Goal: Task Accomplishment & Management: Complete application form

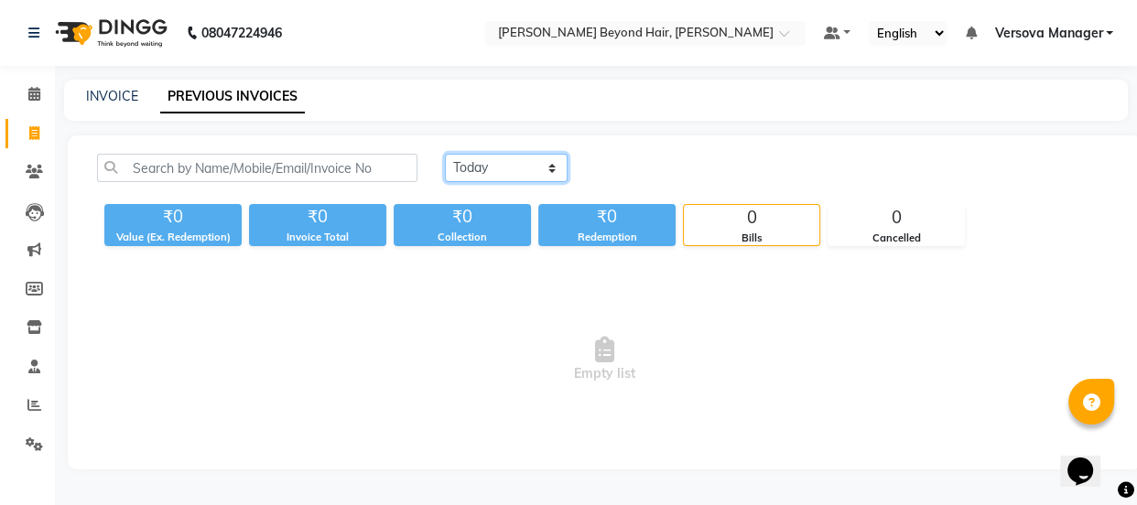
click at [507, 167] on select "[DATE] [DATE] Custom Range" at bounding box center [506, 168] width 123 height 28
select select "range"
click at [445, 154] on select "[DATE] [DATE] Custom Range" at bounding box center [506, 168] width 123 height 28
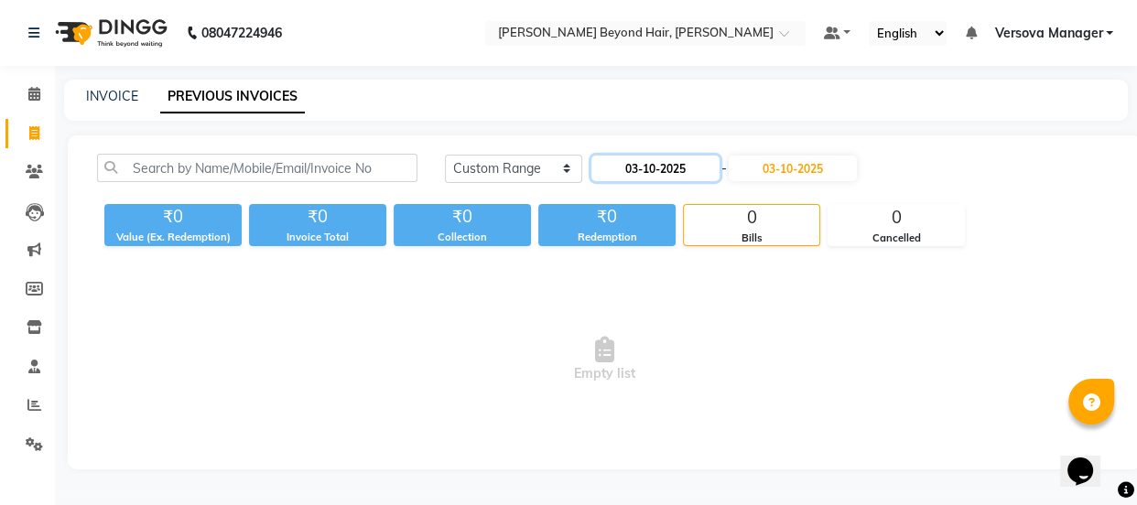
click at [670, 167] on input "03-10-2025" at bounding box center [655, 169] width 128 height 26
select select "10"
select select "2025"
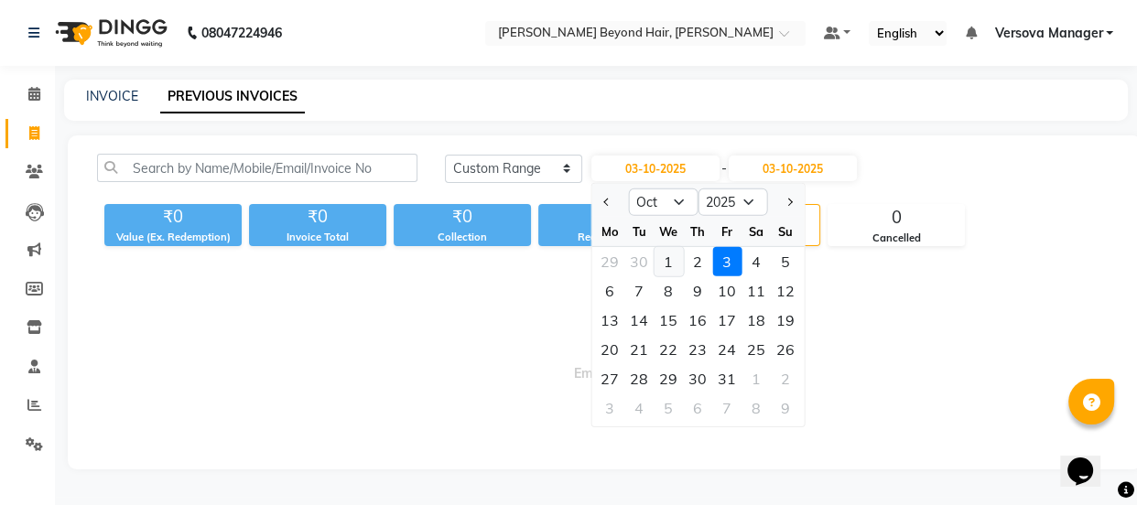
click at [671, 260] on div "1" at bounding box center [667, 261] width 29 height 29
type input "01-10-2025"
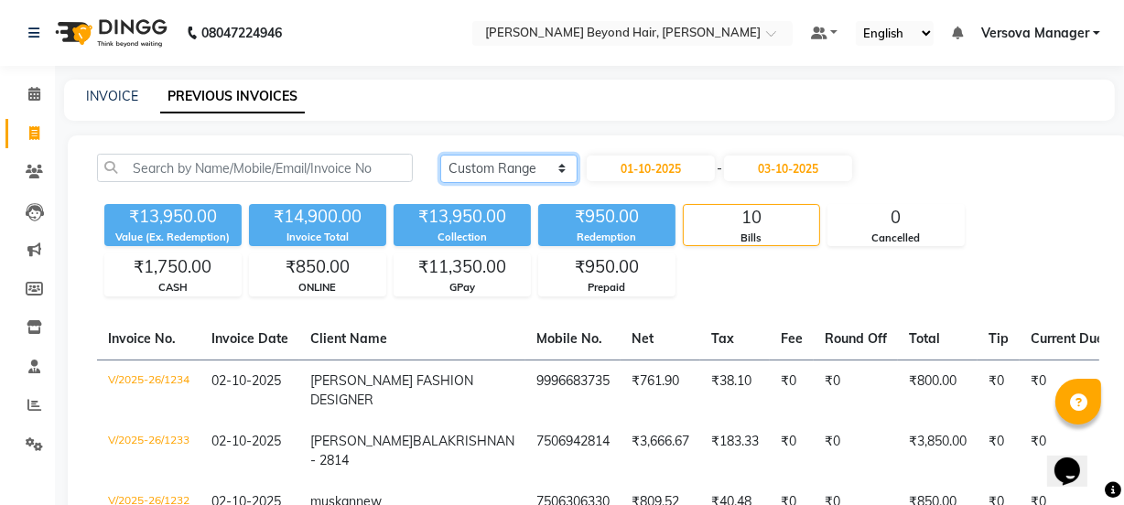
click at [512, 161] on select "Today Yesterday Custom Range" at bounding box center [508, 169] width 137 height 28
click at [440, 155] on select "Today Yesterday Custom Range" at bounding box center [508, 169] width 137 height 28
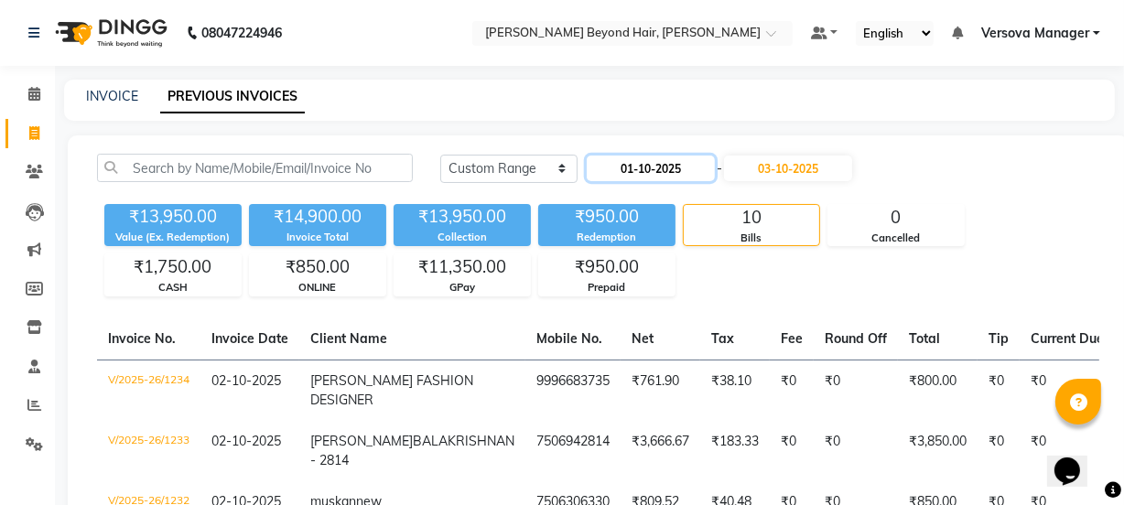
click at [668, 170] on input "01-10-2025" at bounding box center [651, 169] width 128 height 26
select select "10"
select select "2025"
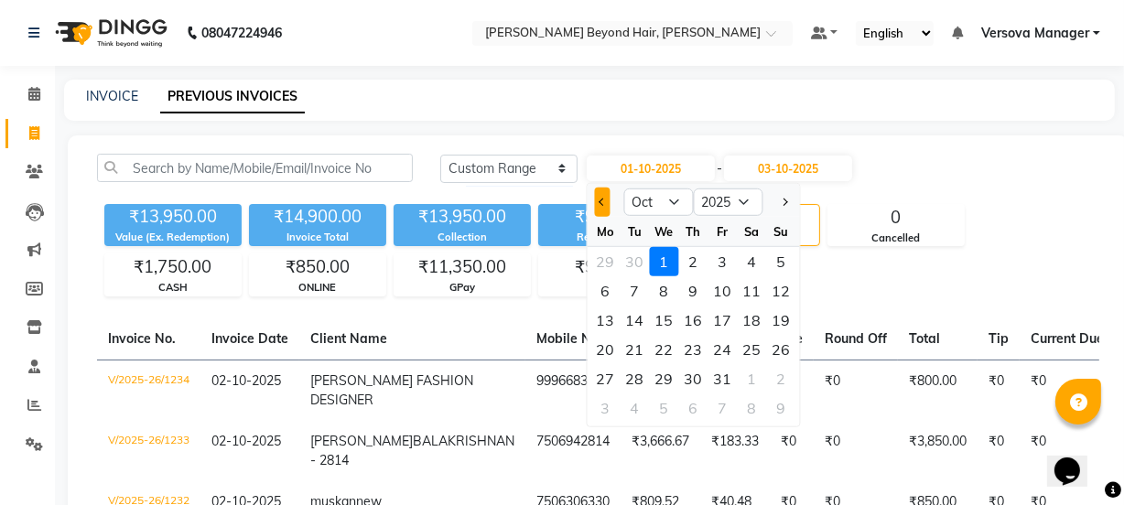
click at [606, 200] on button "Previous month" at bounding box center [603, 202] width 16 height 29
select select "9"
click at [595, 252] on div "1" at bounding box center [605, 261] width 29 height 29
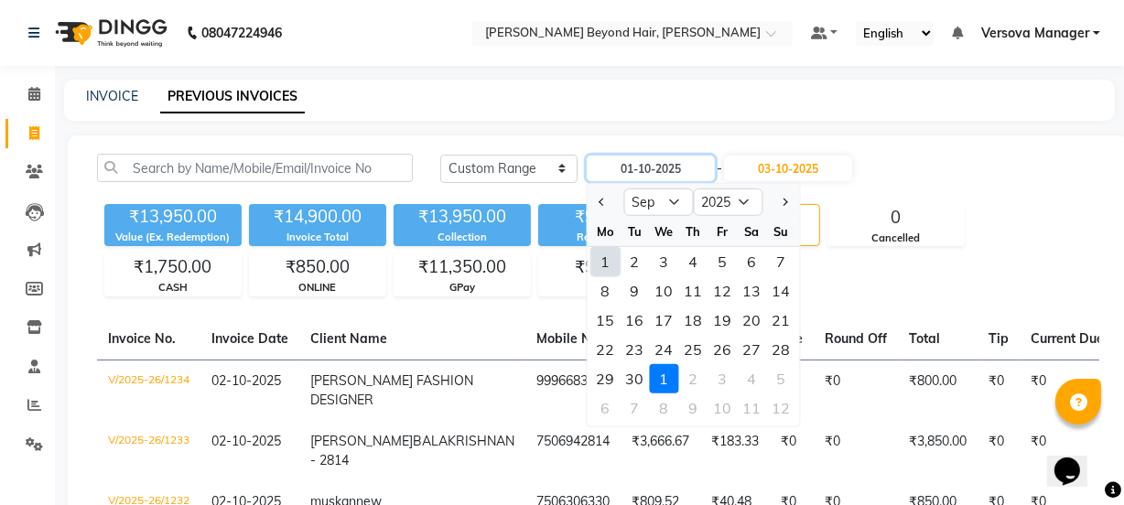
type input "01-09-2025"
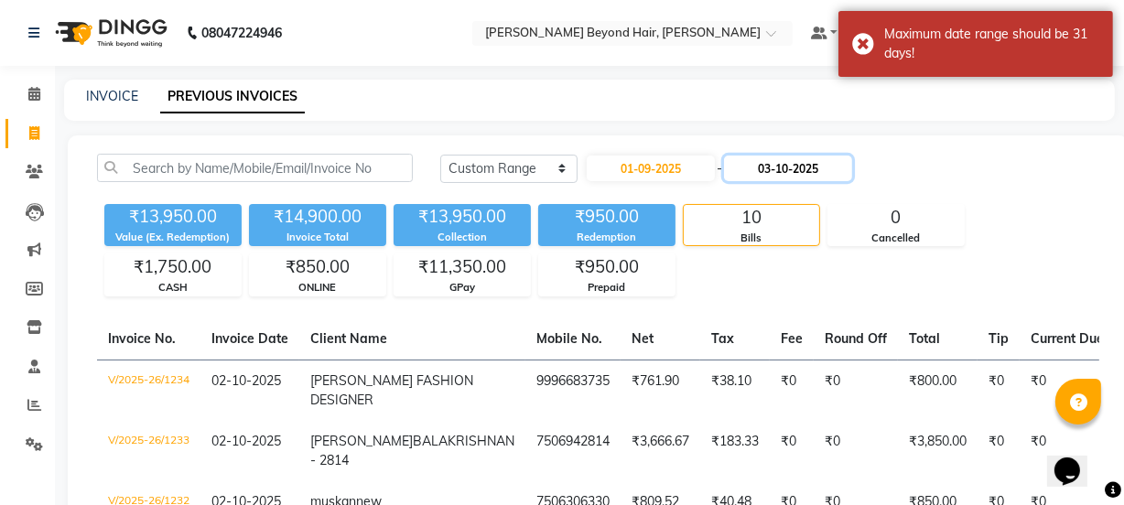
click at [795, 174] on input "03-10-2025" at bounding box center [788, 169] width 128 height 26
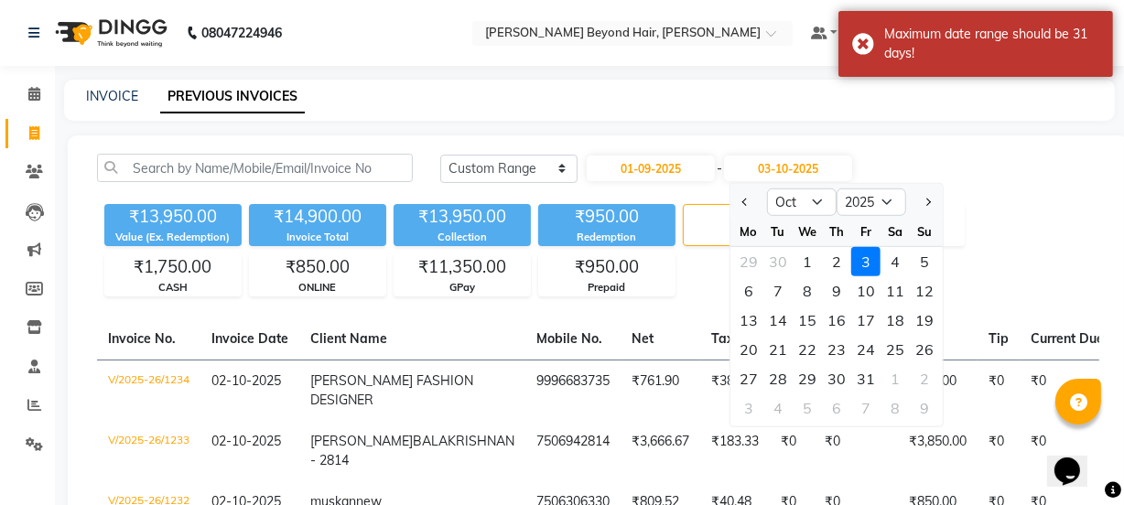
click at [734, 199] on div at bounding box center [748, 202] width 37 height 29
click at [743, 203] on span "Previous month" at bounding box center [745, 202] width 7 height 7
select select "9"
click at [789, 372] on div "30" at bounding box center [777, 378] width 29 height 29
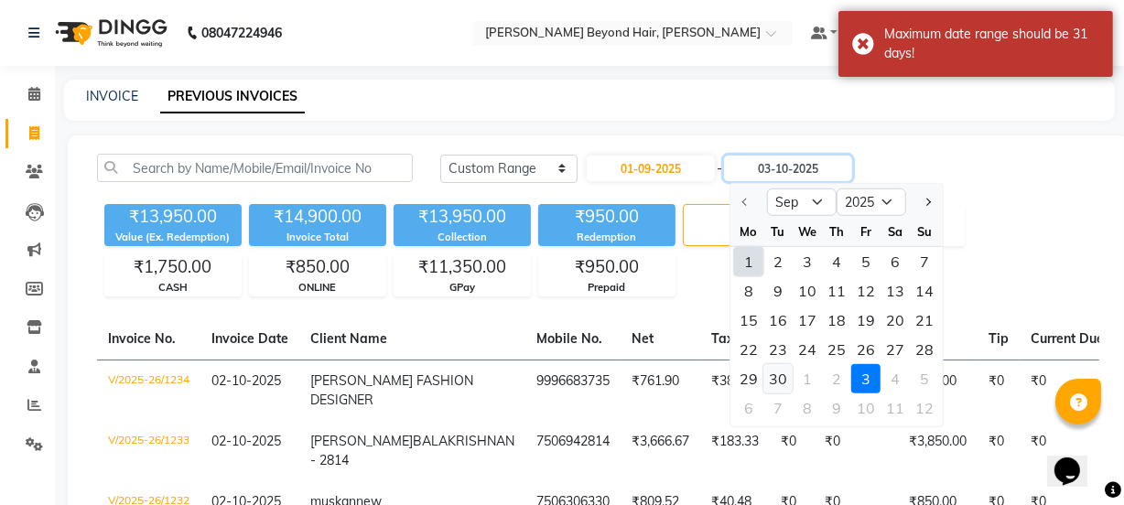
type input "30-09-2025"
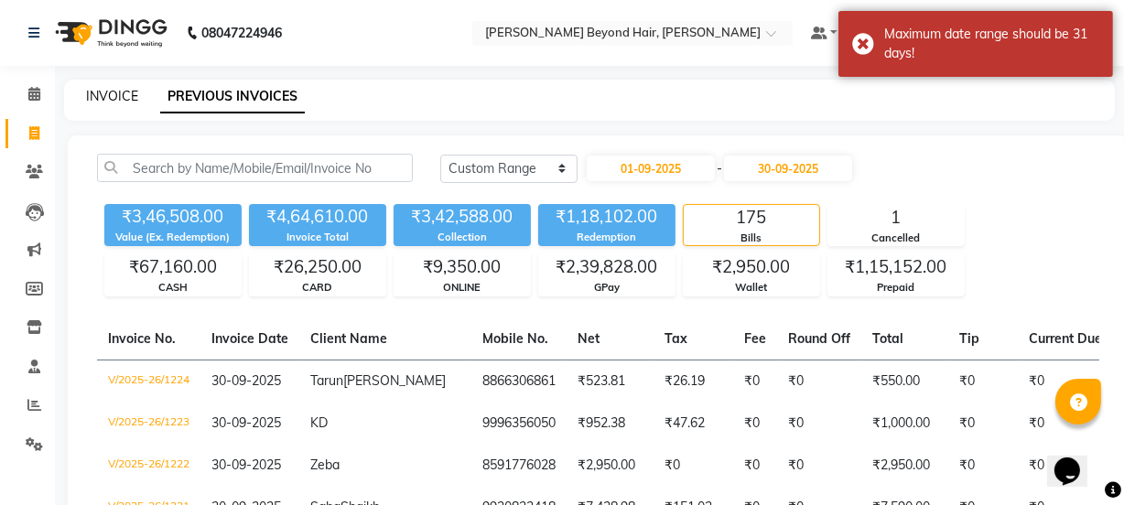
click at [115, 92] on link "INVOICE" at bounding box center [112, 96] width 52 height 16
select select "service"
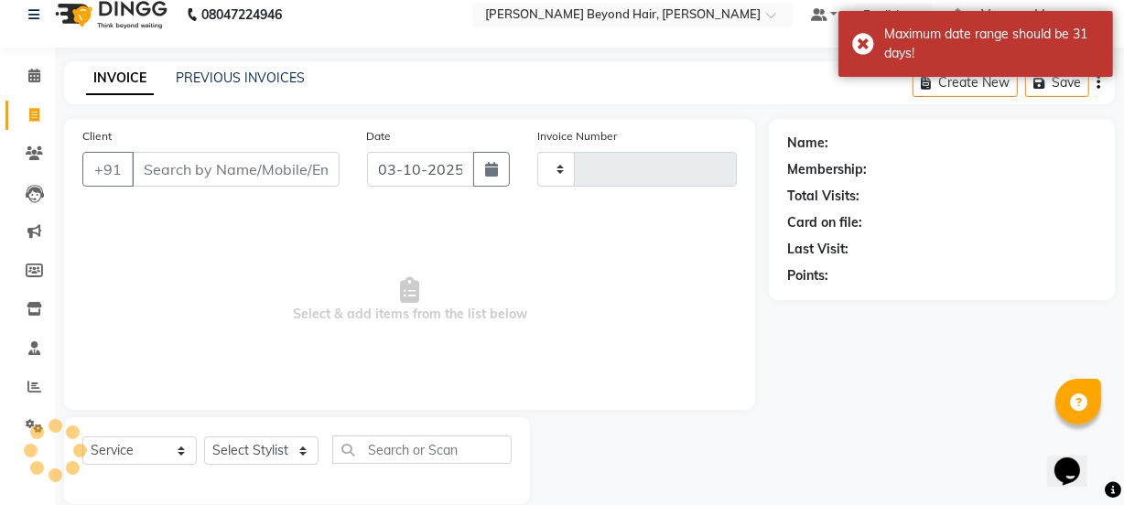
scroll to position [46, 0]
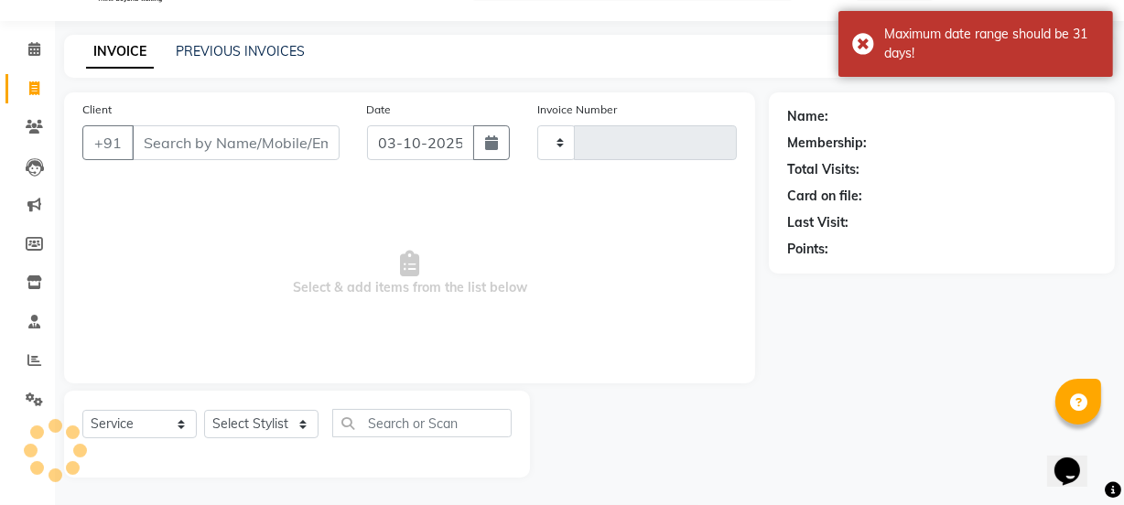
type input "1235"
select select "6352"
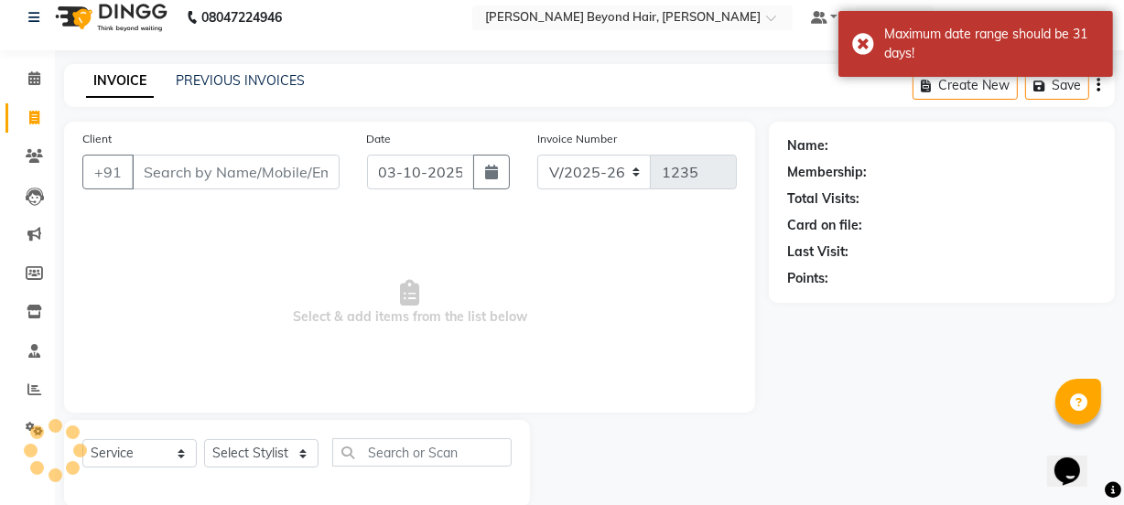
scroll to position [0, 0]
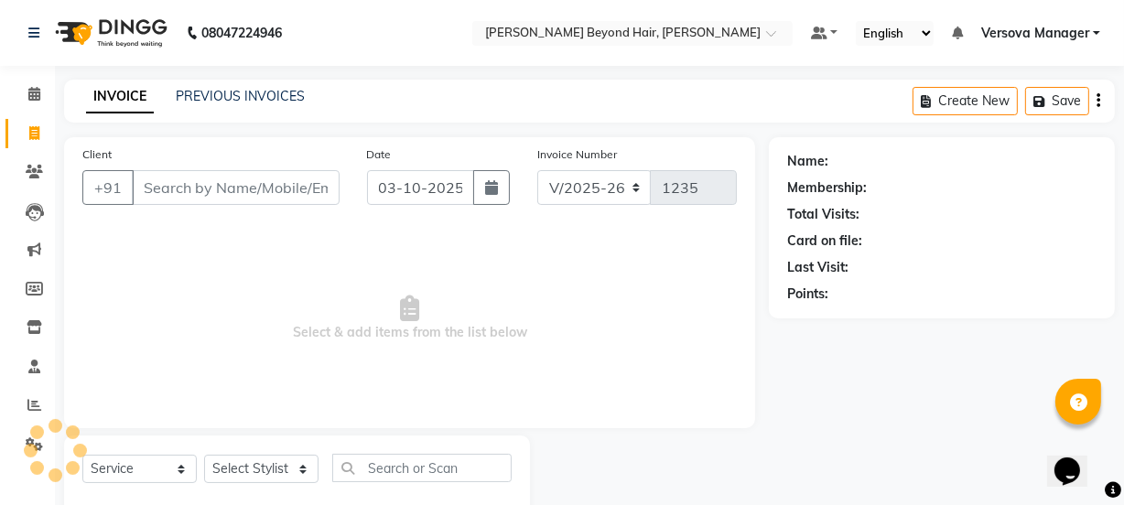
click at [38, 431] on div at bounding box center [54, 450] width 55 height 55
click at [30, 451] on span at bounding box center [34, 445] width 32 height 21
drag, startPoint x: 30, startPoint y: 451, endPoint x: 38, endPoint y: 444, distance: 11.0
click at [0, 0] on div at bounding box center [0, 0] width 0 height 0
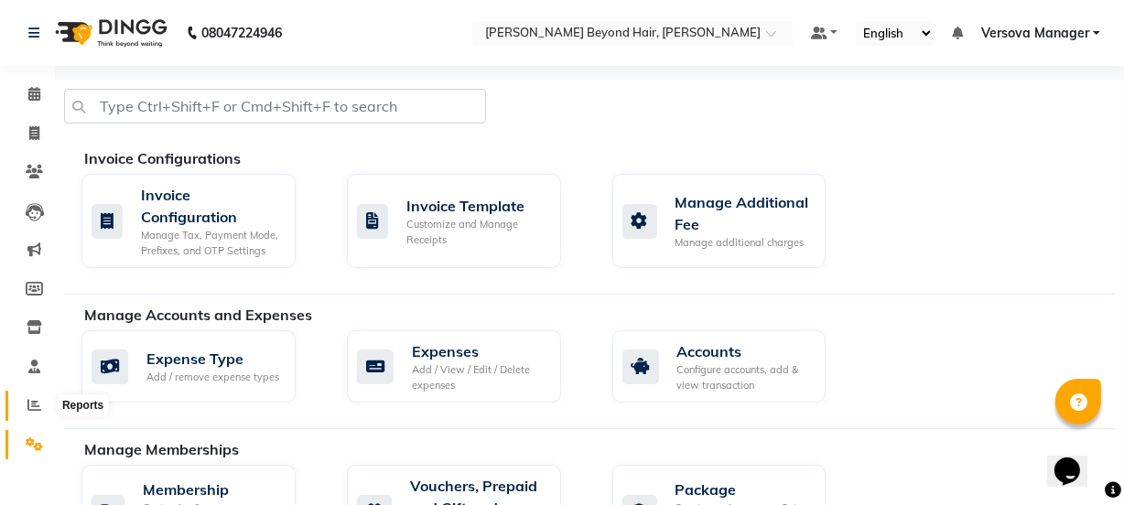
click at [36, 406] on icon at bounding box center [34, 405] width 14 height 14
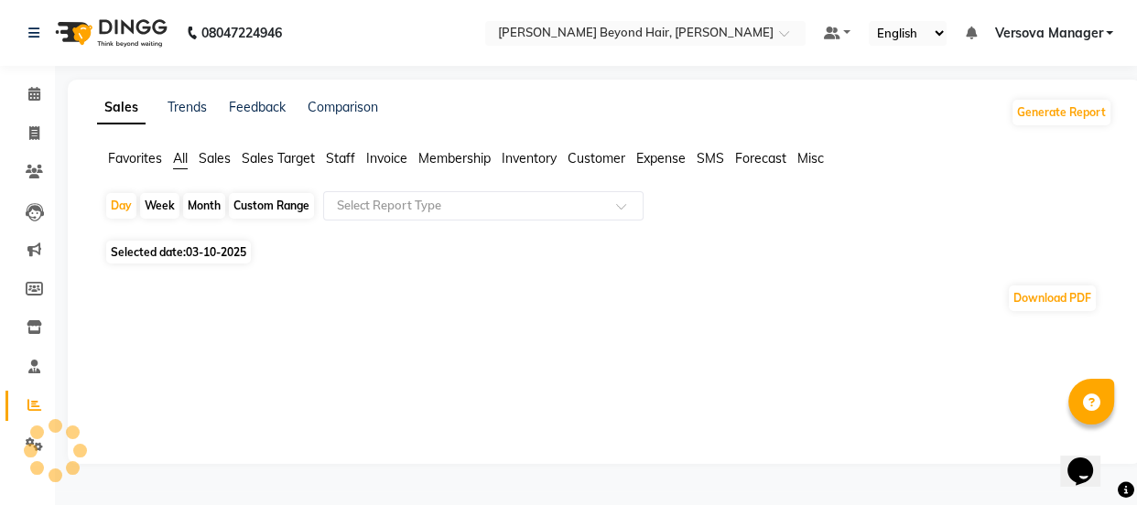
click at [275, 210] on div "Custom Range" at bounding box center [271, 206] width 85 height 26
select select "10"
select select "2025"
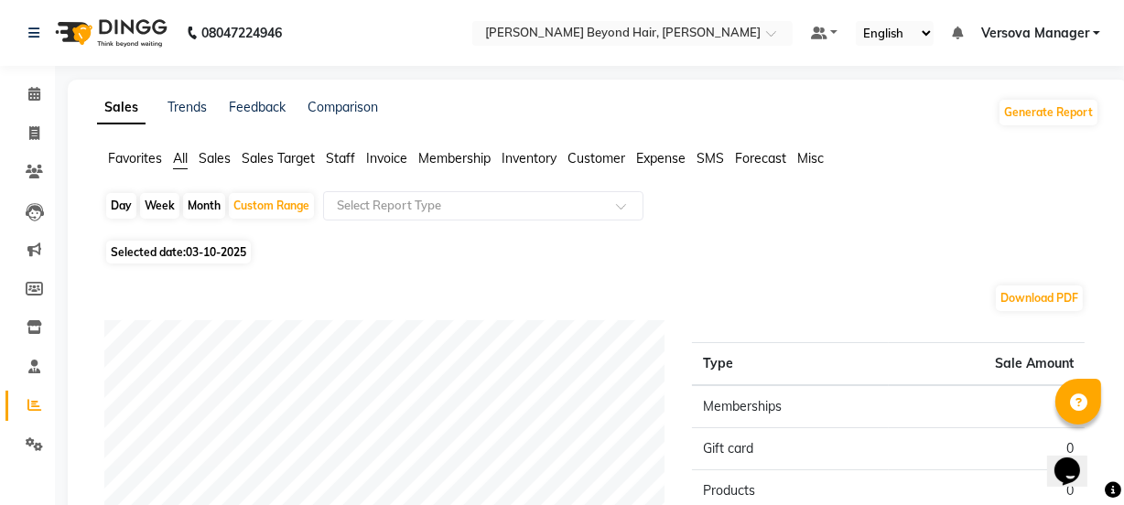
click at [258, 189] on app-reports "Favorites All Sales Sales Target Staff Invoice Membership Inventory Customer Ex…" at bounding box center [598, 507] width 1024 height 717
click at [257, 199] on div "Custom Range" at bounding box center [271, 206] width 85 height 26
select select "10"
select select "2025"
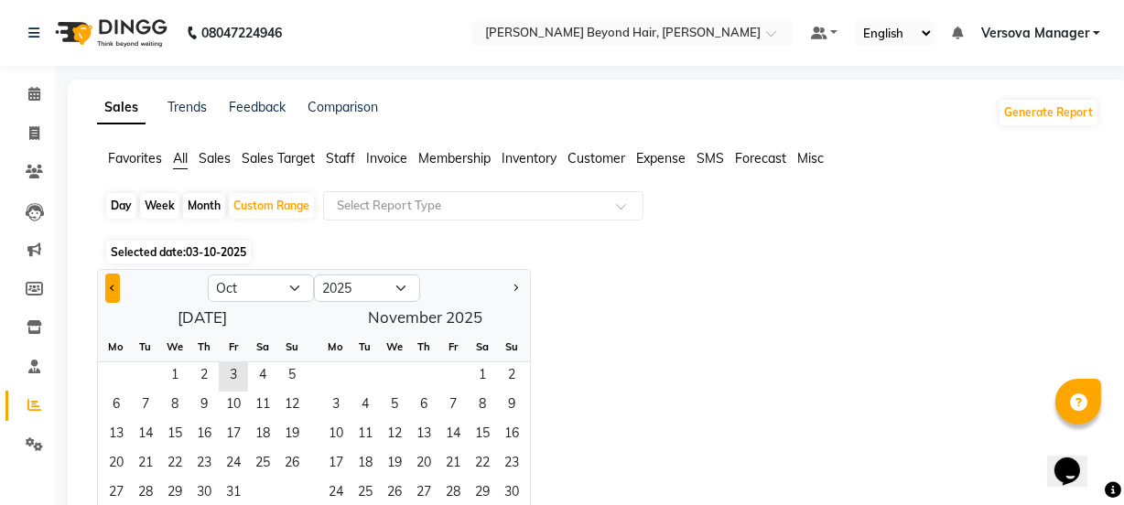
click at [115, 287] on span "Previous month" at bounding box center [113, 287] width 6 height 6
select select "9"
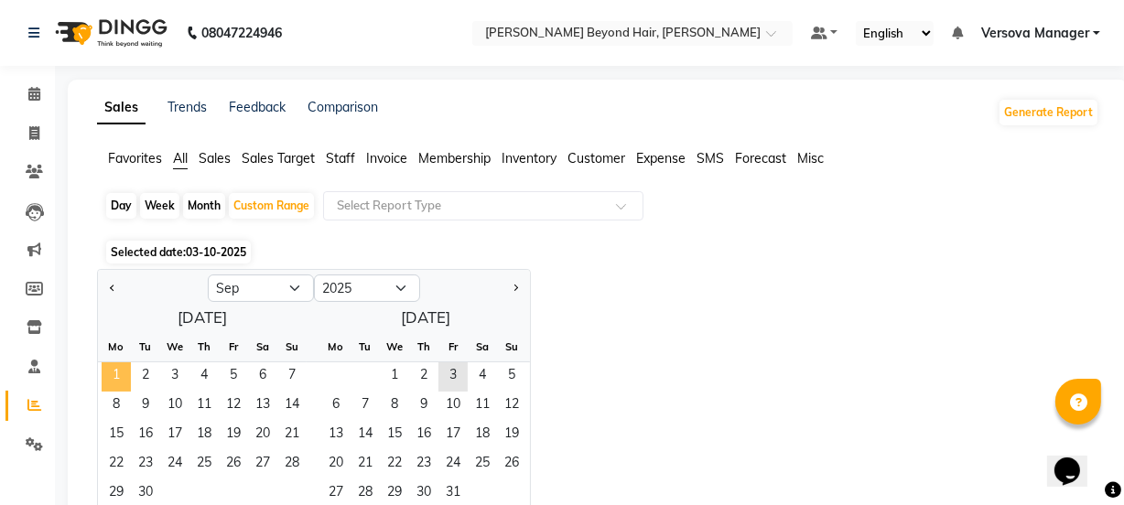
click at [107, 375] on span "1" at bounding box center [116, 376] width 29 height 29
click at [150, 487] on span "30" at bounding box center [145, 493] width 29 height 29
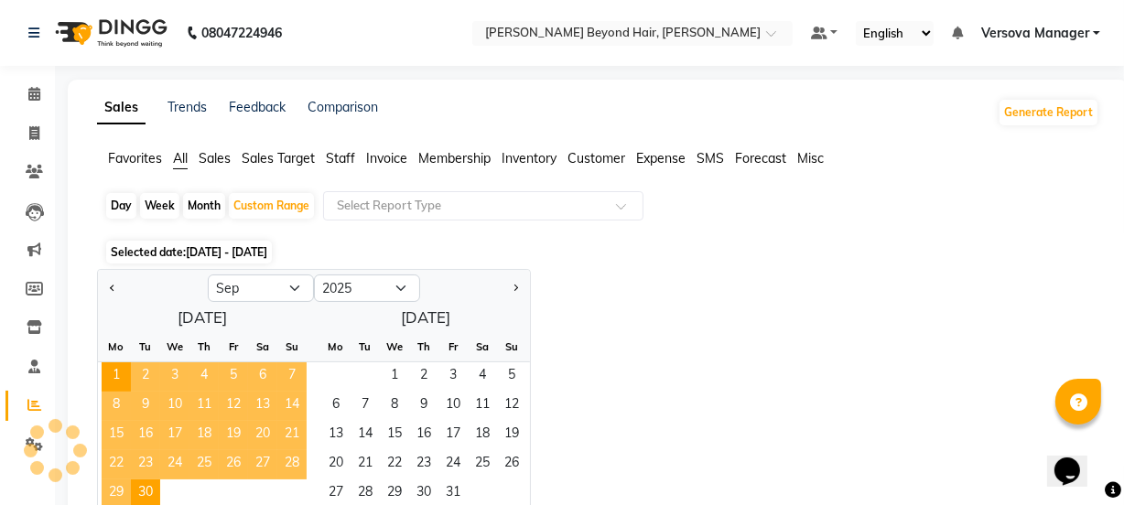
click at [339, 152] on span "Staff" at bounding box center [340, 158] width 29 height 16
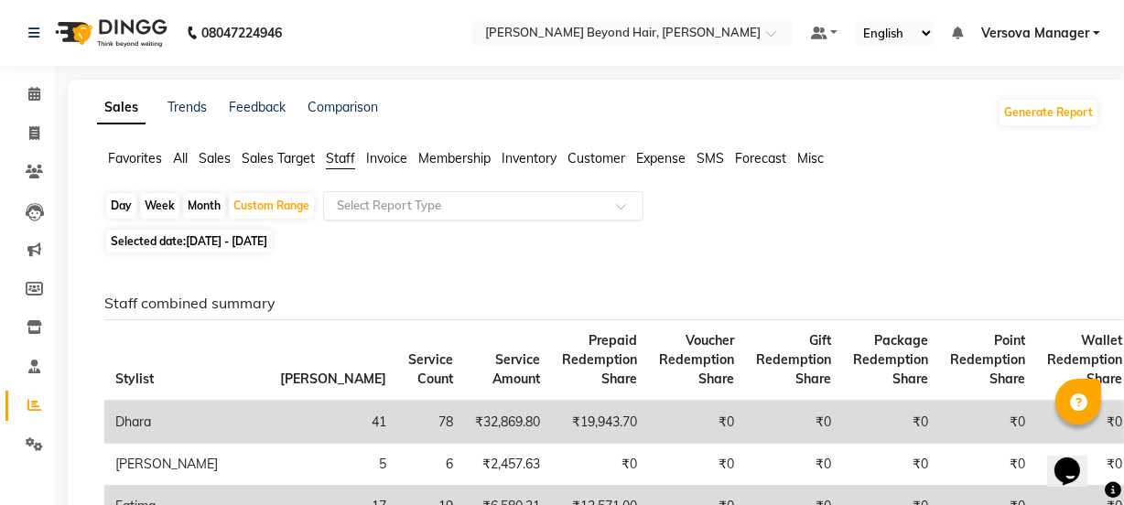
click at [364, 199] on input "text" at bounding box center [465, 206] width 264 height 18
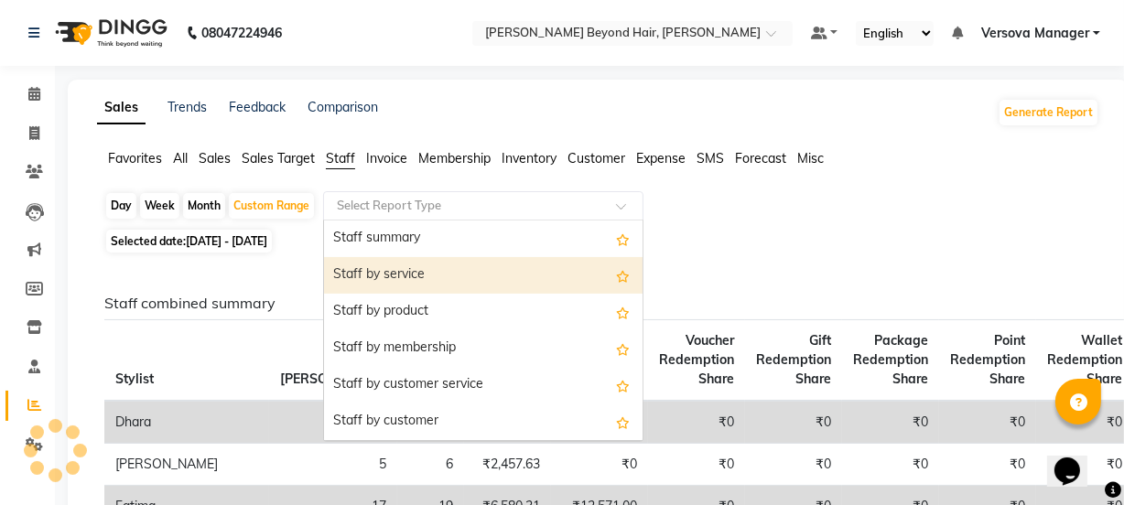
click at [376, 278] on div "Staff by service" at bounding box center [483, 275] width 318 height 37
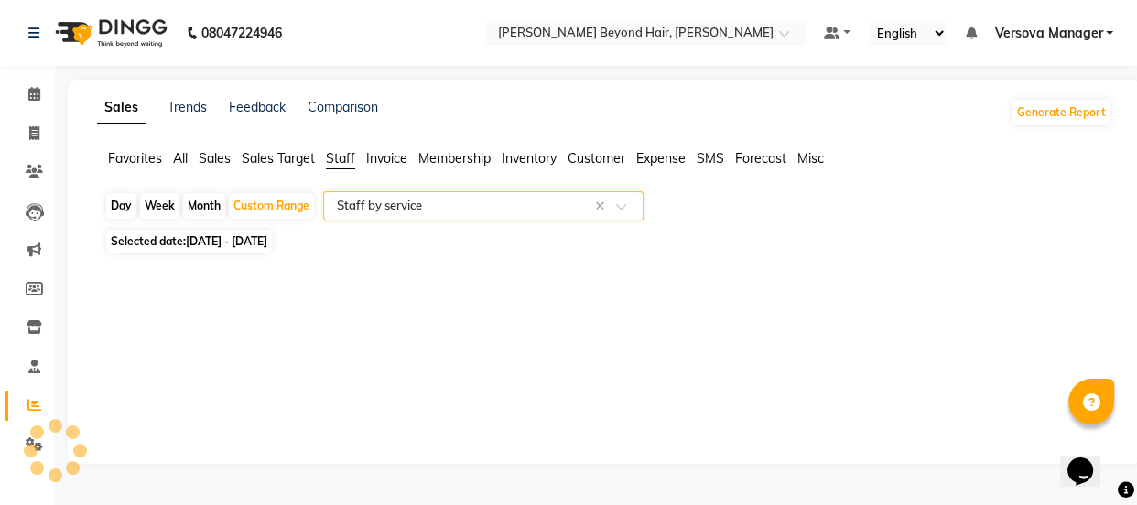
select select "full_report"
select select "csv"
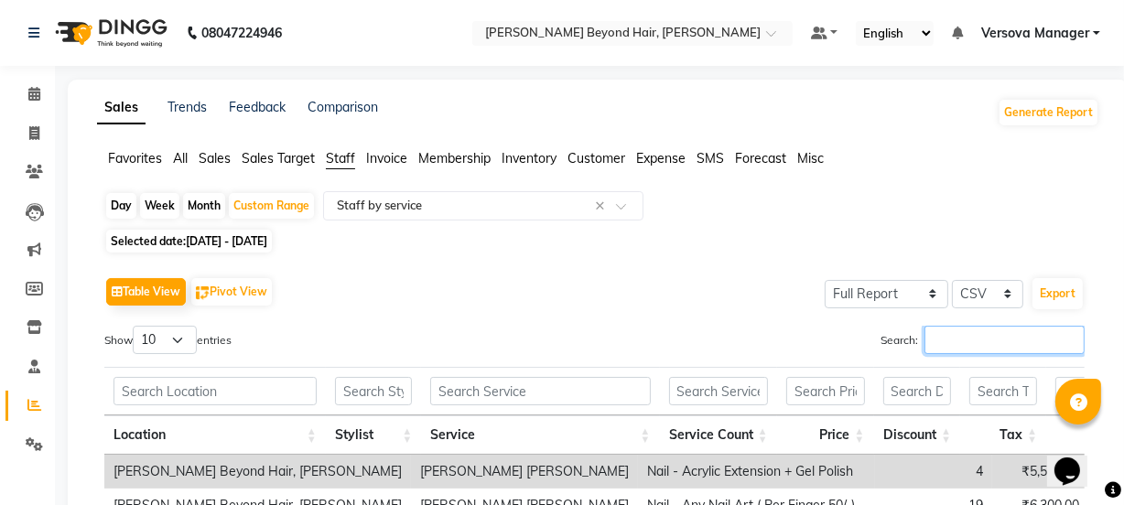
click at [952, 339] on input "Search:" at bounding box center [1004, 340] width 160 height 28
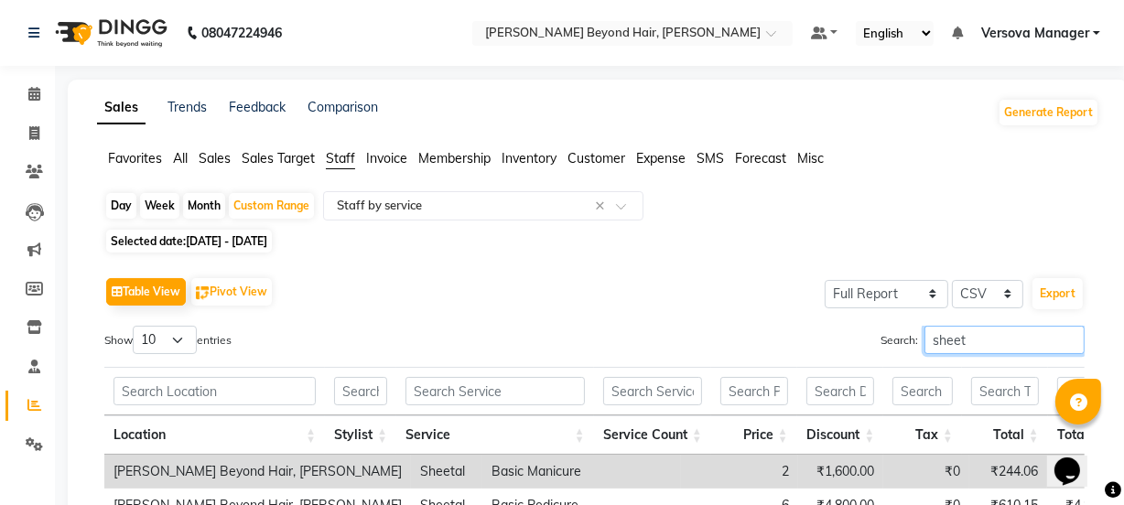
type input "sheeta"
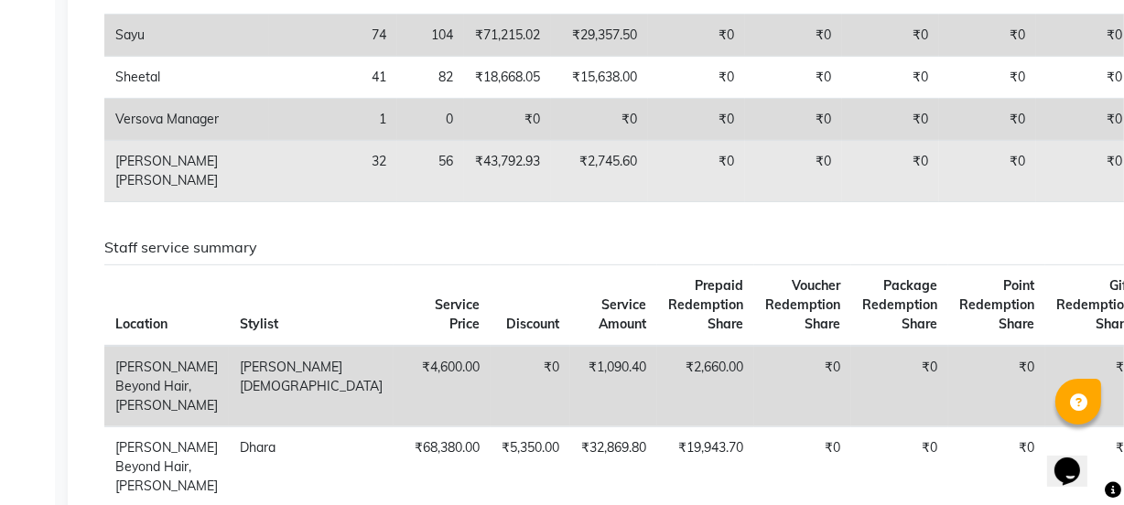
scroll to position [665, 0]
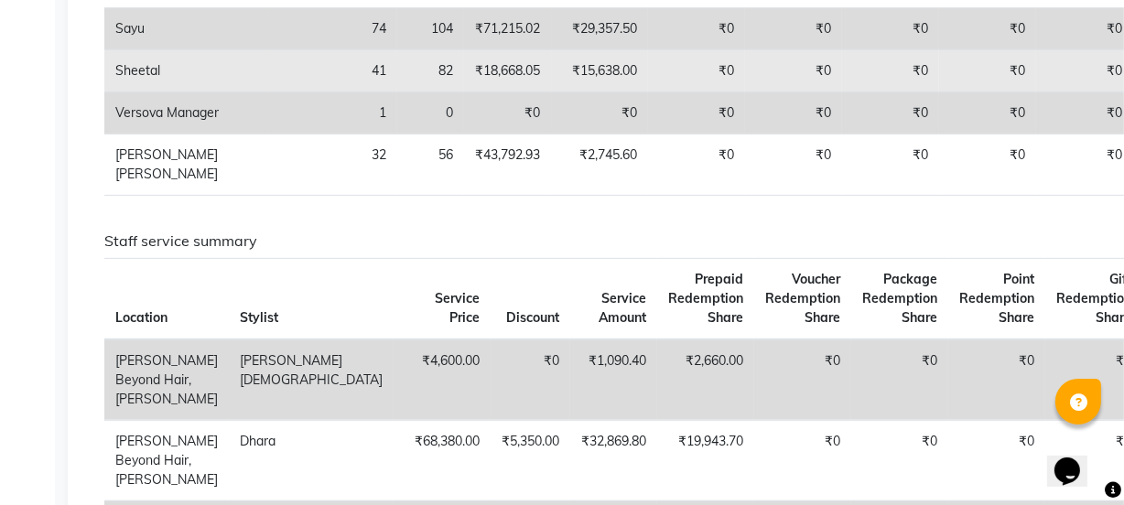
drag, startPoint x: 991, startPoint y: 89, endPoint x: 1083, endPoint y: 88, distance: 92.4
click at [1083, 88] on tr "Sheetal 41 82 ₹18,668.05 ₹15,638.00 ₹0 ₹0 ₹0 ₹0 ₹0 ₹34,306.05 ₹1,423.73 ₹0 ₹0 ₹…" at bounding box center [898, 71] width 1588 height 42
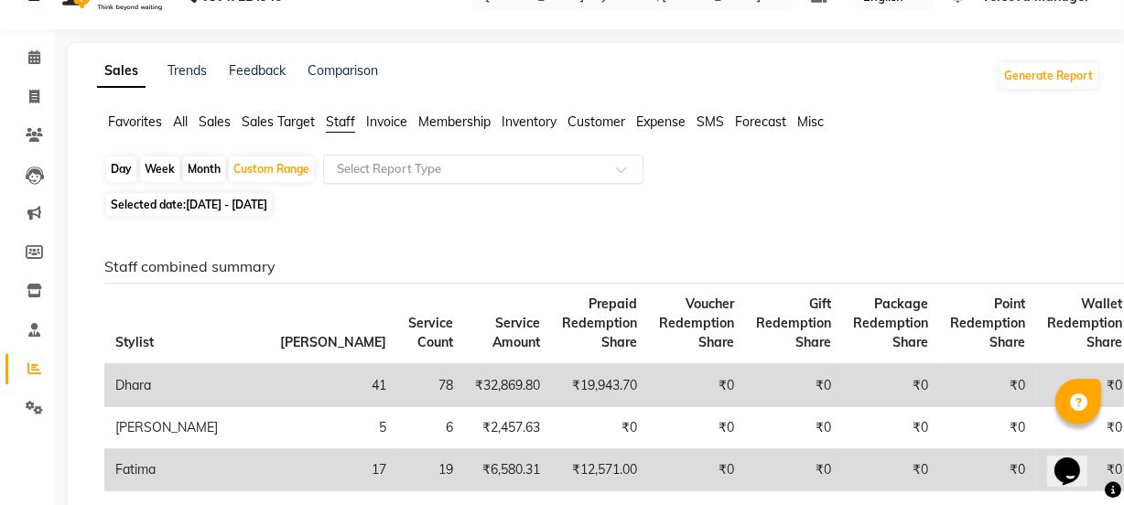
scroll to position [0, 0]
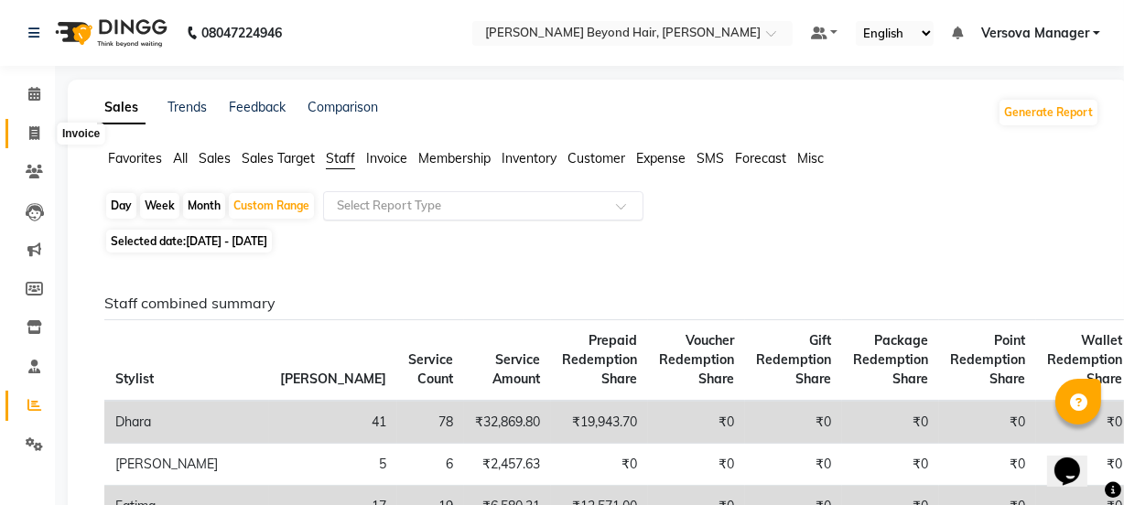
click at [29, 134] on icon at bounding box center [34, 133] width 10 height 14
select select "service"
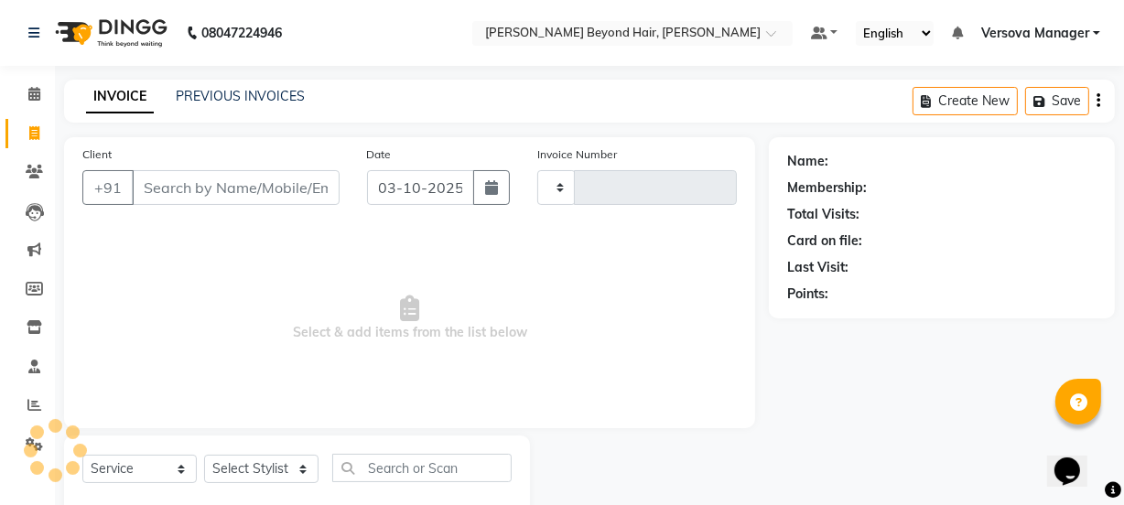
scroll to position [46, 0]
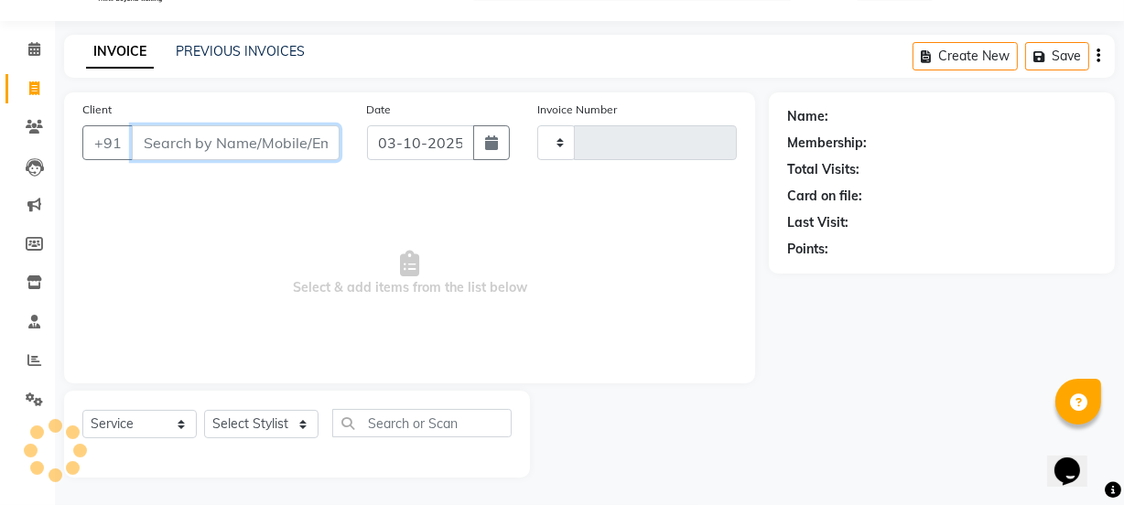
type input "1235"
select select "6352"
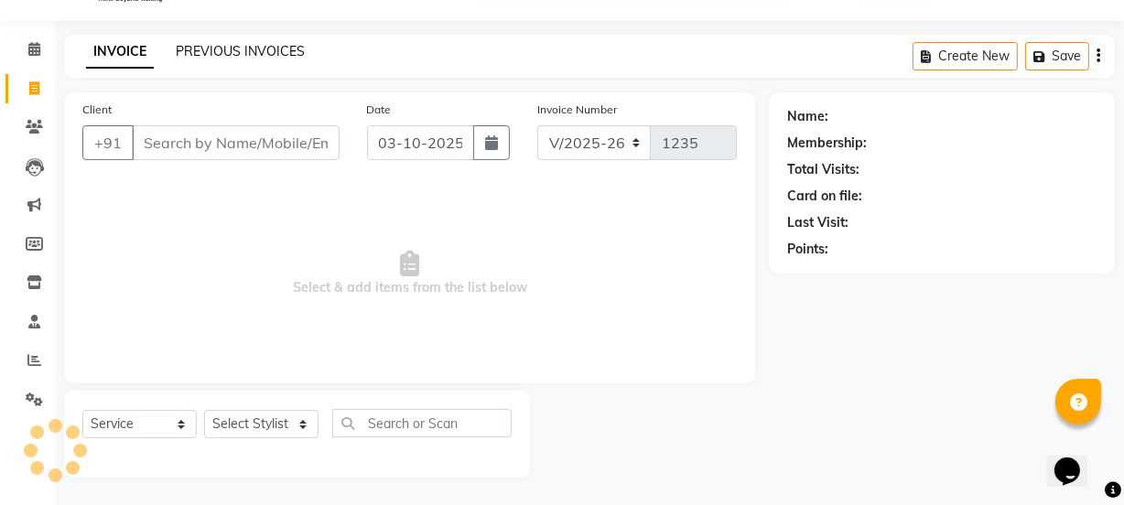
click at [227, 45] on link "PREVIOUS INVOICES" at bounding box center [240, 51] width 129 height 16
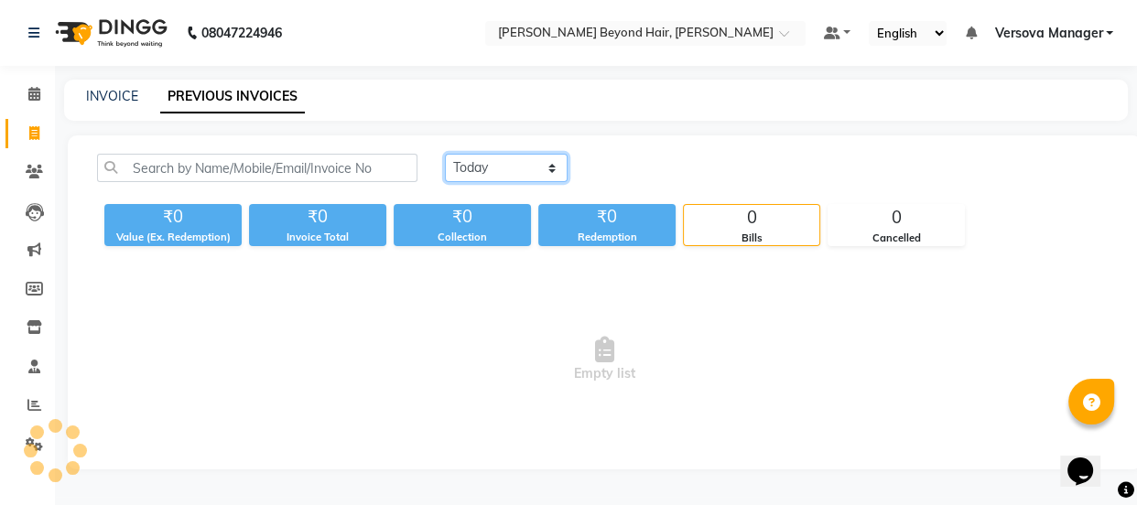
click at [479, 174] on select "Today Yesterday Custom Range" at bounding box center [506, 168] width 123 height 28
select select "range"
click at [445, 154] on select "Today Yesterday Custom Range" at bounding box center [506, 168] width 123 height 28
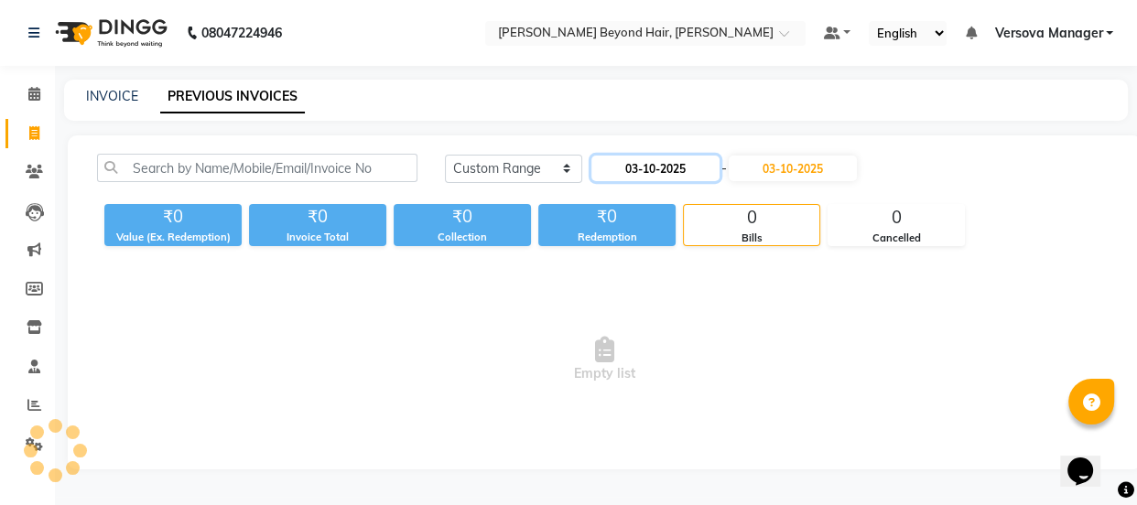
click at [647, 170] on input "03-10-2025" at bounding box center [655, 169] width 128 height 26
select select "10"
select select "2025"
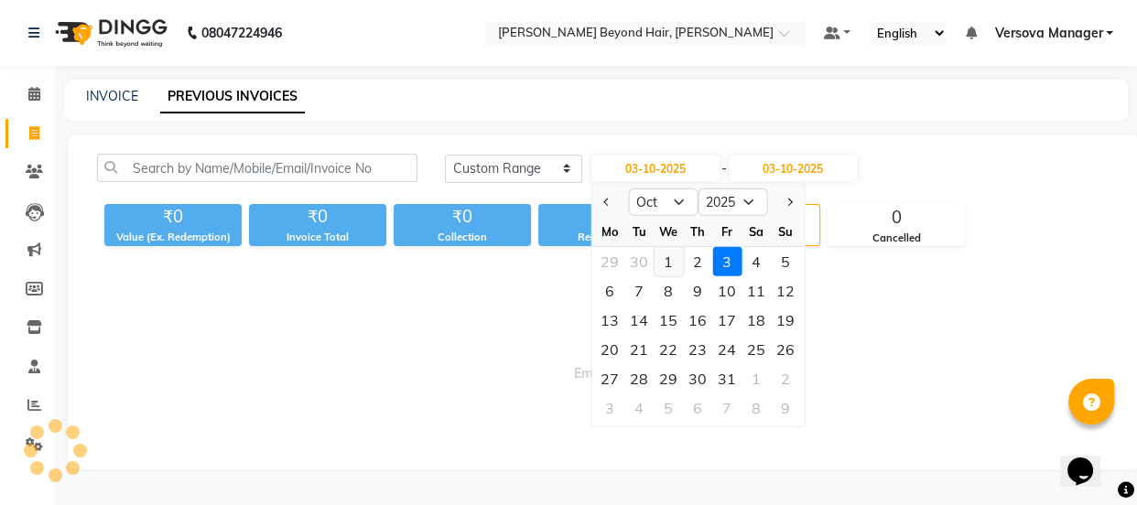
click at [663, 258] on div "1" at bounding box center [667, 261] width 29 height 29
type input "01-10-2025"
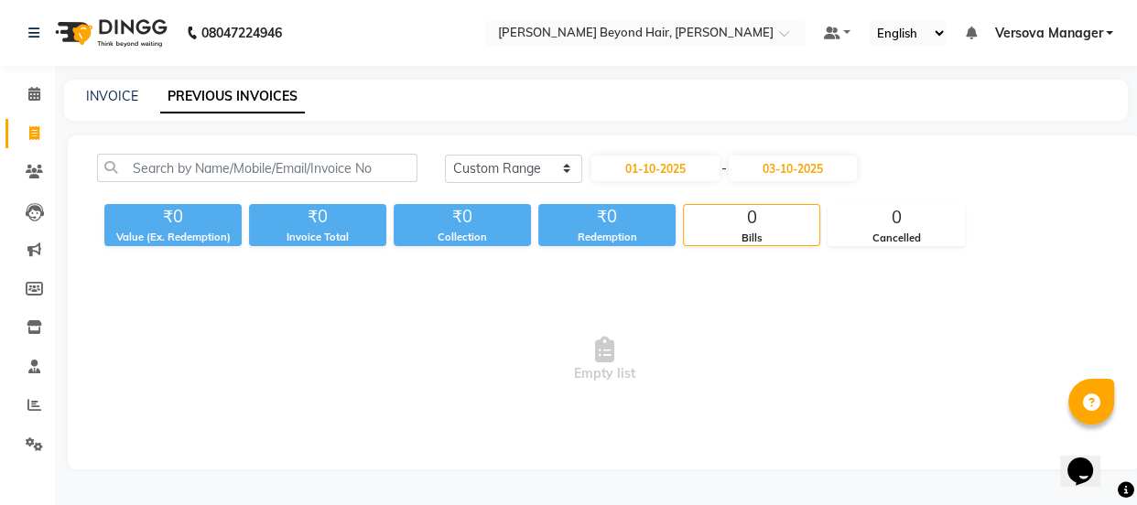
click at [906, 167] on div "Today Yesterday Custom Range 01-10-2025 - 03-10-2025" at bounding box center [778, 168] width 667 height 29
click at [115, 92] on link "INVOICE" at bounding box center [112, 96] width 52 height 16
select select "service"
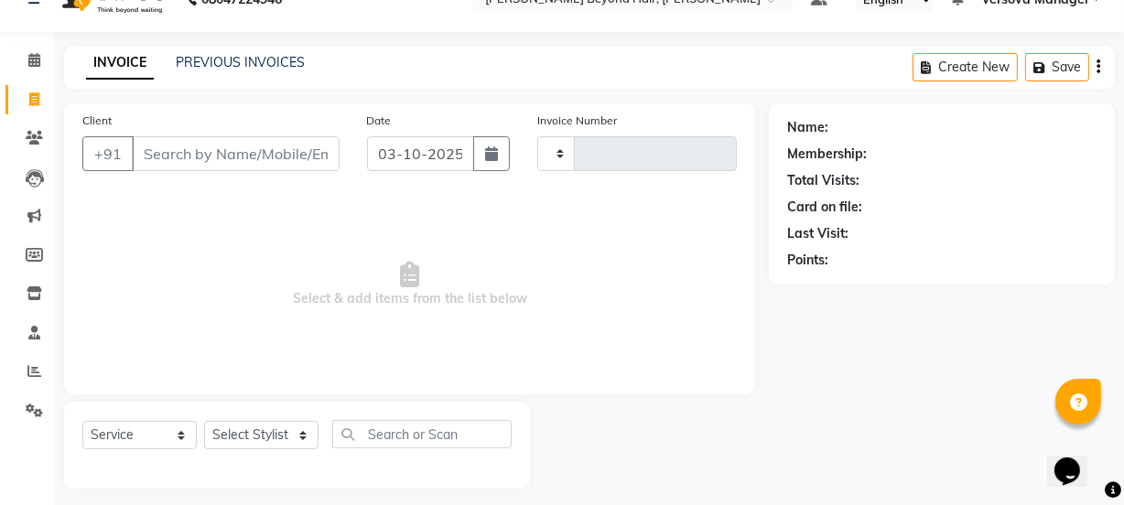
scroll to position [46, 0]
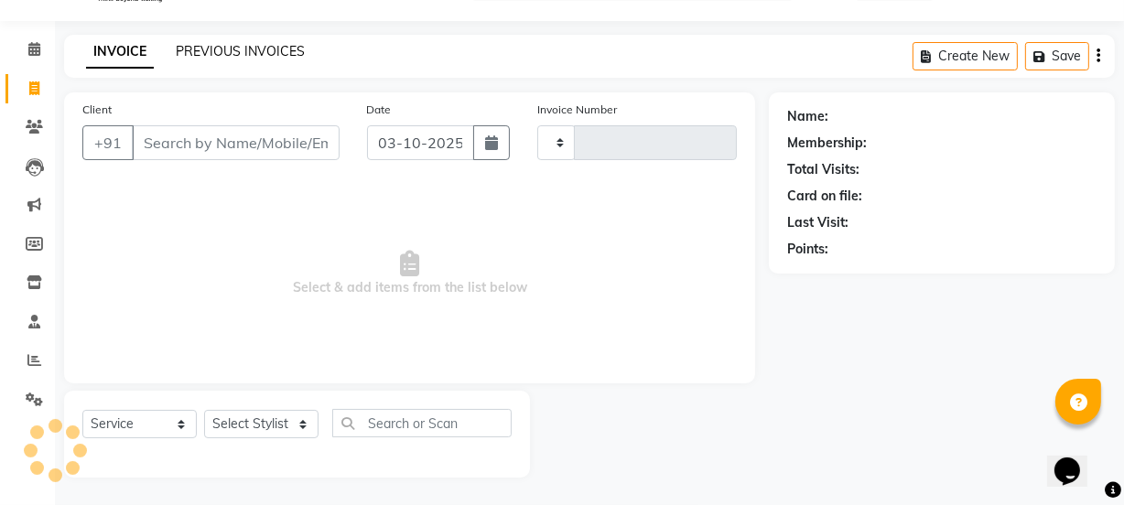
click at [278, 49] on link "PREVIOUS INVOICES" at bounding box center [240, 51] width 129 height 16
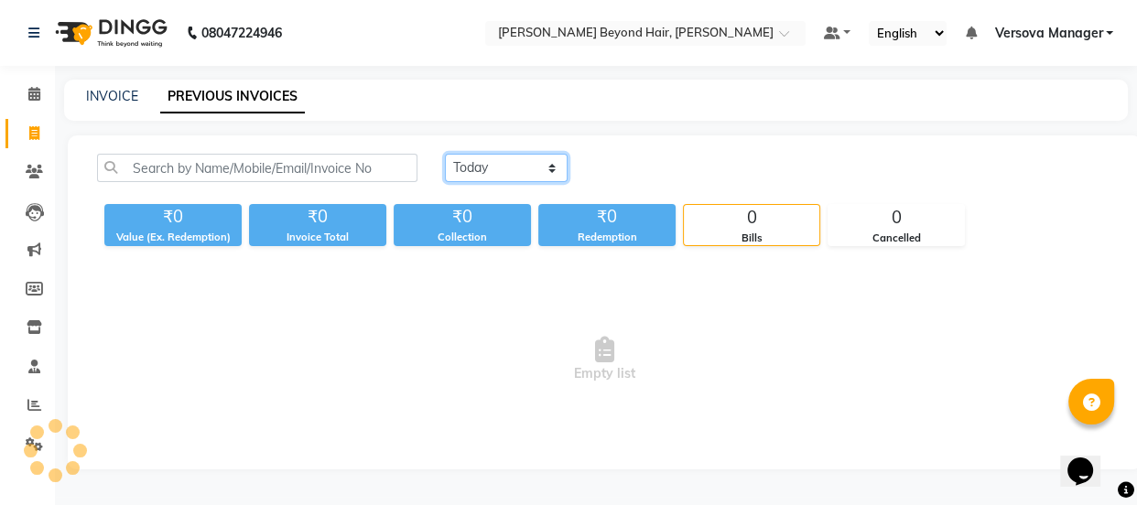
drag, startPoint x: 484, startPoint y: 169, endPoint x: 484, endPoint y: 179, distance: 10.1
click at [484, 169] on select "Today Yesterday Custom Range" at bounding box center [506, 168] width 123 height 28
select select "range"
click at [445, 154] on select "Today Yesterday Custom Range" at bounding box center [506, 168] width 123 height 28
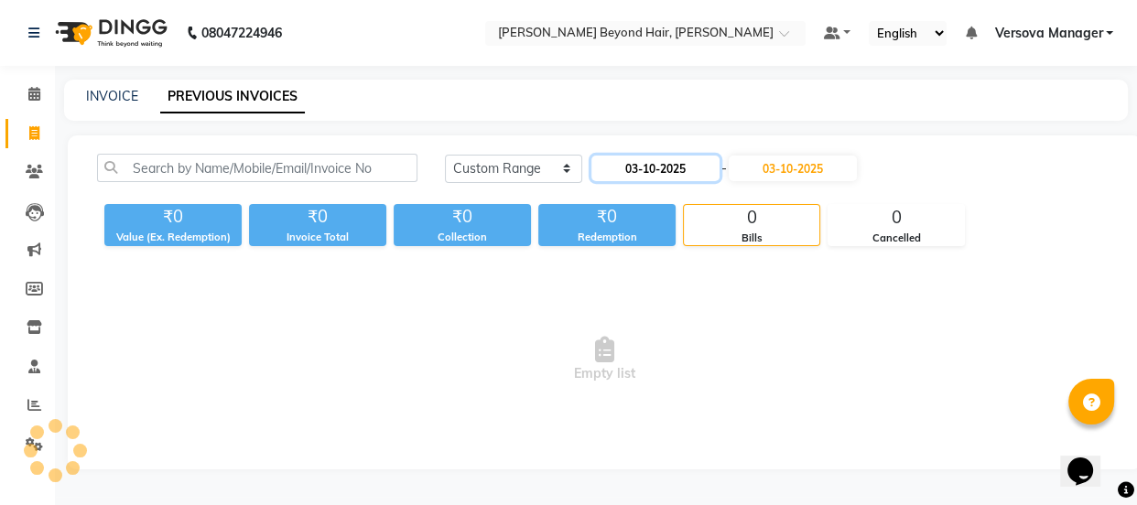
click at [645, 172] on input "03-10-2025" at bounding box center [655, 169] width 128 height 26
select select "10"
select select "2025"
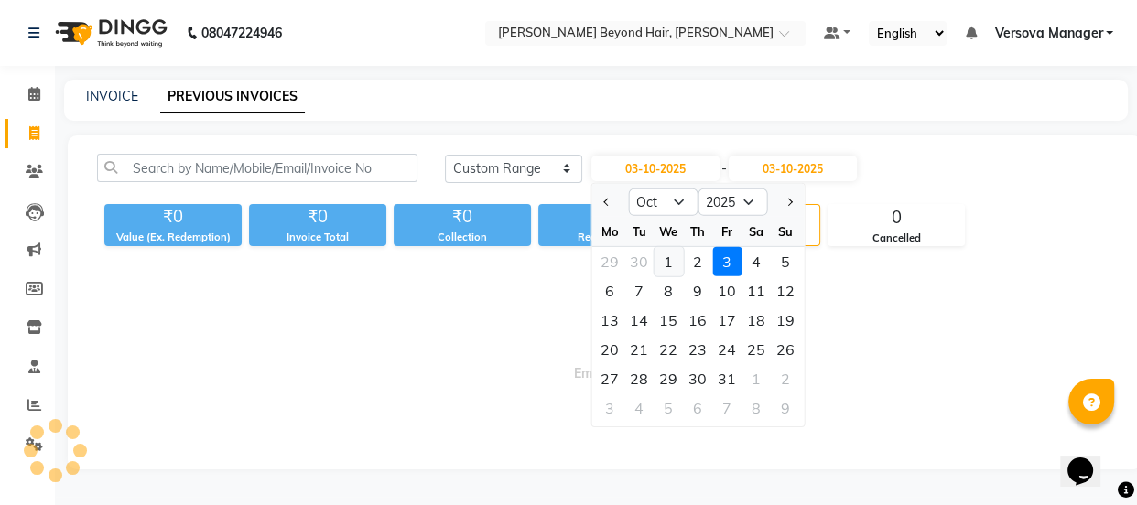
click at [666, 265] on div "1" at bounding box center [667, 261] width 29 height 29
type input "01-10-2025"
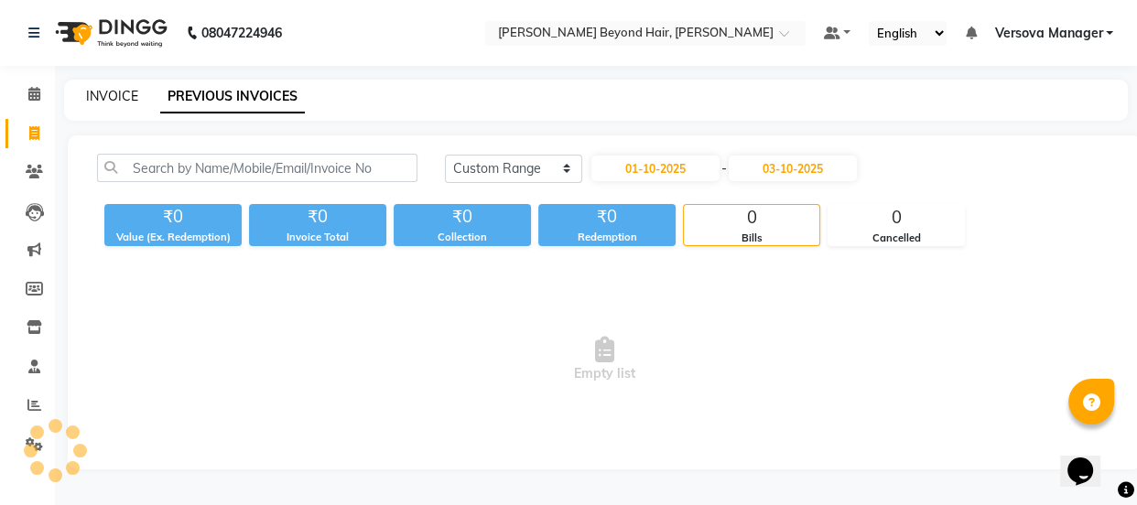
click at [135, 96] on link "INVOICE" at bounding box center [112, 96] width 52 height 16
select select "service"
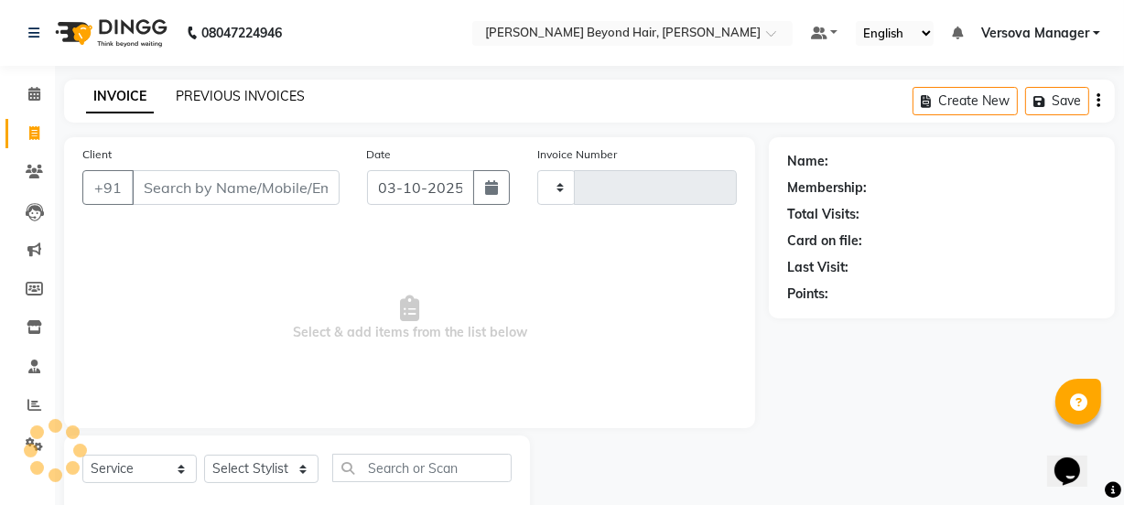
click at [254, 96] on link "PREVIOUS INVOICES" at bounding box center [240, 96] width 129 height 16
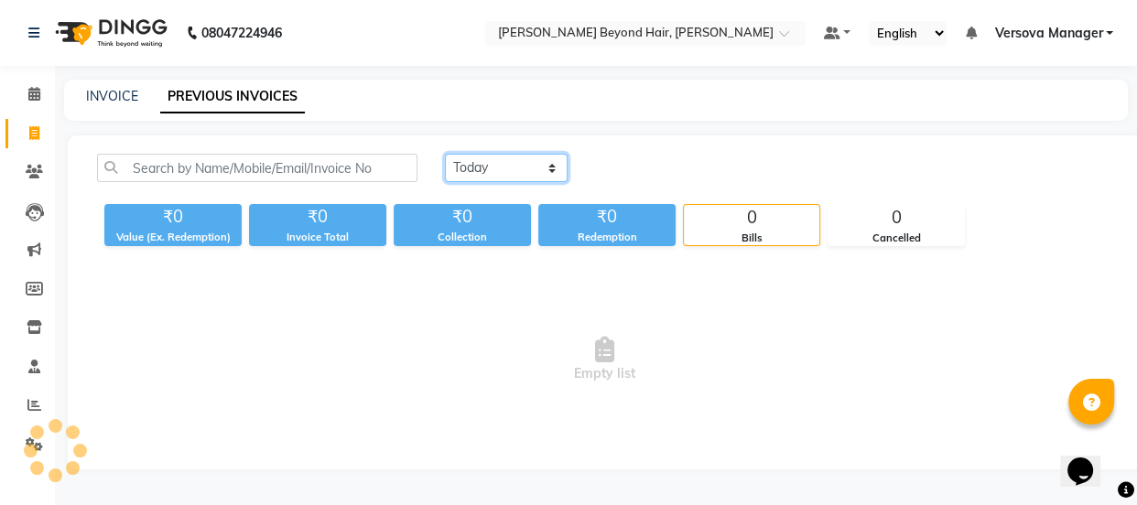
click at [520, 174] on select "Today Yesterday Custom Range" at bounding box center [506, 168] width 123 height 28
select select "range"
click at [445, 154] on select "Today Yesterday Custom Range" at bounding box center [506, 168] width 123 height 28
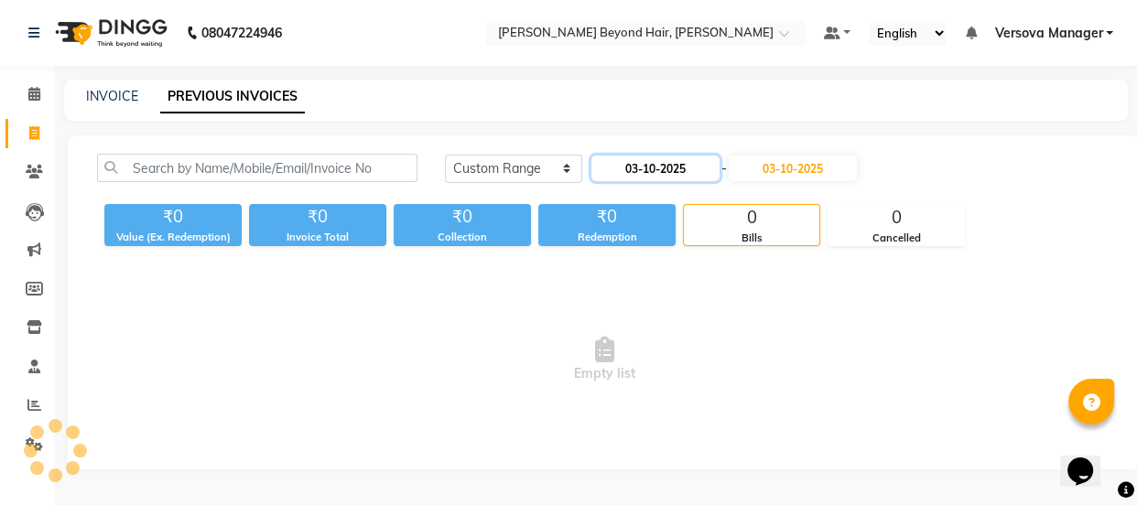
click at [693, 173] on input "03-10-2025" at bounding box center [655, 169] width 128 height 26
select select "10"
select select "2025"
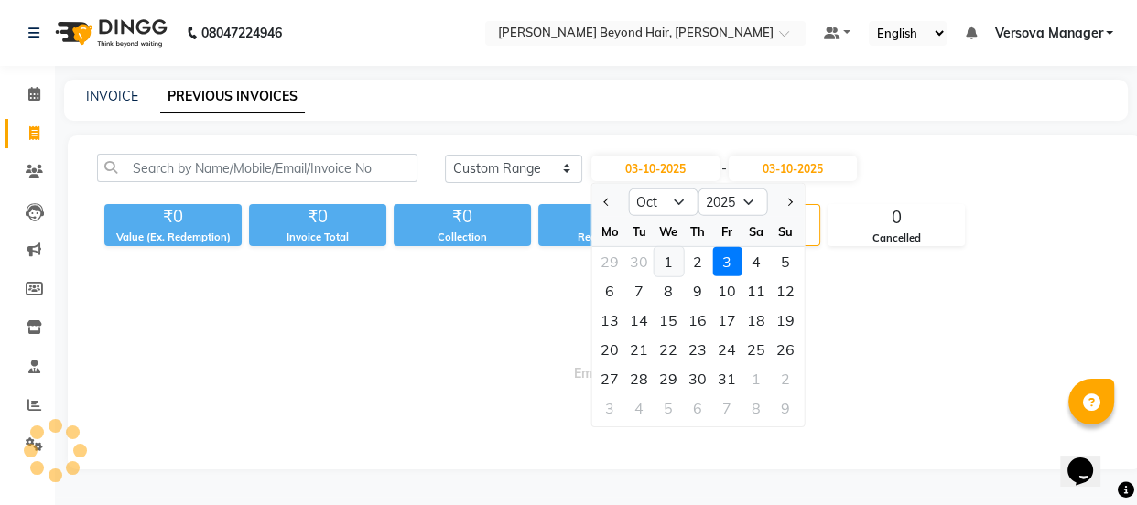
click at [664, 259] on div "1" at bounding box center [667, 261] width 29 height 29
type input "01-10-2025"
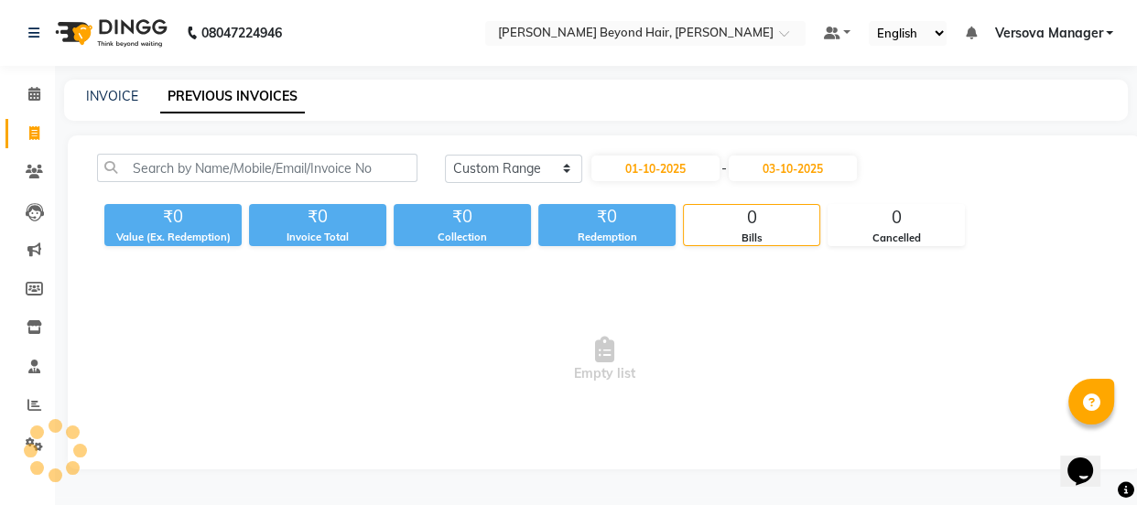
click at [382, 119] on div "INVOICE PREVIOUS INVOICES" at bounding box center [595, 100] width 1063 height 41
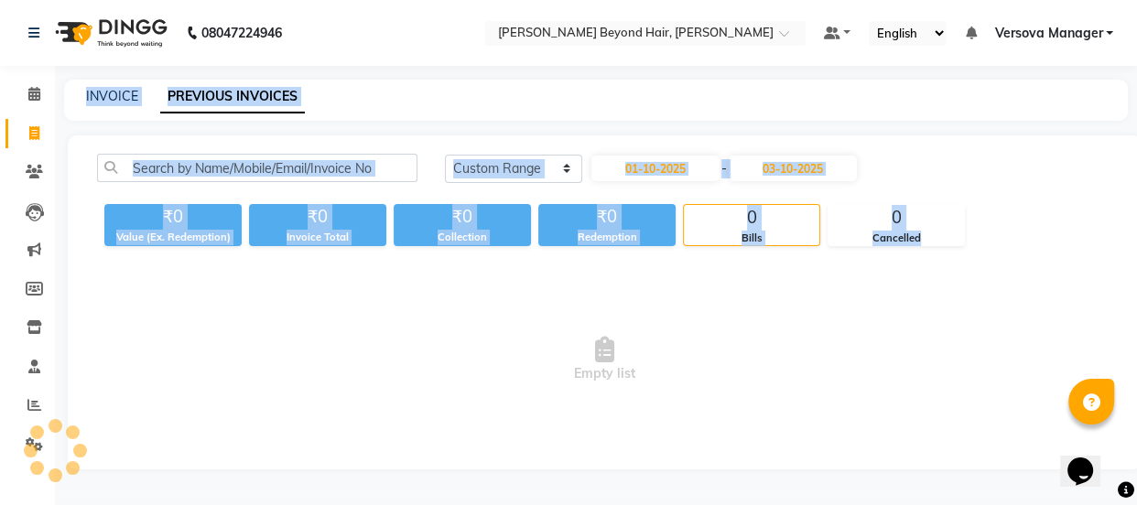
drag, startPoint x: 82, startPoint y: 89, endPoint x: 999, endPoint y: 250, distance: 930.9
click at [999, 250] on main "INVOICE PREVIOUS INVOICES Today Yesterday Custom Range 01-10-2025 - 03-10-2025 …" at bounding box center [596, 288] width 1082 height 417
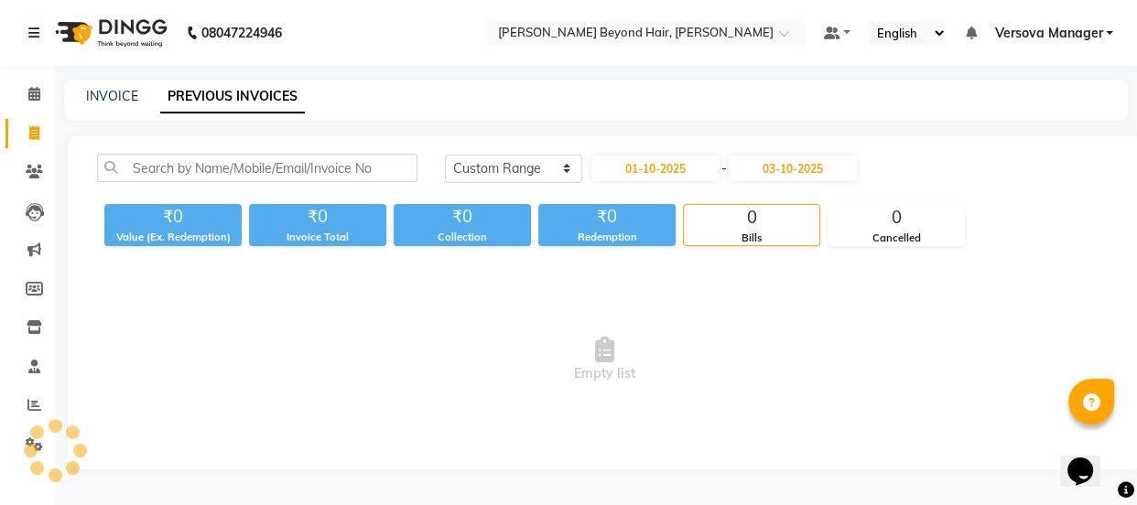
drag, startPoint x: 519, startPoint y: 327, endPoint x: 462, endPoint y: 305, distance: 60.8
click at [462, 305] on span "Empty list" at bounding box center [604, 359] width 1015 height 183
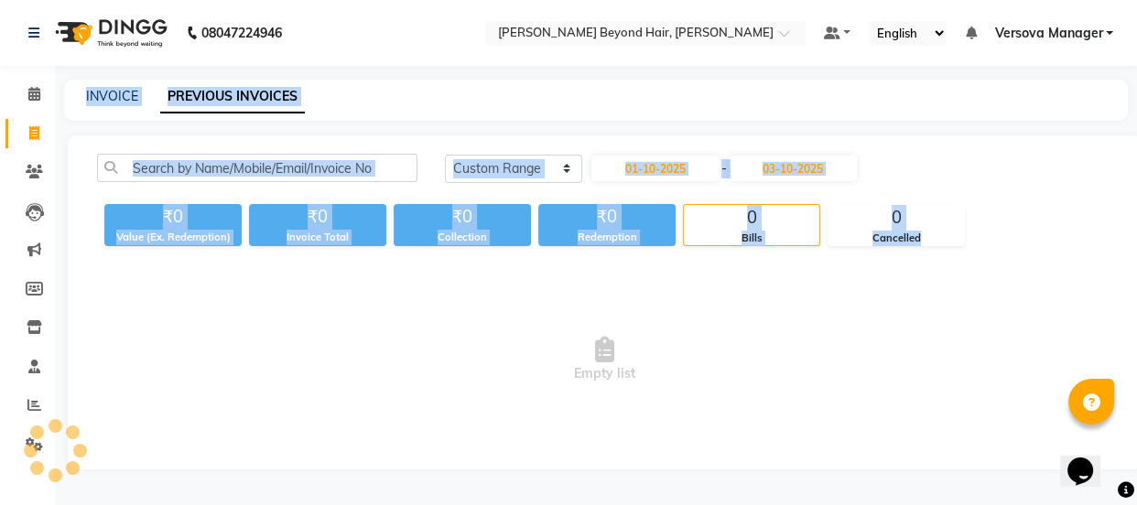
drag, startPoint x: 82, startPoint y: 92, endPoint x: 973, endPoint y: 255, distance: 905.3
click at [973, 255] on main "INVOICE PREVIOUS INVOICES Today Yesterday Custom Range 01-10-2025 - 03-10-2025 …" at bounding box center [596, 288] width 1082 height 417
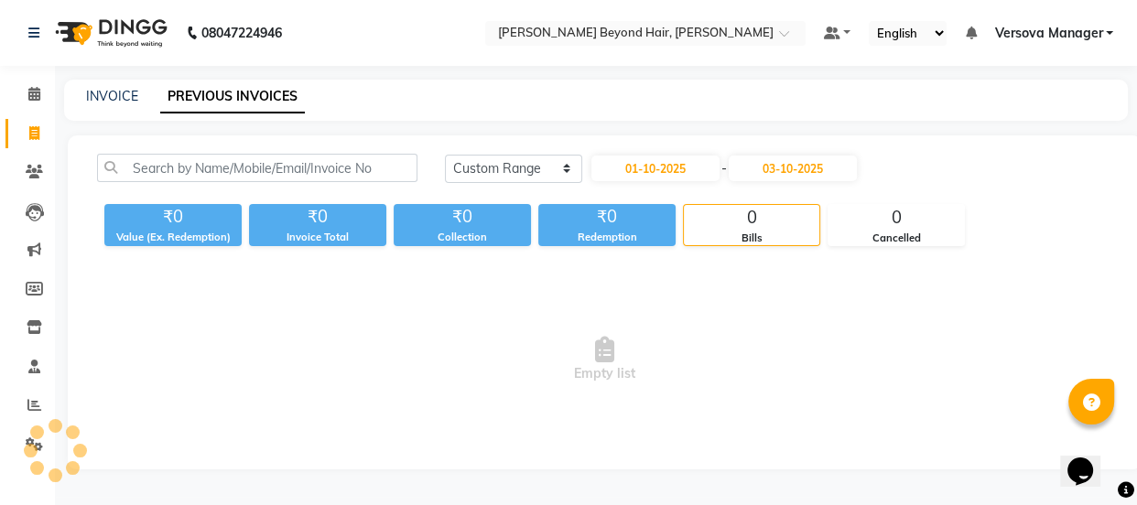
drag, startPoint x: 408, startPoint y: 295, endPoint x: 370, endPoint y: 93, distance: 204.9
click at [370, 93] on div "INVOICE PREVIOUS INVOICES" at bounding box center [584, 96] width 1041 height 19
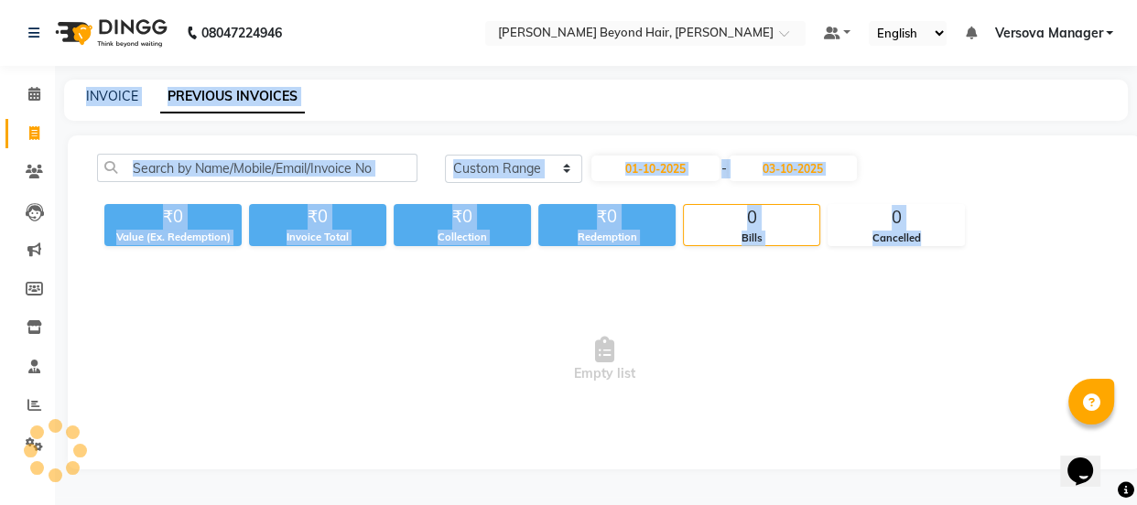
drag, startPoint x: 69, startPoint y: 86, endPoint x: 1050, endPoint y: 272, distance: 998.4
click at [1050, 272] on main "INVOICE PREVIOUS INVOICES Today Yesterday Custom Range 01-10-2025 - 03-10-2025 …" at bounding box center [596, 288] width 1082 height 417
copy main "INVOICE PREVIOUS INVOICES Today Yesterday Custom Range - ₹0 Value (Ex. Redempti…"
click at [438, 317] on span "Empty list" at bounding box center [604, 359] width 1015 height 183
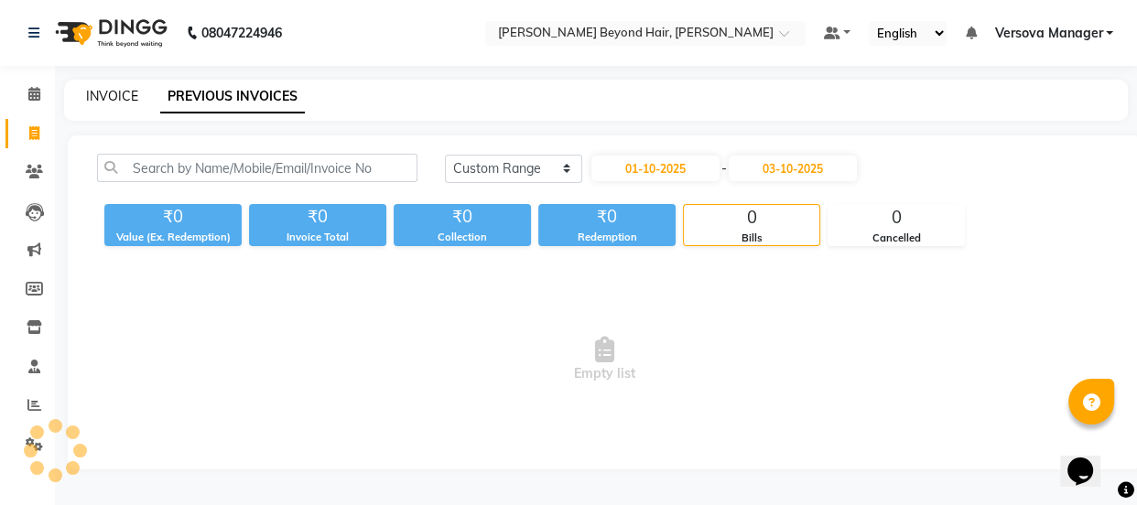
click at [114, 98] on link "INVOICE" at bounding box center [112, 96] width 52 height 16
select select "service"
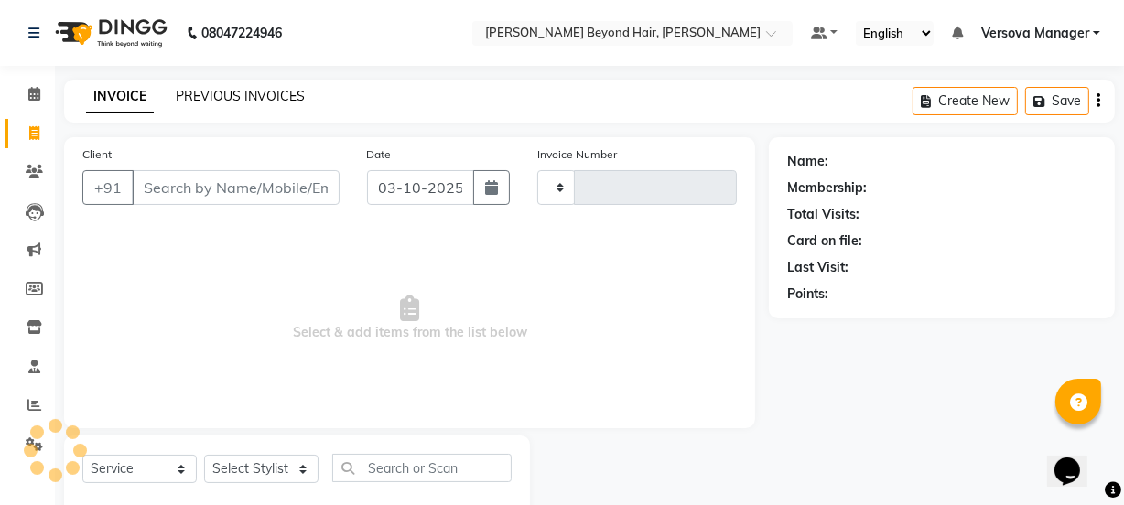
click at [224, 95] on link "PREVIOUS INVOICES" at bounding box center [240, 96] width 129 height 16
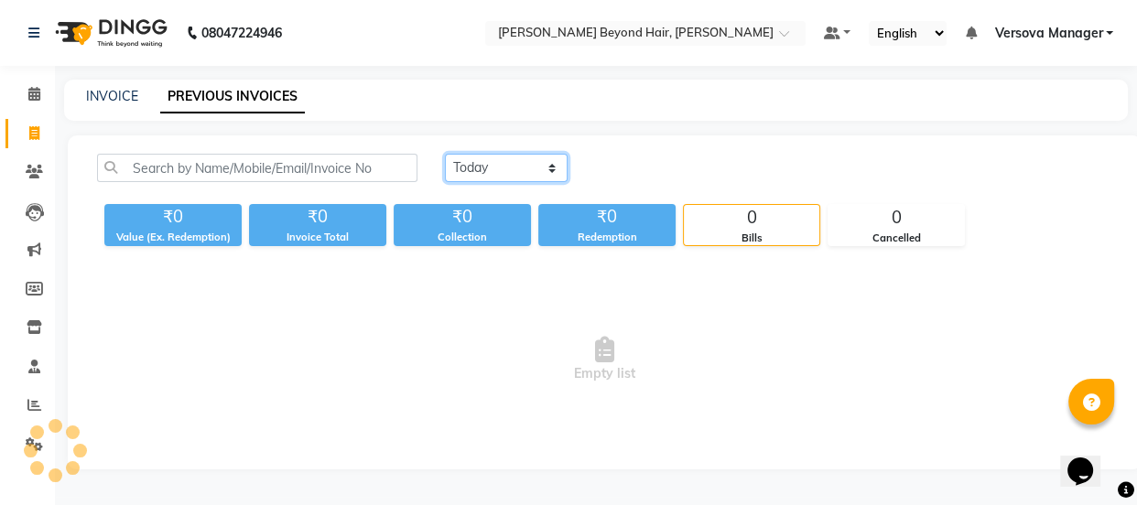
click at [498, 163] on select "Today Yesterday Custom Range" at bounding box center [506, 168] width 123 height 28
select select "range"
click at [445, 154] on select "Today Yesterday Custom Range" at bounding box center [506, 168] width 123 height 28
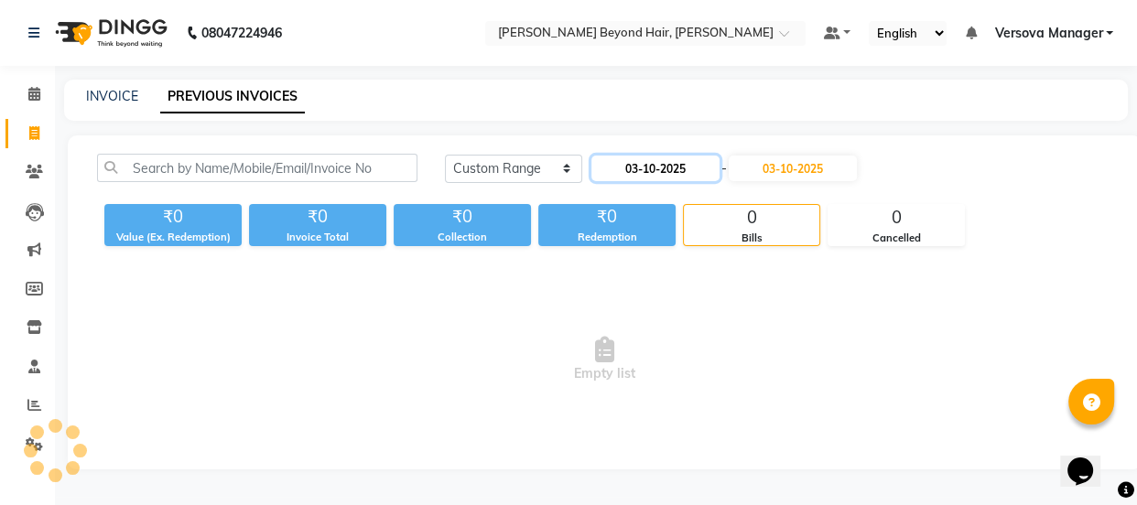
click at [659, 170] on input "03-10-2025" at bounding box center [655, 169] width 128 height 26
select select "10"
select select "2025"
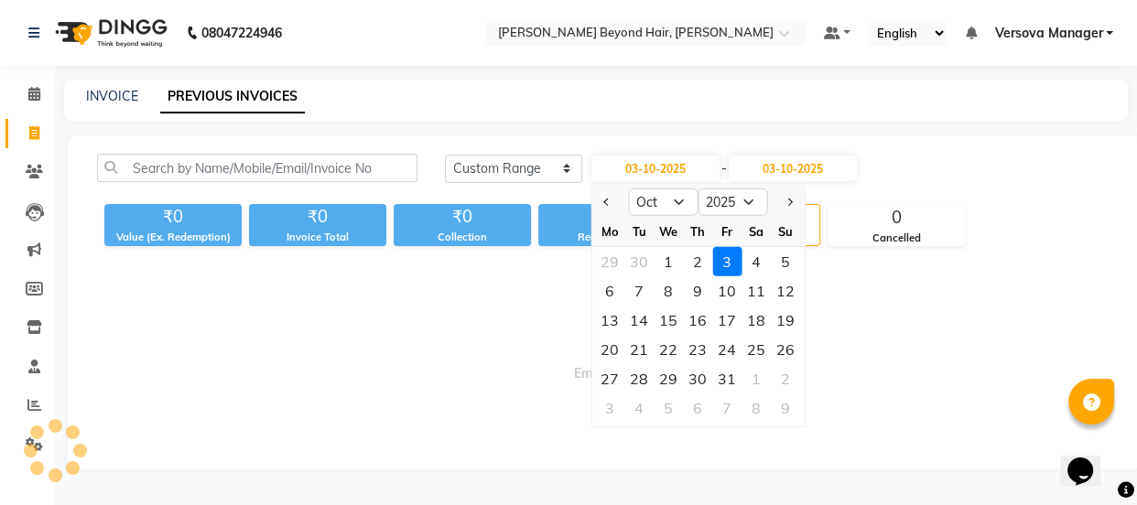
click at [664, 262] on div "1" at bounding box center [667, 261] width 29 height 29
type input "01-10-2025"
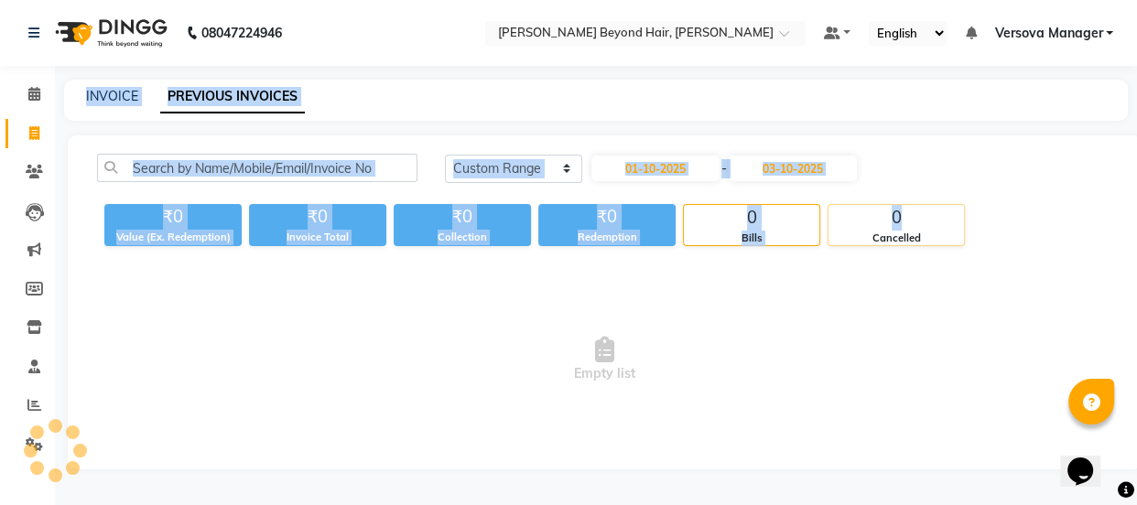
drag, startPoint x: 80, startPoint y: 85, endPoint x: 932, endPoint y: 232, distance: 864.4
click at [944, 223] on main "INVOICE PREVIOUS INVOICES Today Yesterday Custom Range 01-10-2025 - 03-10-2025 …" at bounding box center [596, 288] width 1082 height 417
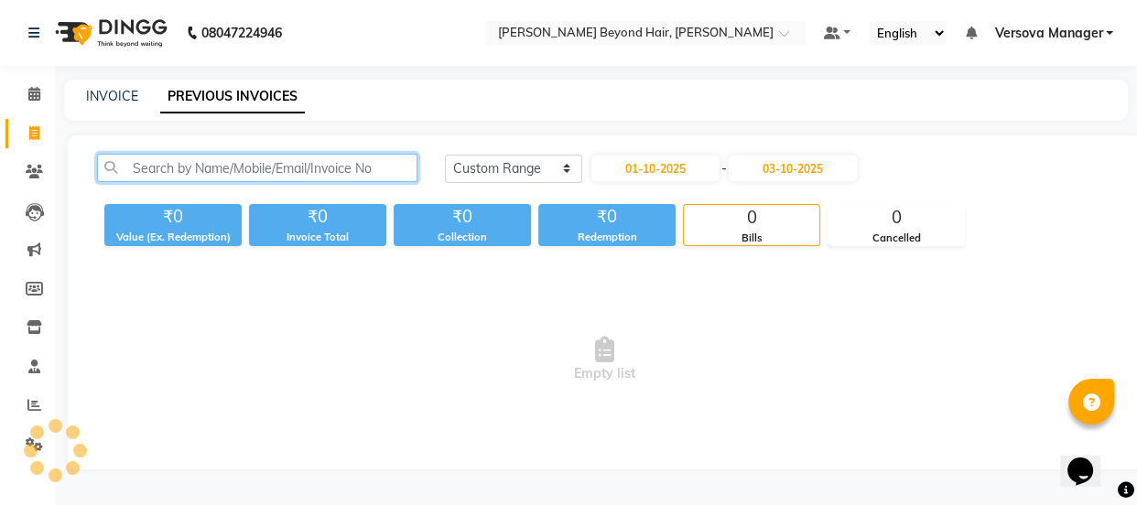
drag, startPoint x: 303, startPoint y: 287, endPoint x: 236, endPoint y: 174, distance: 131.7
click at [236, 174] on input "text" at bounding box center [257, 168] width 320 height 28
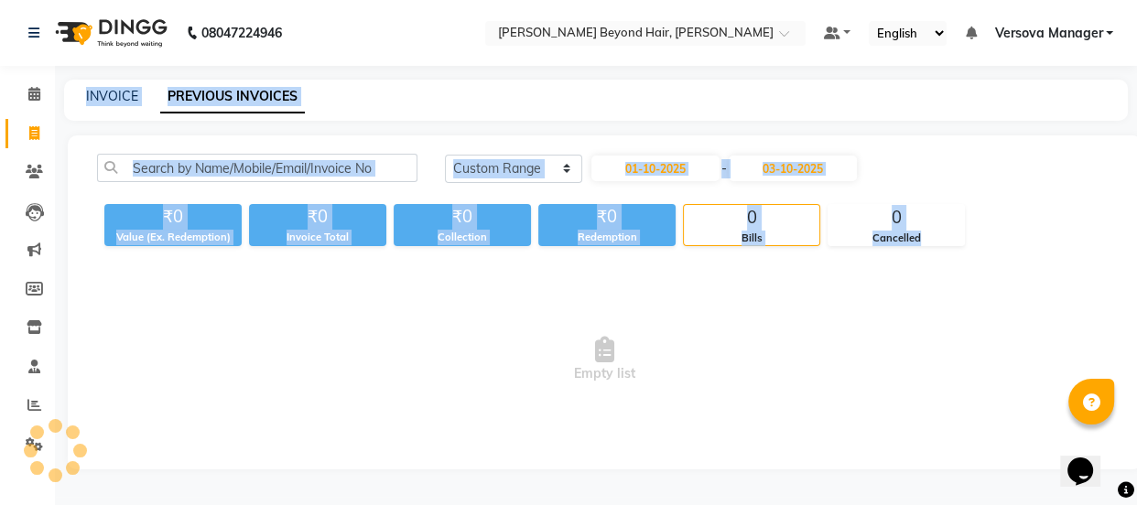
drag, startPoint x: 78, startPoint y: 88, endPoint x: 975, endPoint y: 248, distance: 911.8
click at [975, 248] on main "INVOICE PREVIOUS INVOICES Today Yesterday Custom Range 01-10-2025 - 03-10-2025 …" at bounding box center [596, 288] width 1082 height 417
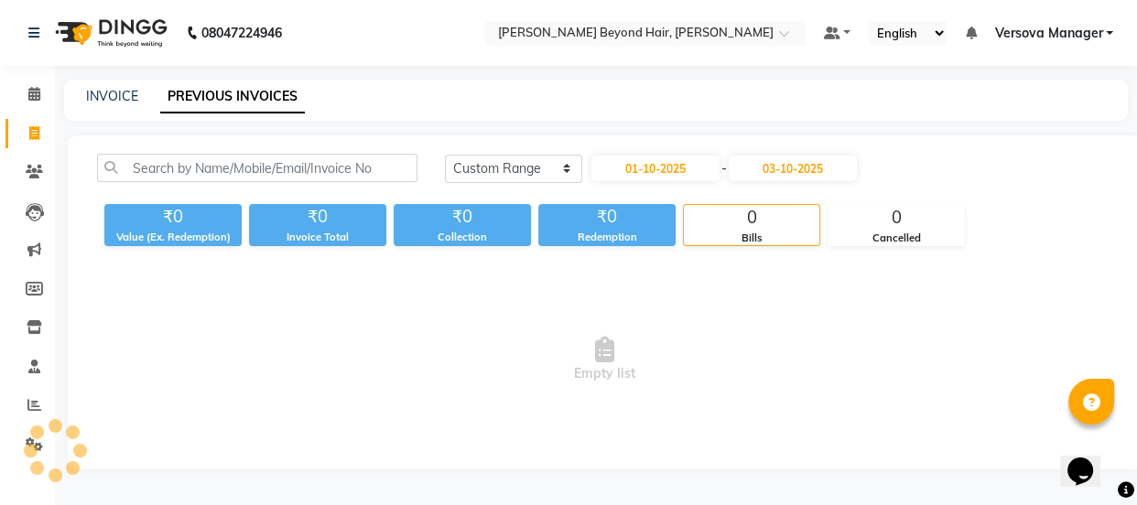
drag, startPoint x: 312, startPoint y: 322, endPoint x: 243, endPoint y: 78, distance: 253.8
click at [243, 78] on div "08047224946 Select Location × Kalista Beyond Hair, Andheri West Default Panel M…" at bounding box center [568, 252] width 1137 height 505
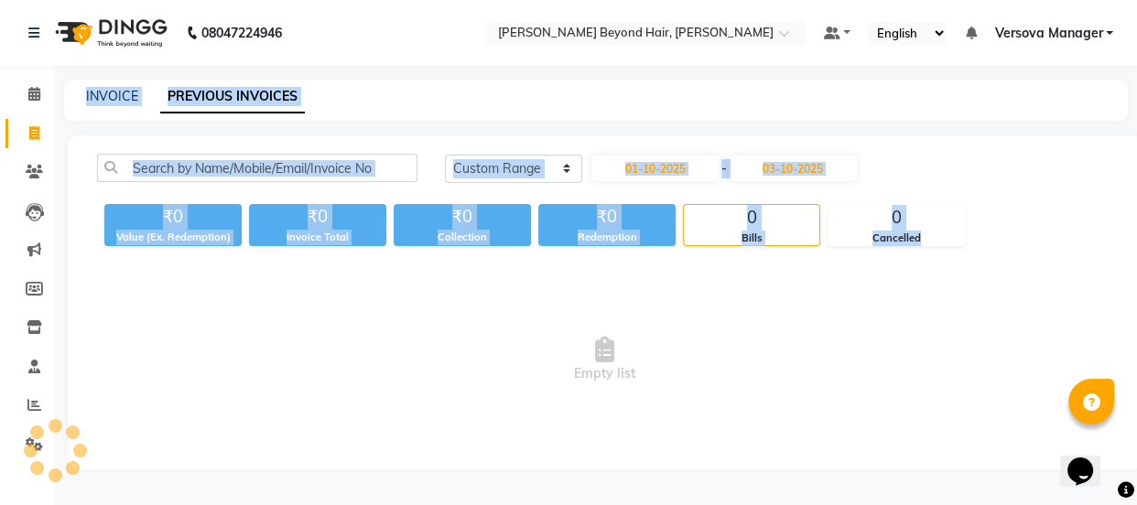
drag, startPoint x: 82, startPoint y: 93, endPoint x: 996, endPoint y: 275, distance: 931.0
click at [996, 275] on main "INVOICE PREVIOUS INVOICES Today Yesterday Custom Range 01-10-2025 - 03-10-2025 …" at bounding box center [596, 288] width 1082 height 417
copy main "INVOICE PREVIOUS INVOICES Today Yesterday Custom Range - ₹0 Value (Ex. Redempti…"
click at [392, 109] on div "INVOICE PREVIOUS INVOICES" at bounding box center [595, 100] width 1063 height 41
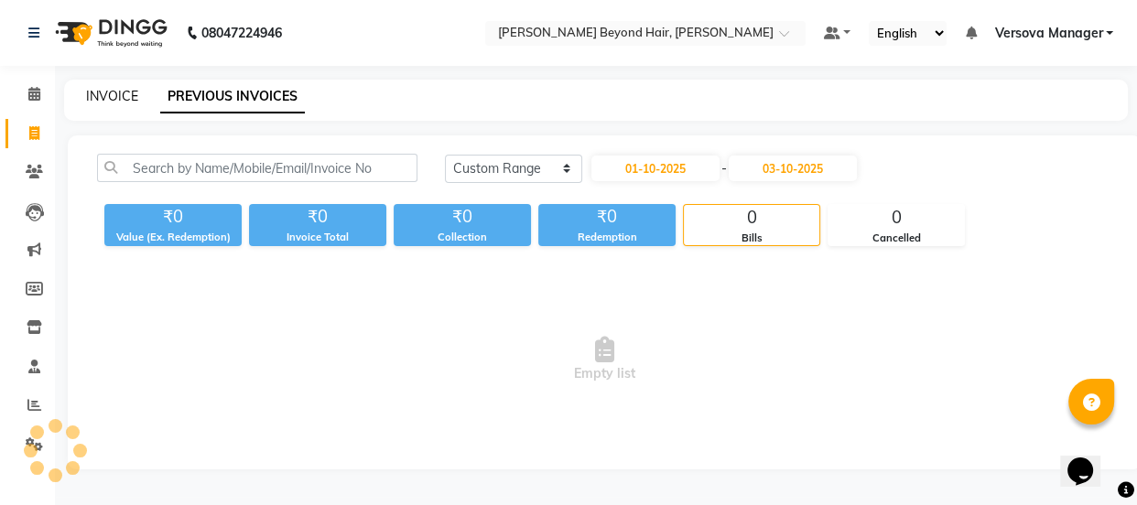
click at [112, 91] on link "INVOICE" at bounding box center [112, 96] width 52 height 16
select select "service"
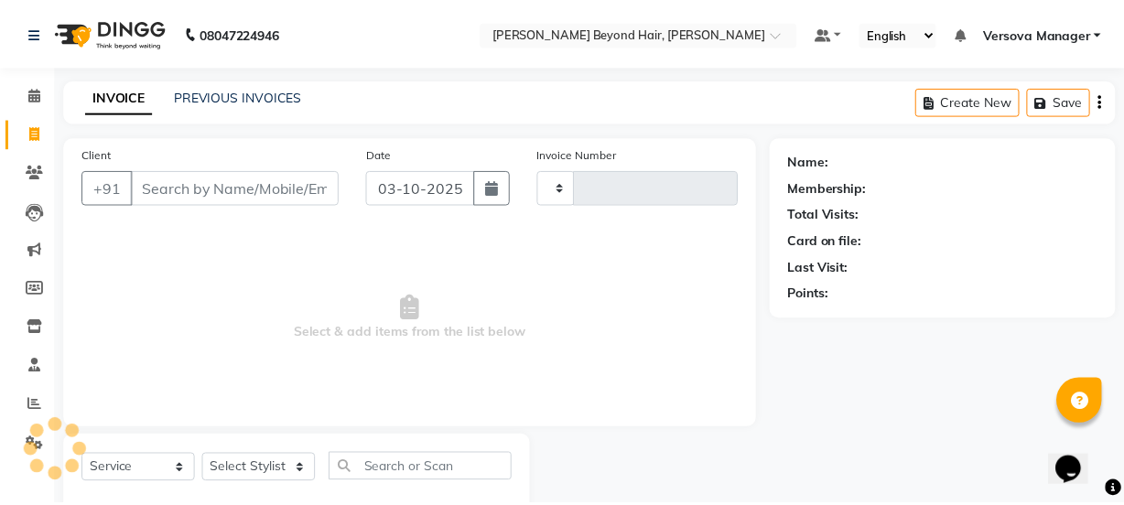
scroll to position [46, 0]
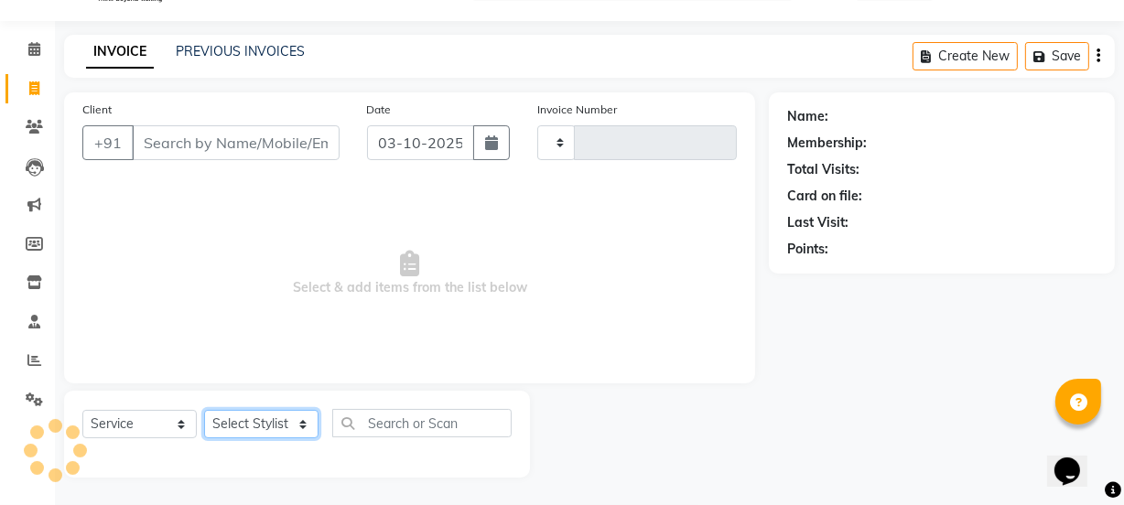
click at [298, 426] on select "Select Stylist" at bounding box center [261, 424] width 114 height 28
click at [258, 418] on select "Select Stylist" at bounding box center [261, 424] width 114 height 28
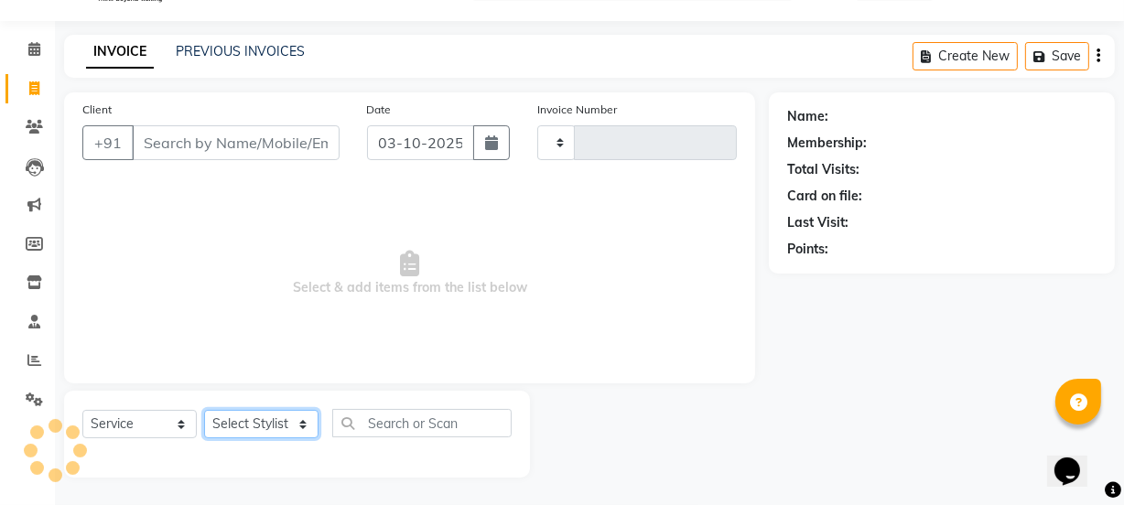
click at [258, 418] on select "Select Stylist" at bounding box center [261, 424] width 114 height 28
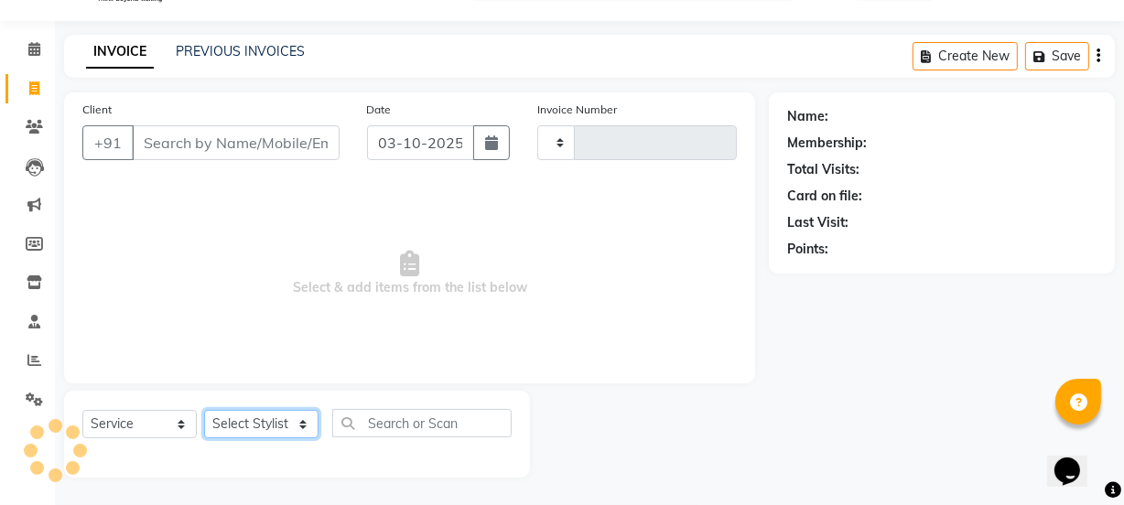
click at [258, 418] on select "Select Stylist" at bounding box center [261, 424] width 114 height 28
drag, startPoint x: 258, startPoint y: 418, endPoint x: 267, endPoint y: 307, distance: 112.0
click at [258, 418] on select "Select Stylist" at bounding box center [261, 424] width 114 height 28
click at [146, 416] on select "Select Service Product Membership Package Voucher Prepaid Gift Card" at bounding box center [139, 424] width 114 height 28
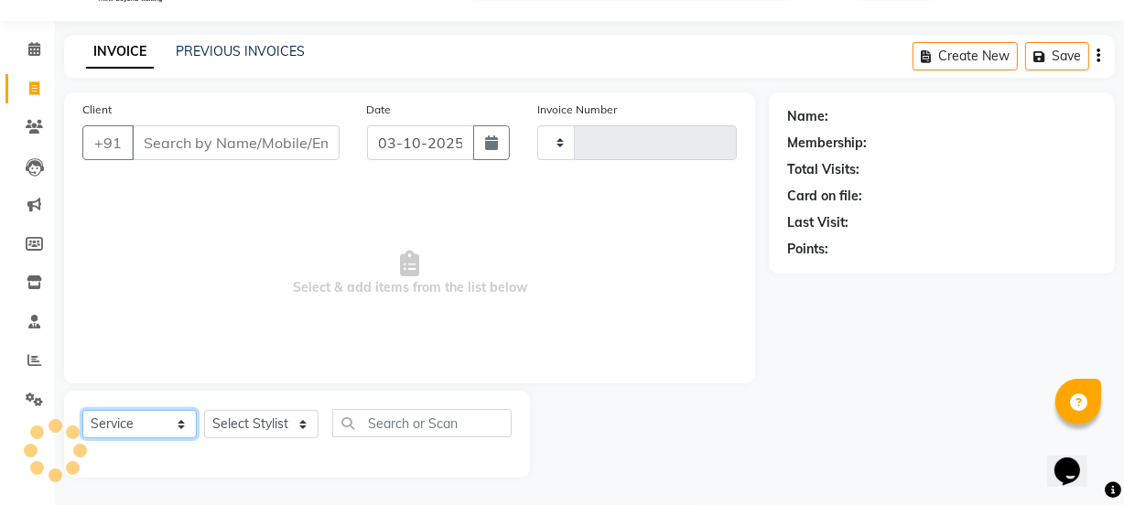
click at [82, 410] on select "Select Service Product Membership Package Voucher Prepaid Gift Card" at bounding box center [139, 424] width 114 height 28
click at [247, 425] on select "Select Stylist" at bounding box center [261, 424] width 114 height 28
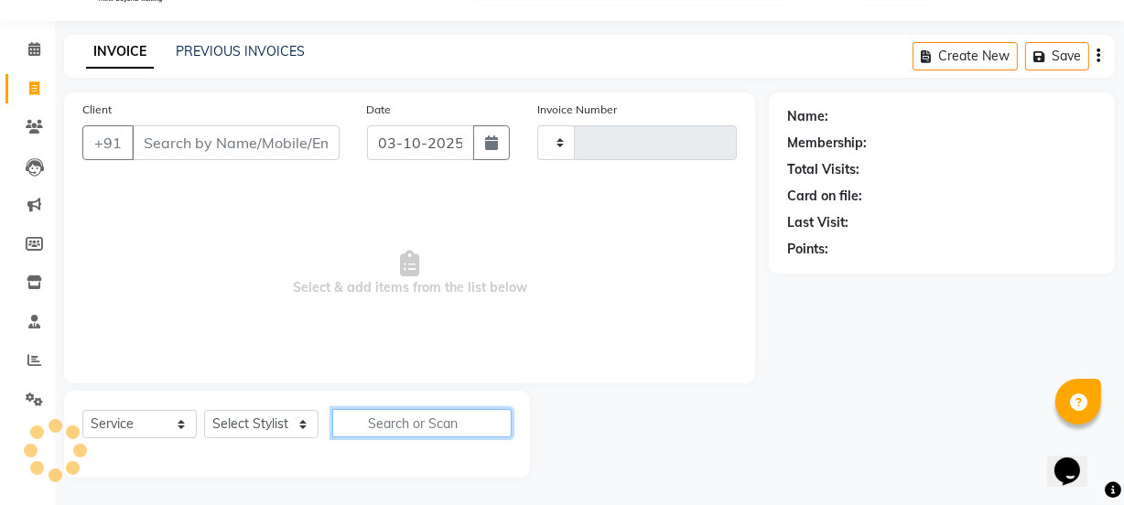
click at [458, 421] on input "text" at bounding box center [421, 423] width 179 height 28
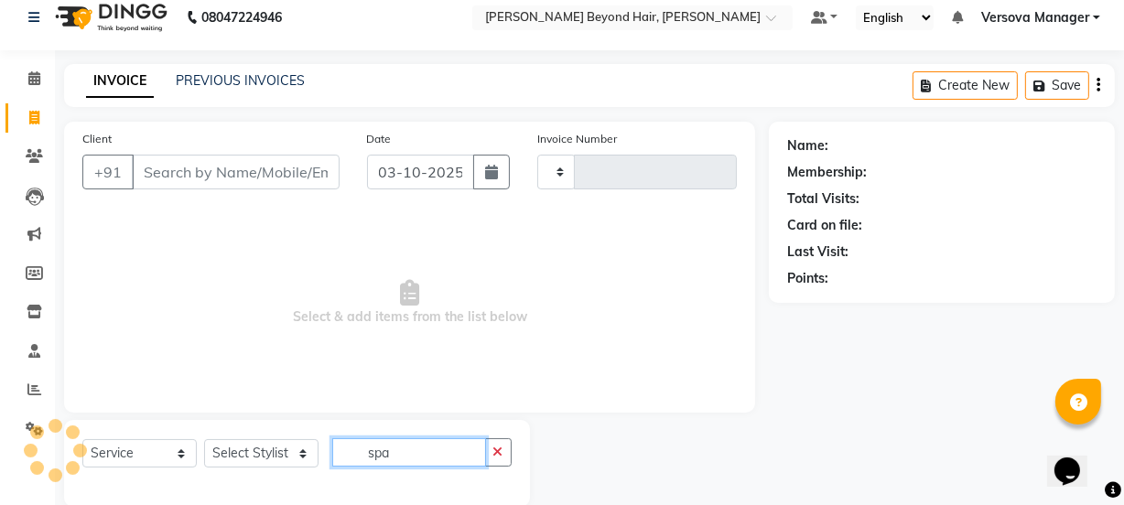
scroll to position [0, 0]
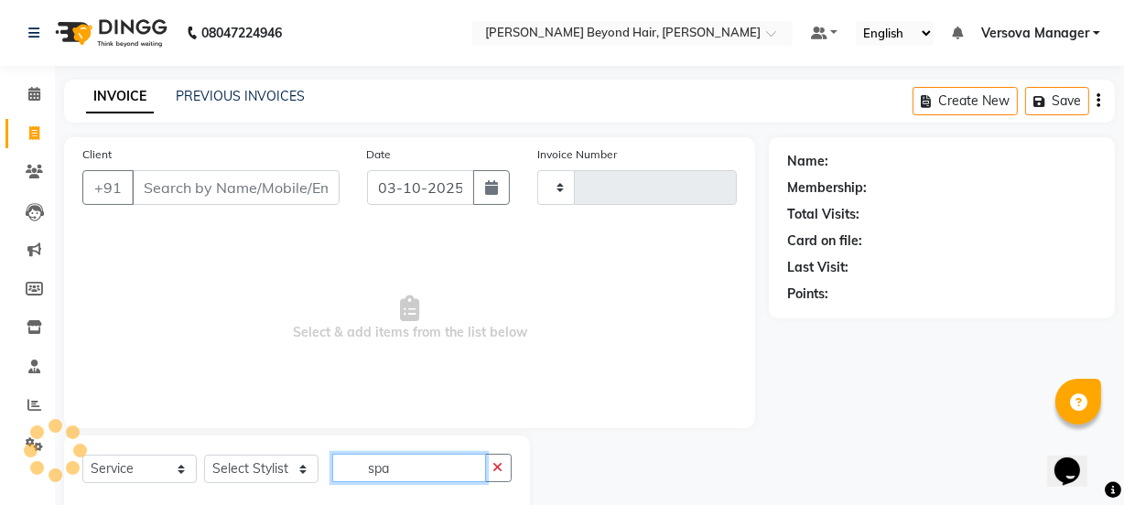
type input "spa"
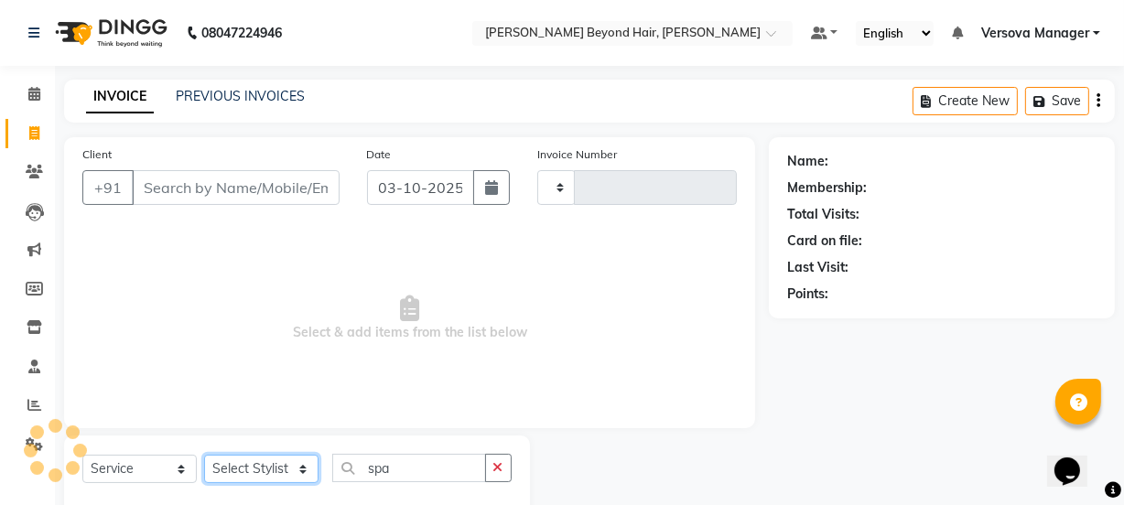
click at [251, 465] on select "Select Stylist" at bounding box center [261, 469] width 114 height 28
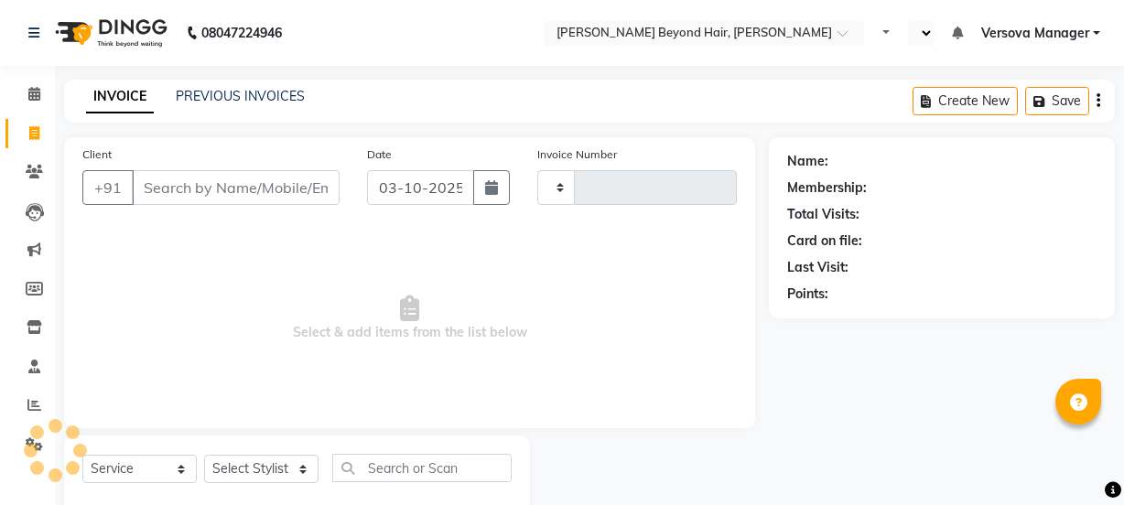
select select "service"
type input "1235"
select select "en"
select select "6352"
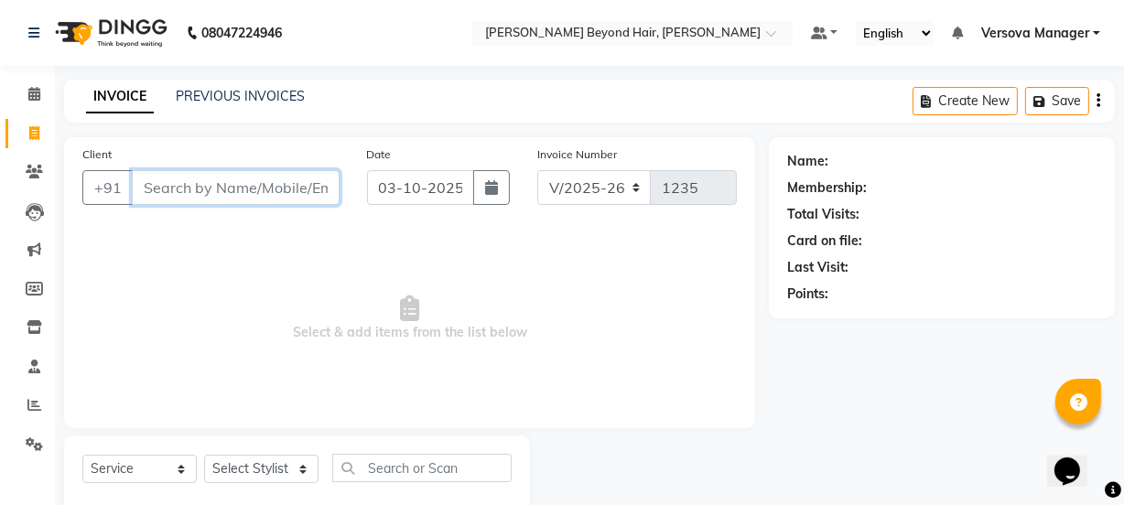
click at [209, 191] on input "Client" at bounding box center [236, 187] width 208 height 35
click at [199, 189] on input "Client" at bounding box center [236, 187] width 208 height 35
type input "9654968090"
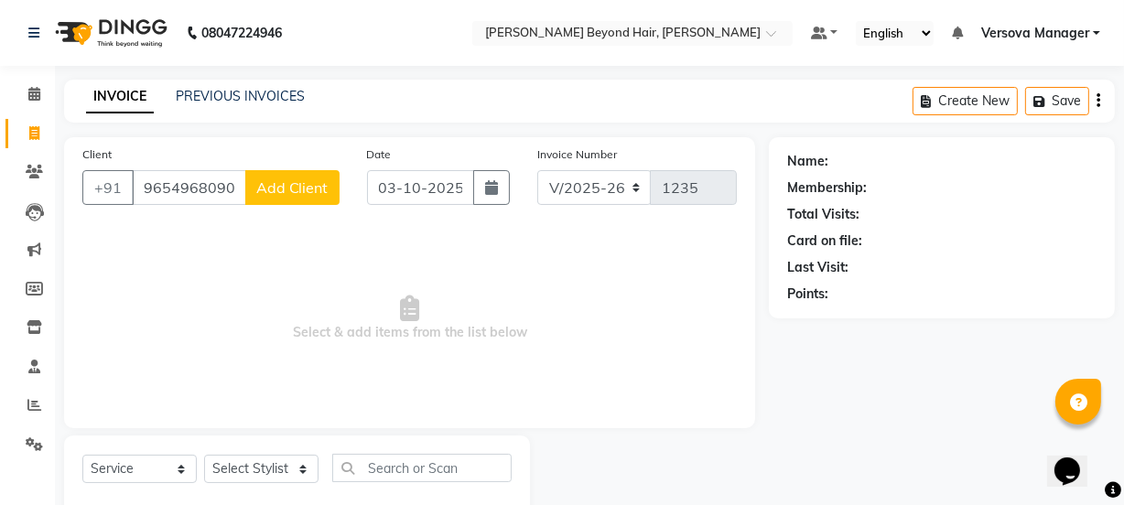
click at [299, 198] on button "Add Client" at bounding box center [292, 187] width 94 height 35
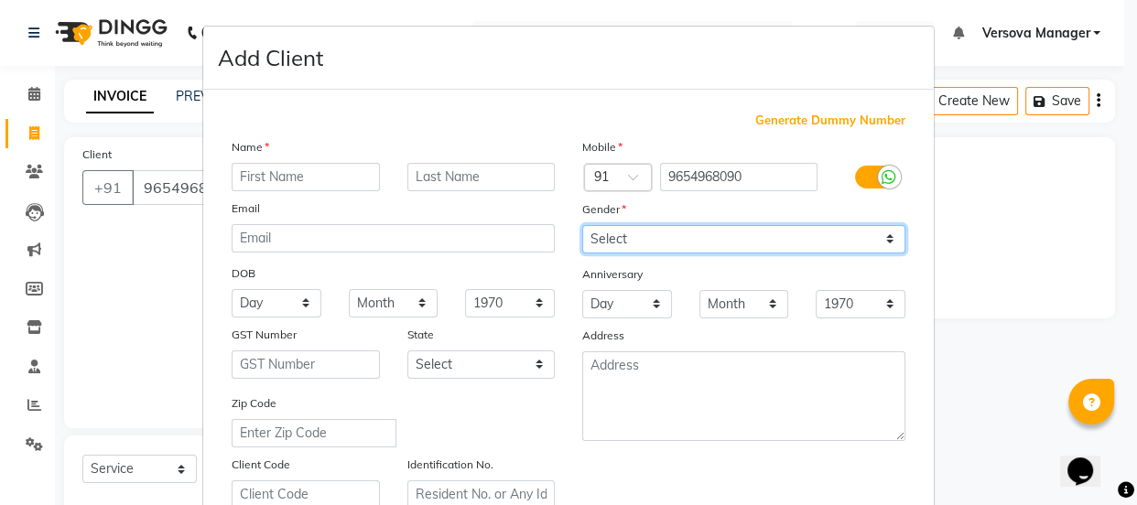
click at [604, 248] on select "Select Male Female Other Prefer Not To Say" at bounding box center [743, 239] width 323 height 28
select select "female"
click at [582, 225] on select "Select Male Female Other Prefer Not To Say" at bounding box center [743, 239] width 323 height 28
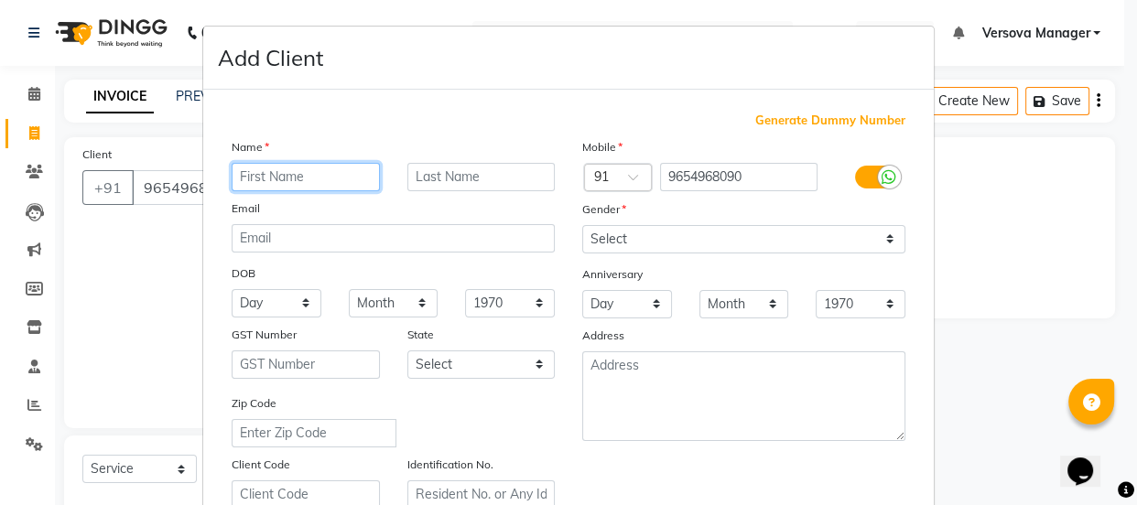
click at [332, 179] on input "text" at bounding box center [306, 177] width 148 height 28
type input "l"
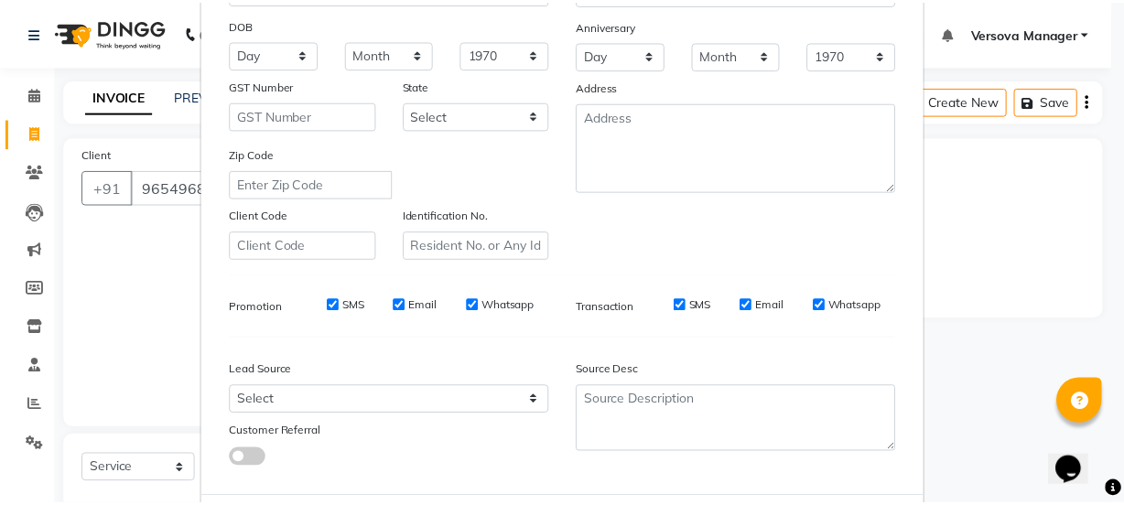
scroll to position [345, 0]
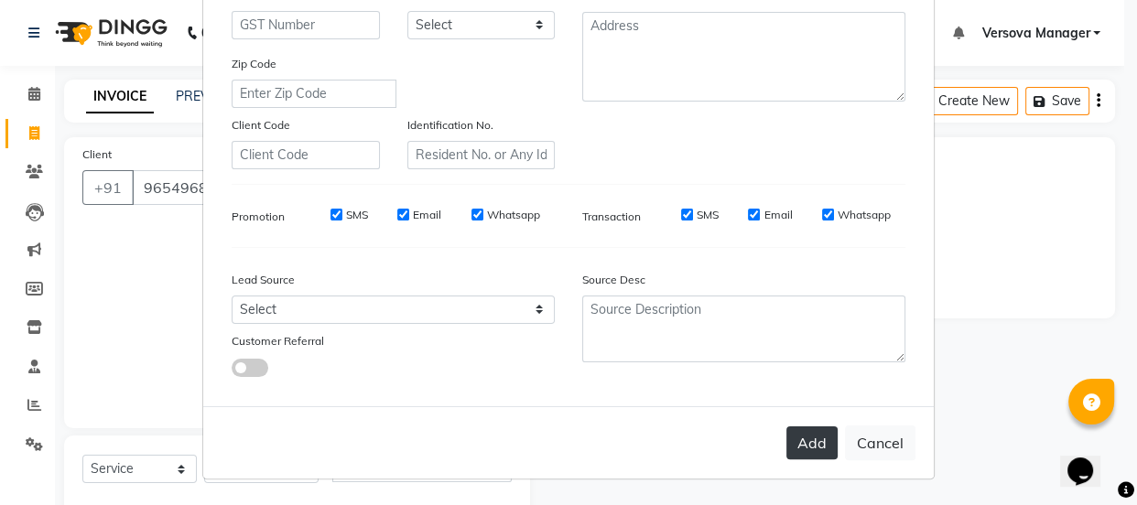
type input "[PERSON_NAME]"
click at [786, 444] on button "Add" at bounding box center [811, 442] width 51 height 33
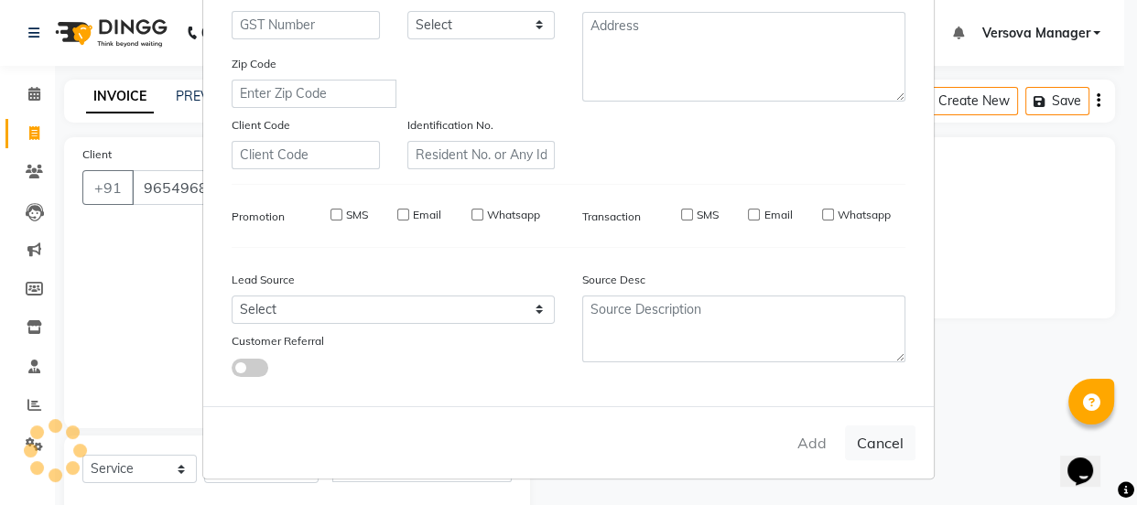
select select
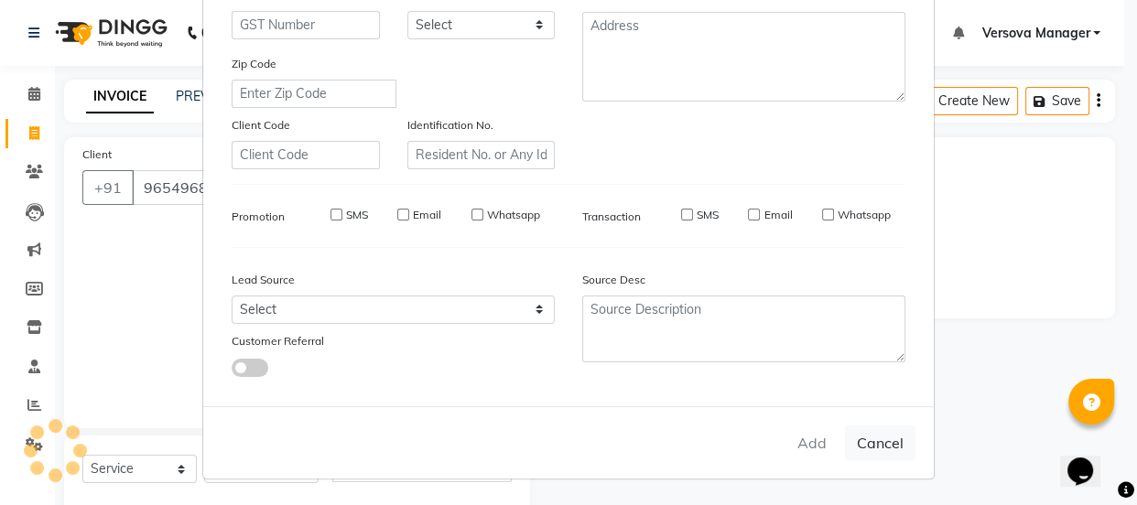
select select
checkbox input "false"
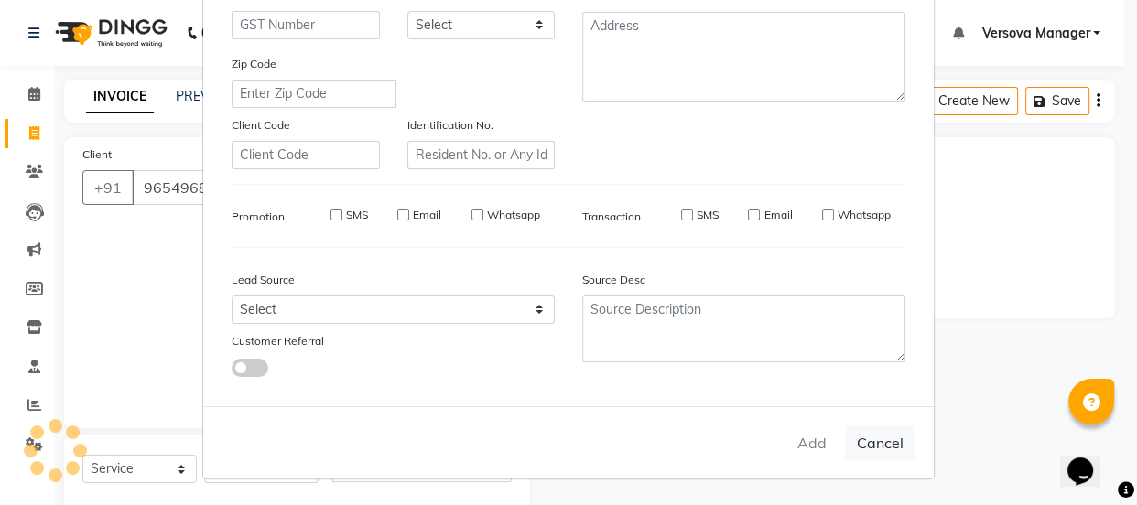
checkbox input "false"
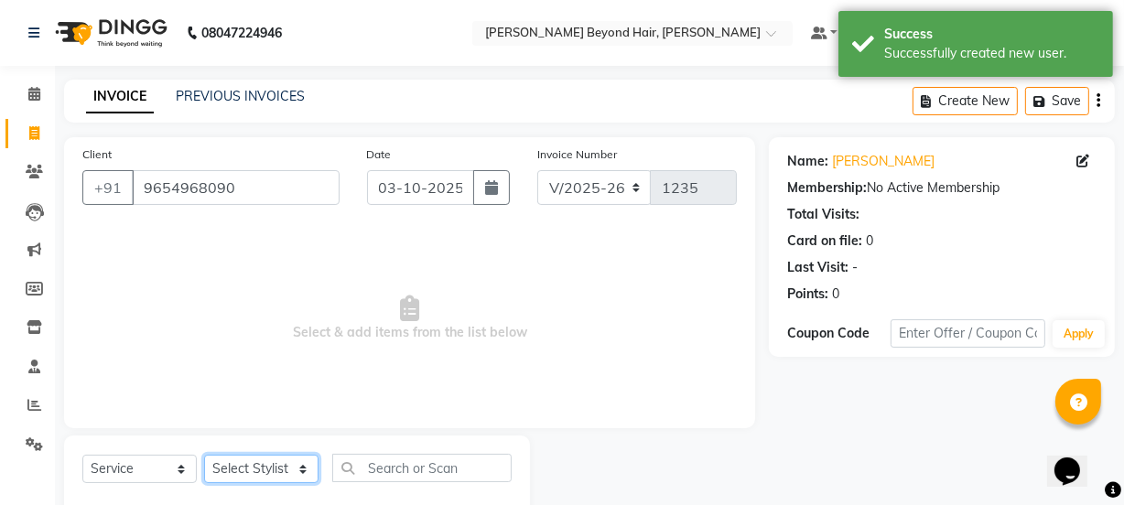
click at [264, 462] on select "Select Stylist" at bounding box center [261, 469] width 114 height 28
click at [265, 462] on select "Select Stylist" at bounding box center [261, 469] width 114 height 28
click at [275, 481] on select "Select Stylist" at bounding box center [261, 469] width 114 height 28
click at [285, 470] on select "Select Stylist" at bounding box center [261, 469] width 114 height 28
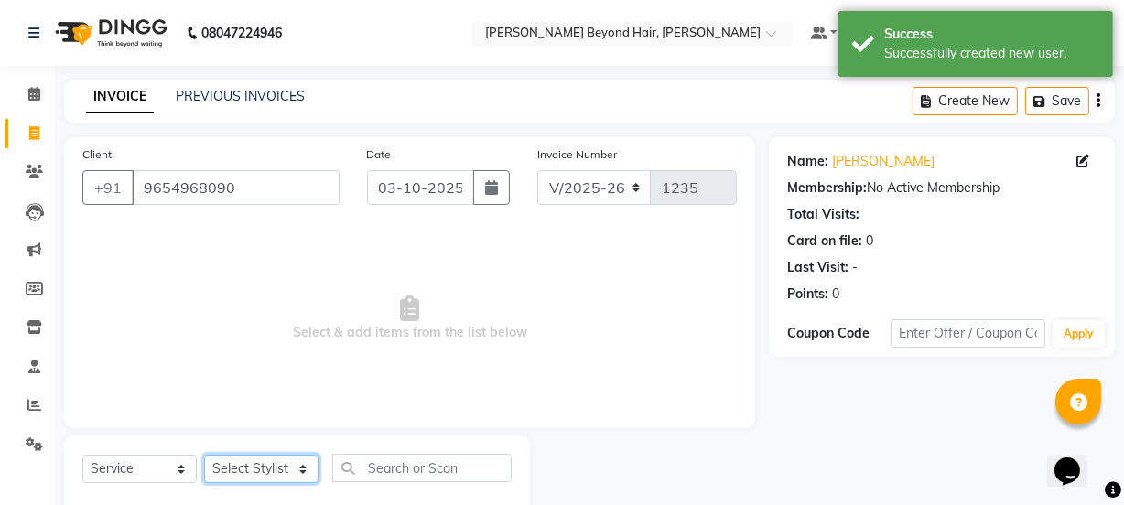
click at [285, 470] on select "Select Stylist" at bounding box center [261, 469] width 114 height 28
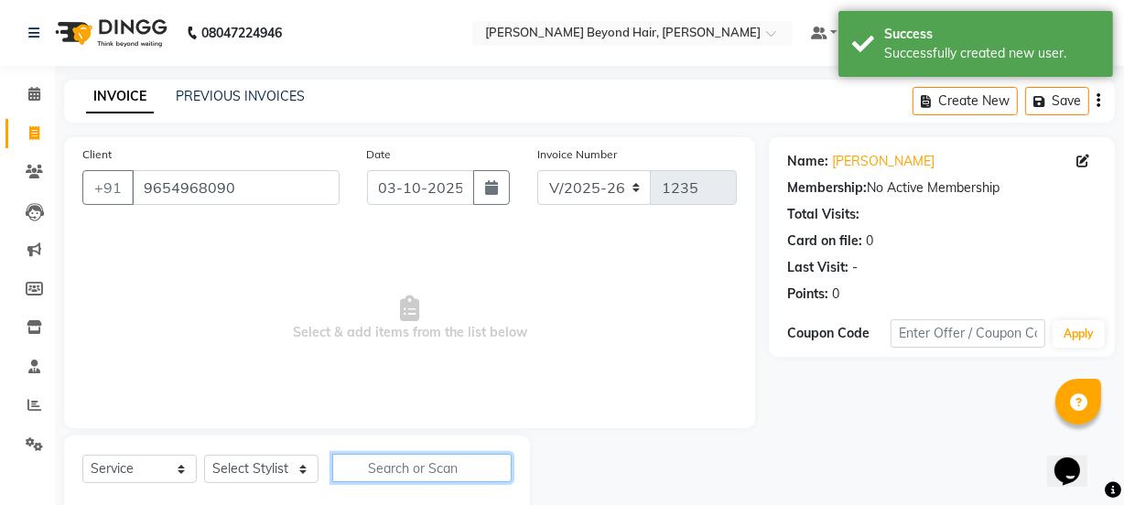
click at [377, 469] on input "text" at bounding box center [421, 468] width 179 height 28
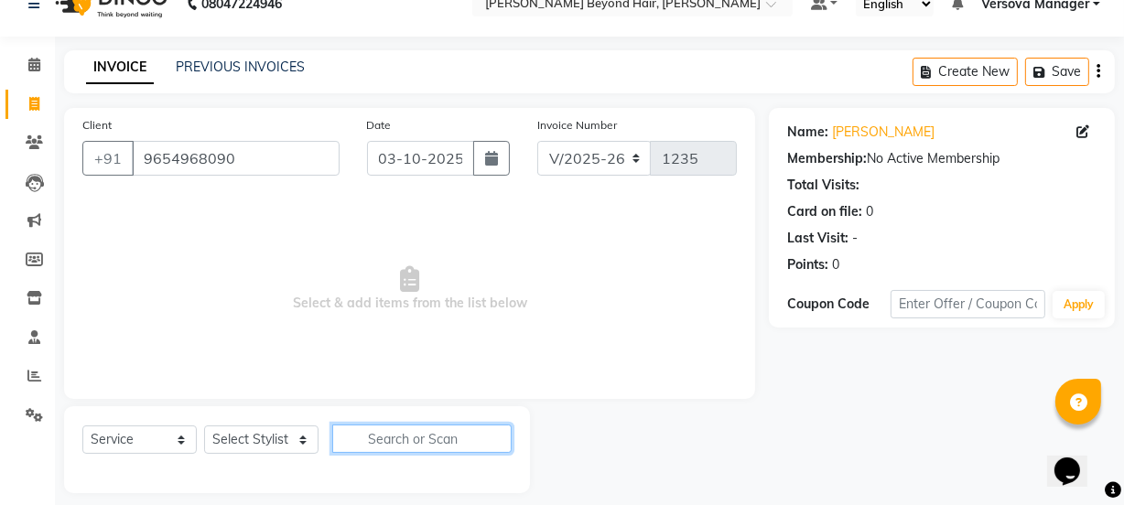
scroll to position [46, 0]
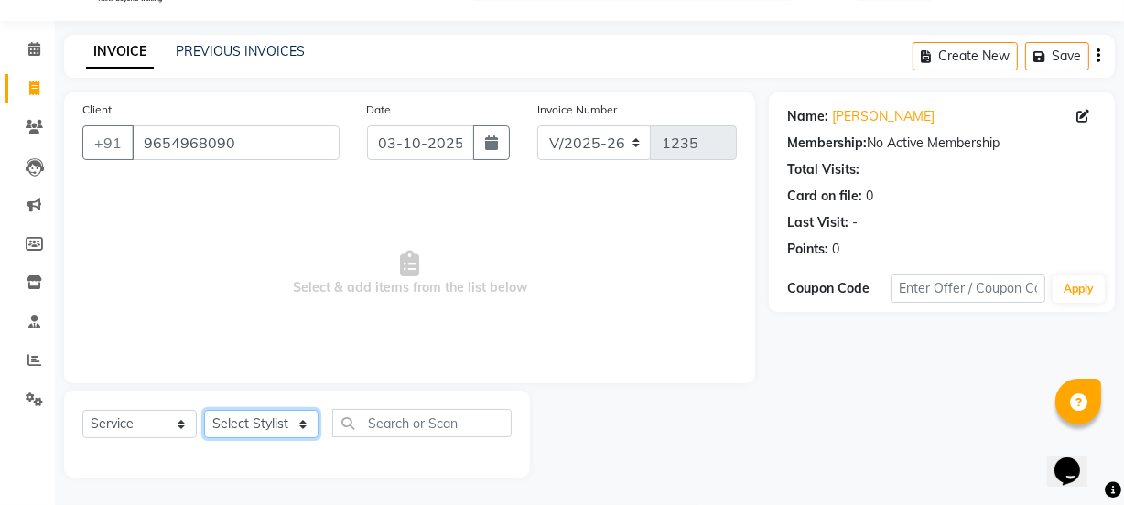
click at [289, 426] on select "Select Stylist" at bounding box center [261, 424] width 114 height 28
click at [134, 418] on select "Select Service Product Membership Package Voucher Prepaid Gift Card" at bounding box center [139, 424] width 114 height 28
click at [237, 416] on select "Select Stylist" at bounding box center [261, 424] width 114 height 28
click at [253, 427] on select "Select Stylist" at bounding box center [261, 424] width 114 height 28
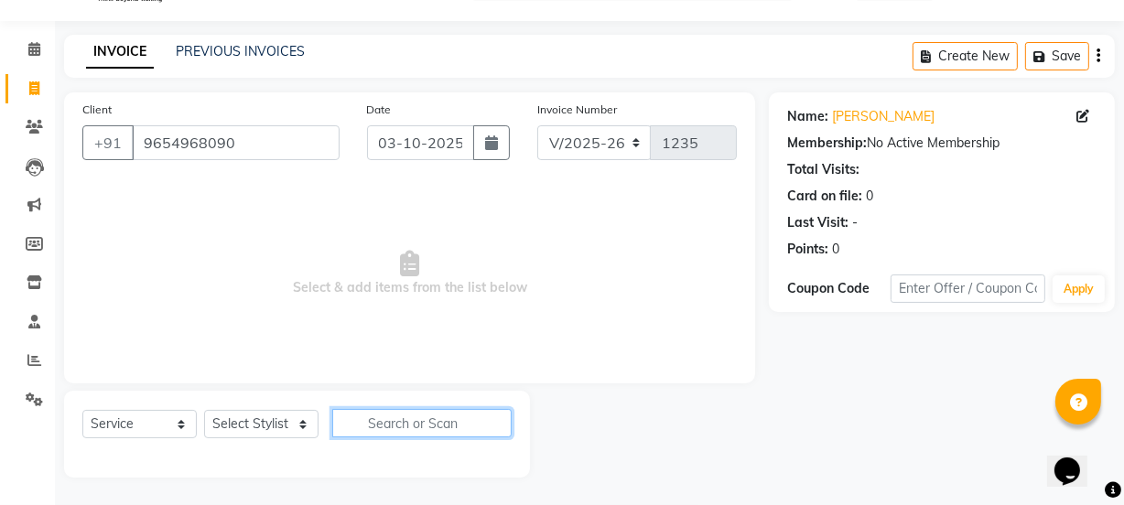
click at [374, 420] on input "text" at bounding box center [421, 423] width 179 height 28
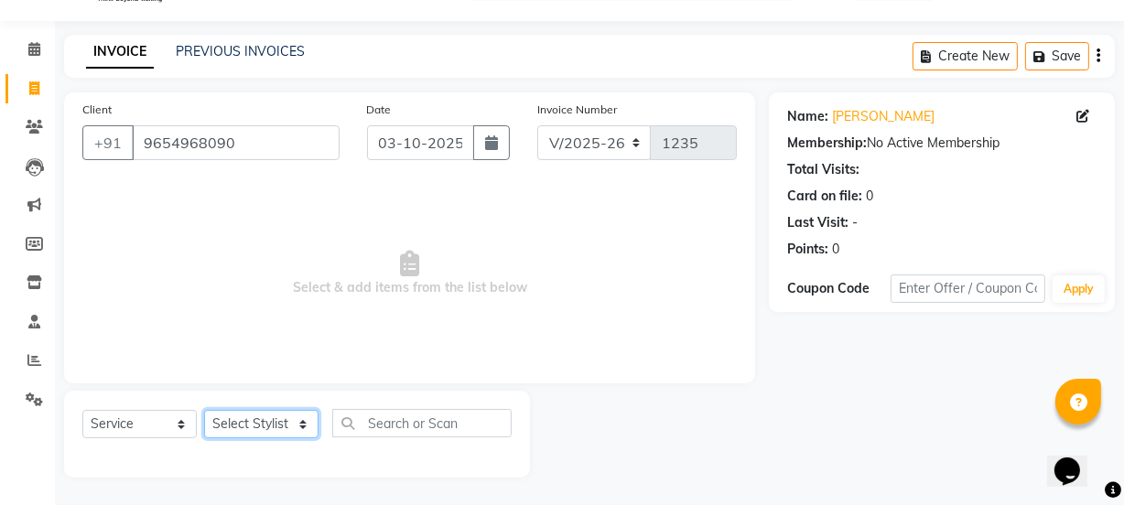
click at [245, 422] on select "Select Stylist" at bounding box center [261, 424] width 114 height 28
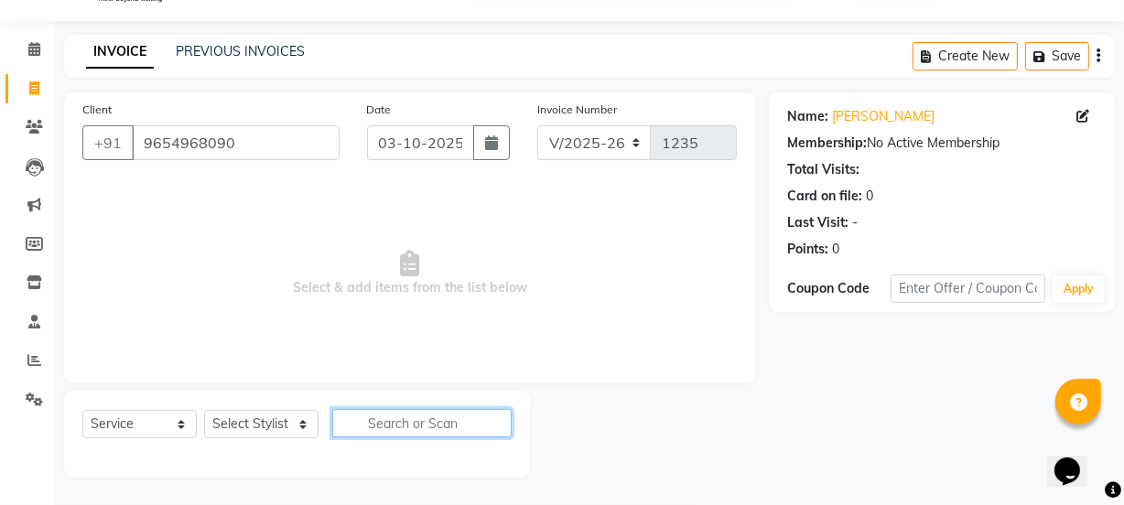
click at [341, 431] on input "text" at bounding box center [421, 423] width 179 height 28
click at [378, 413] on input "text" at bounding box center [421, 423] width 179 height 28
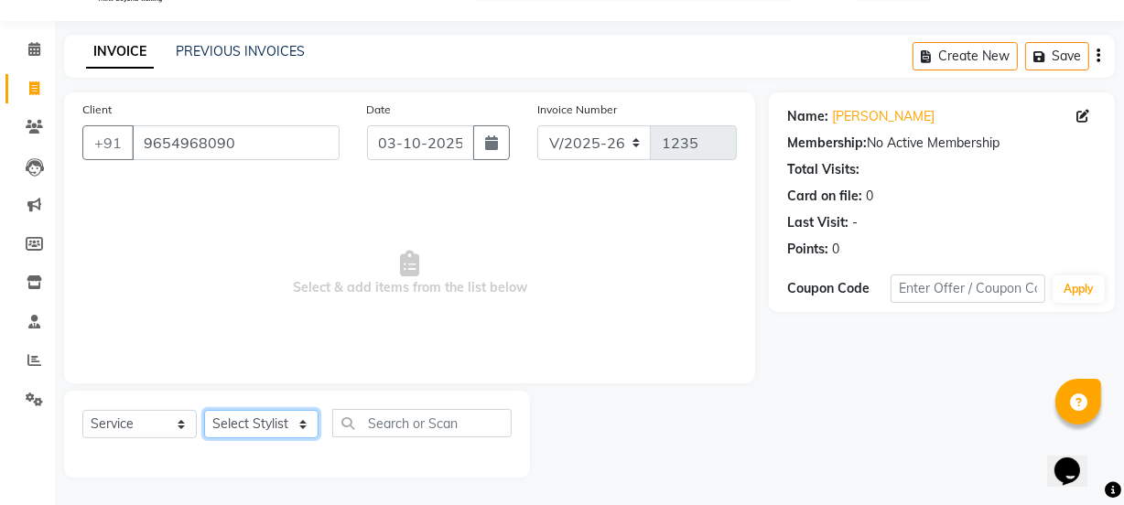
click at [244, 423] on select "Select Stylist" at bounding box center [261, 424] width 114 height 28
click at [382, 406] on div "Select Service Product Membership Package Voucher Prepaid Gift Card Select Styl…" at bounding box center [297, 434] width 466 height 87
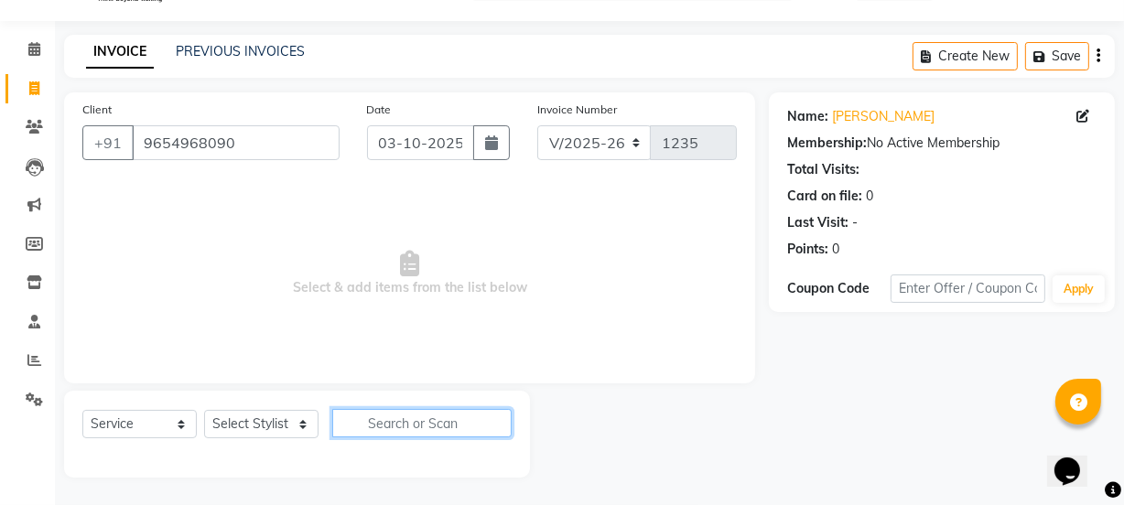
click at [382, 411] on input "text" at bounding box center [421, 423] width 179 height 28
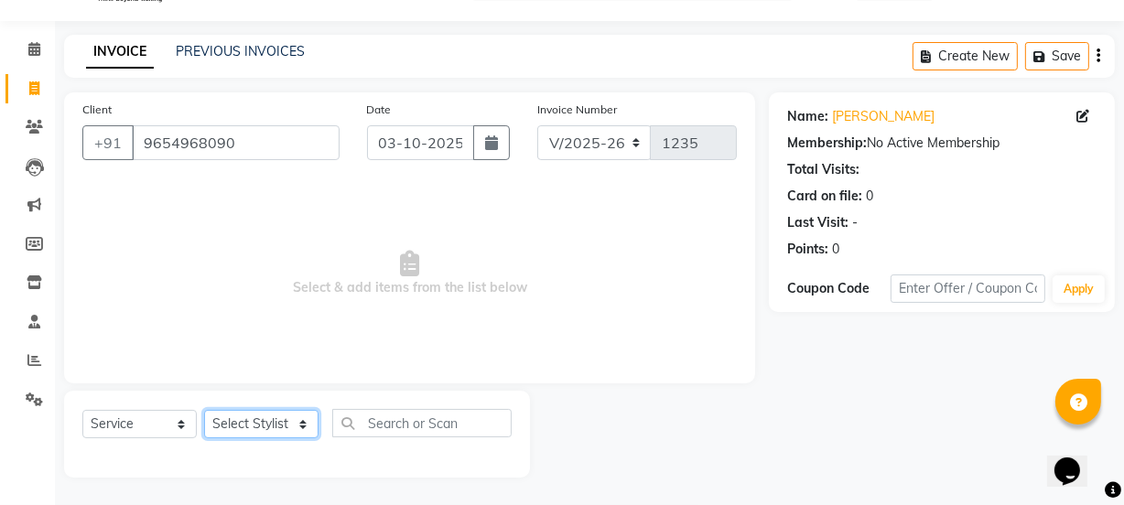
click at [277, 421] on select "Select Stylist" at bounding box center [261, 424] width 114 height 28
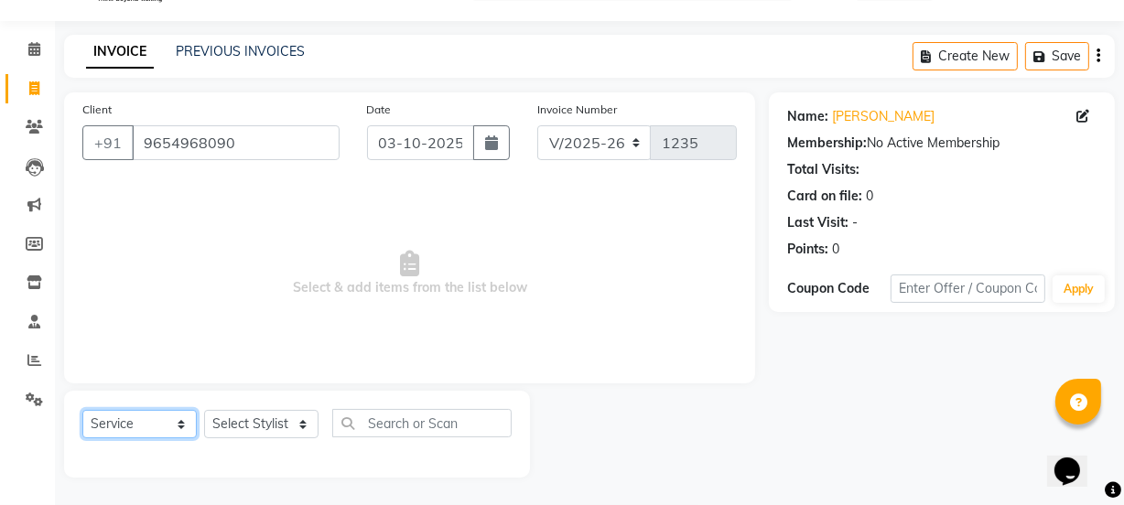
click at [126, 426] on select "Select Service Product Membership Package Voucher Prepaid Gift Card" at bounding box center [139, 424] width 114 height 28
click at [82, 410] on select "Select Service Product Membership Package Voucher Prepaid Gift Card" at bounding box center [139, 424] width 114 height 28
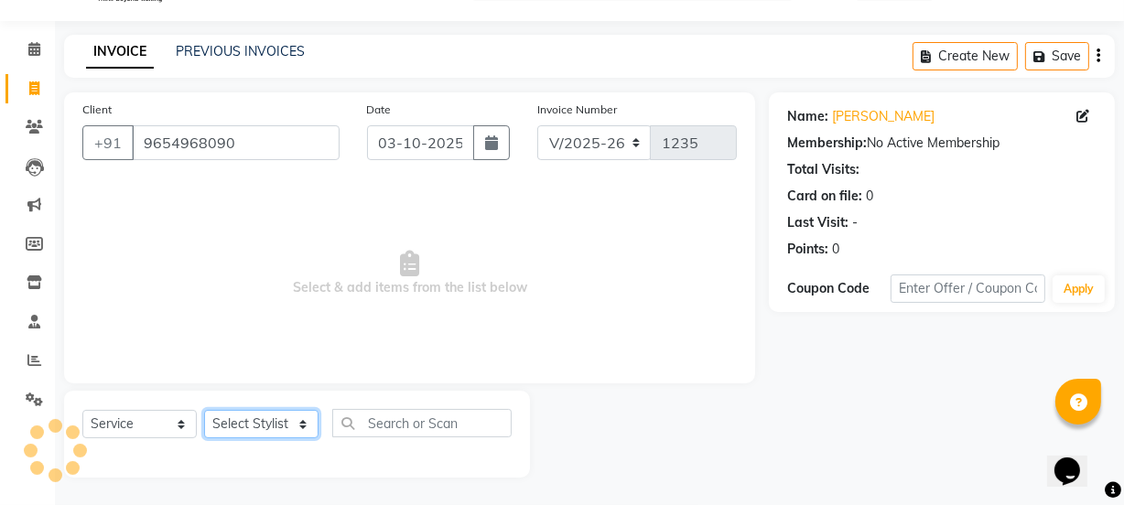
click at [285, 422] on select "Select Stylist" at bounding box center [261, 424] width 114 height 28
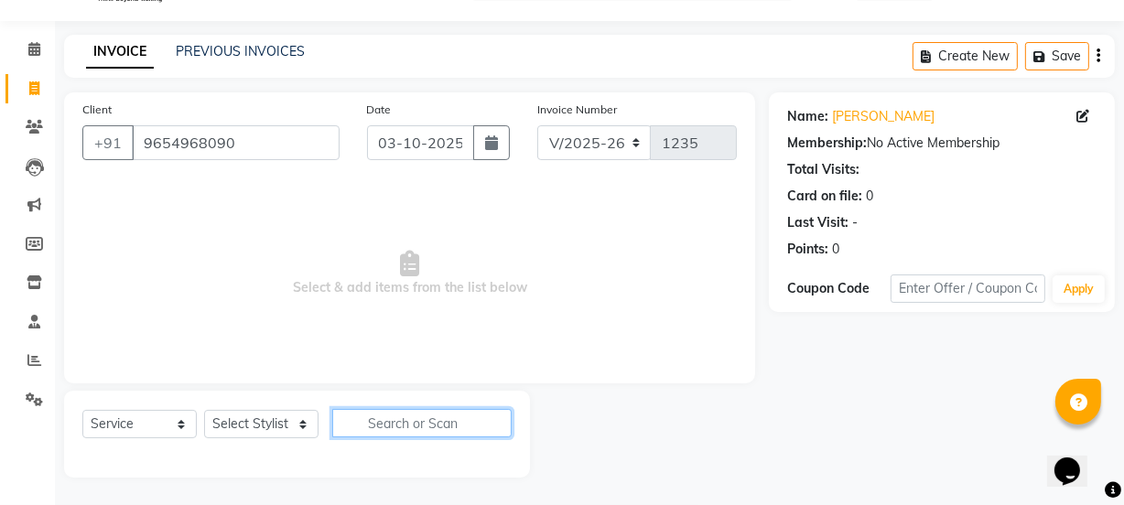
click at [413, 422] on input "text" at bounding box center [421, 423] width 179 height 28
type input "spa"
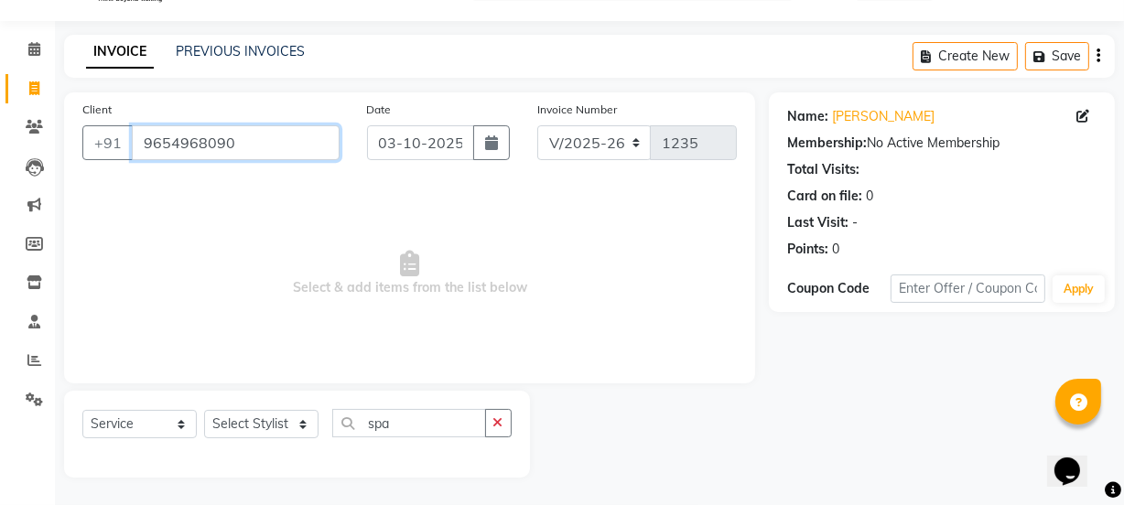
click at [286, 143] on input "9654968090" at bounding box center [236, 142] width 208 height 35
drag, startPoint x: 286, startPoint y: 143, endPoint x: 238, endPoint y: 137, distance: 48.8
click at [238, 137] on input "9654968090" at bounding box center [236, 142] width 208 height 35
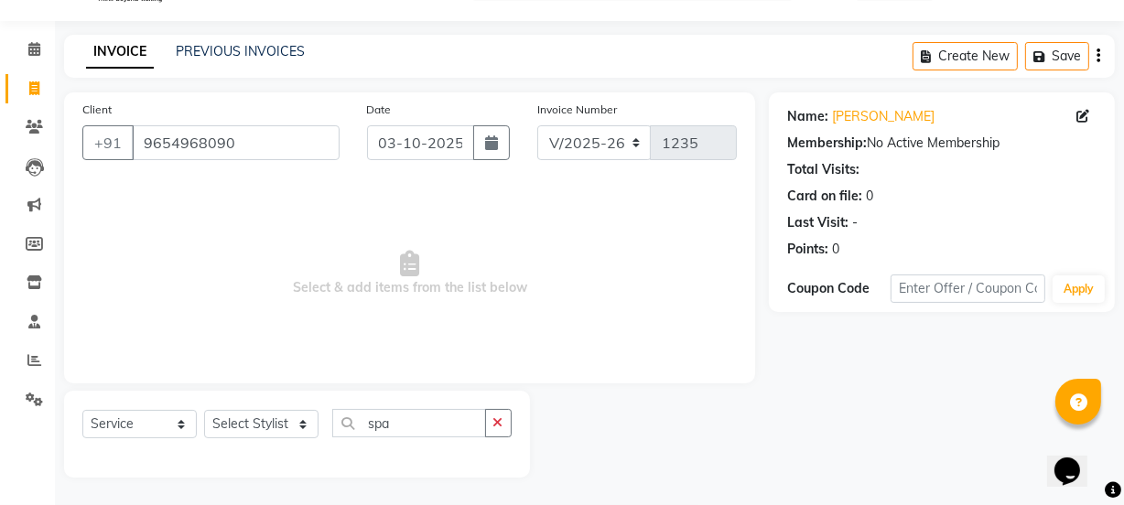
click at [288, 207] on span "Select & add items from the list below" at bounding box center [409, 273] width 654 height 183
click at [261, 426] on select "Select Stylist" at bounding box center [261, 424] width 114 height 28
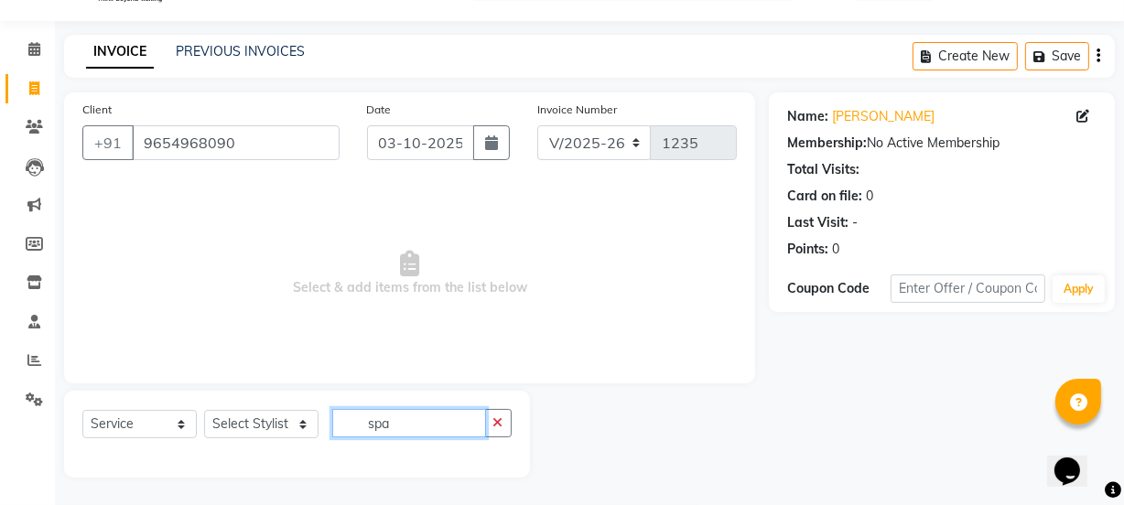
drag, startPoint x: 402, startPoint y: 426, endPoint x: 339, endPoint y: 412, distance: 63.7
click at [339, 412] on input "spa" at bounding box center [409, 423] width 154 height 28
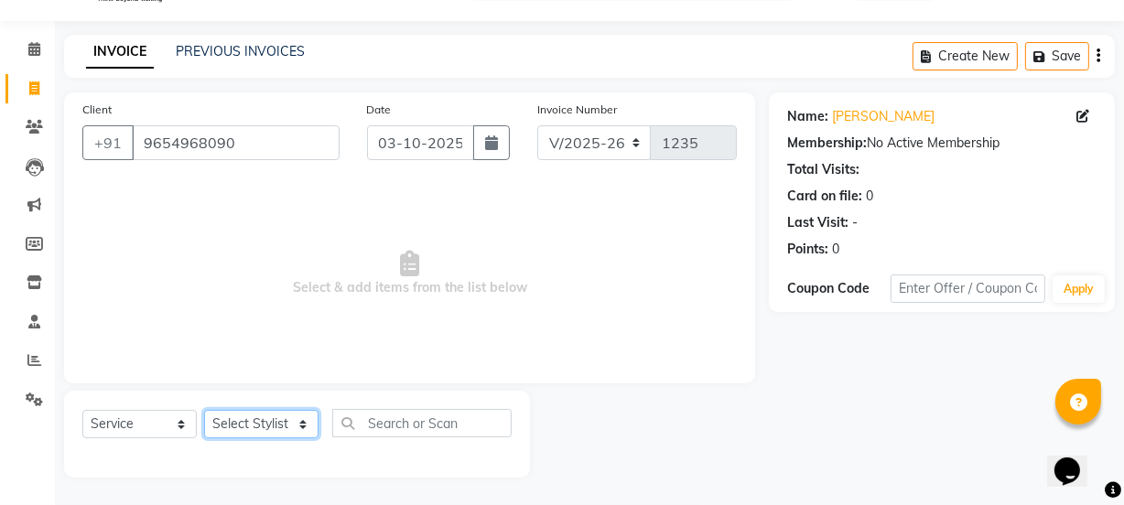
click at [272, 425] on select "Select Stylist" at bounding box center [261, 424] width 114 height 28
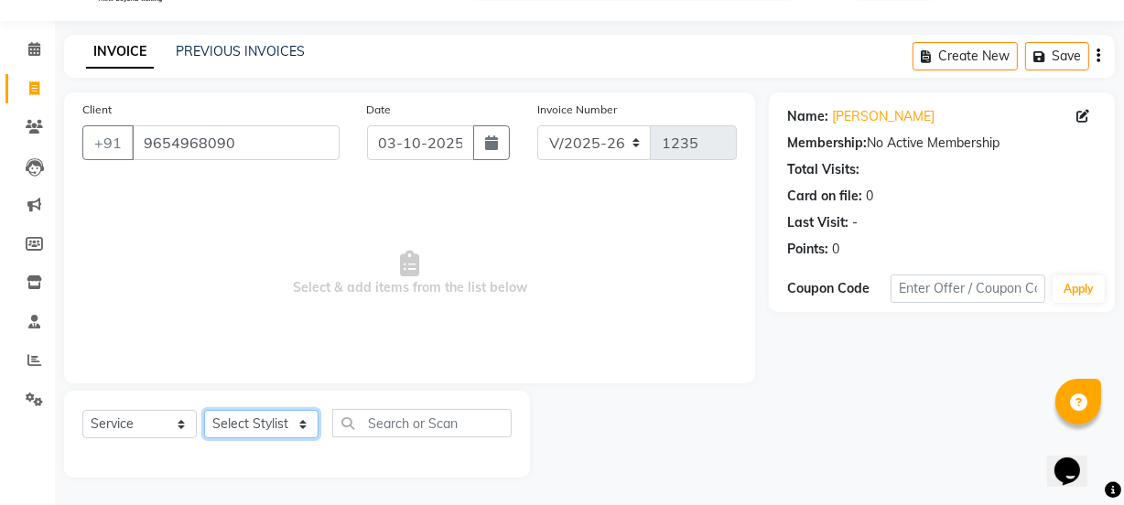
click at [272, 425] on select "Select Stylist" at bounding box center [261, 424] width 114 height 28
click at [293, 418] on select "Select Stylist" at bounding box center [261, 424] width 114 height 28
click at [267, 423] on select "Select Stylist" at bounding box center [261, 424] width 114 height 28
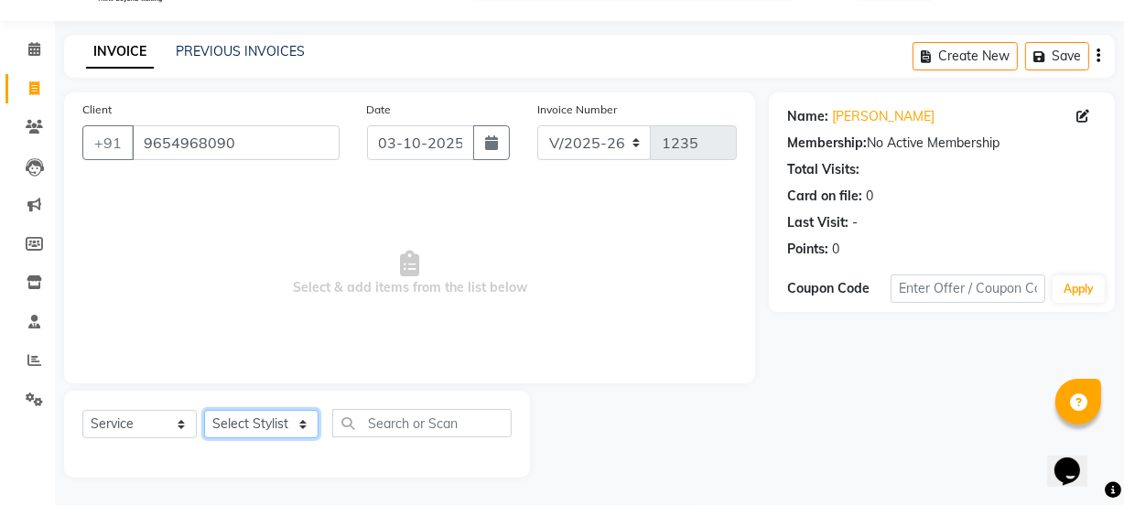
click at [271, 434] on select "Select Stylist" at bounding box center [261, 424] width 114 height 28
click at [277, 428] on select "Select Stylist" at bounding box center [261, 424] width 114 height 28
click at [273, 421] on select "Select Stylist" at bounding box center [261, 424] width 114 height 28
click at [284, 426] on select "Select Stylist" at bounding box center [261, 424] width 114 height 28
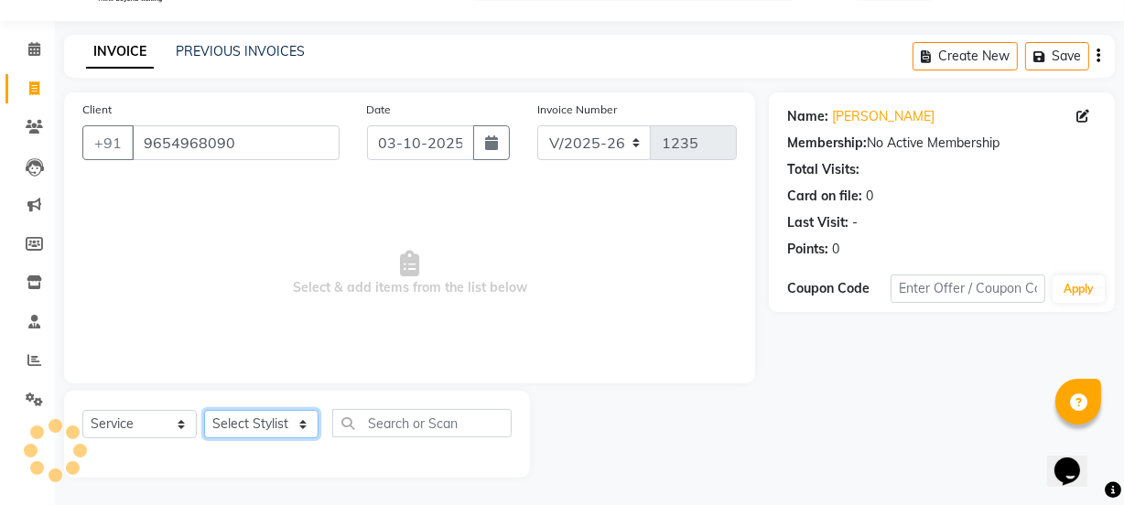
click at [284, 426] on select "Select Stylist" at bounding box center [261, 424] width 114 height 28
click at [167, 429] on select "Select Service Product Membership Package Voucher Prepaid Gift Card" at bounding box center [139, 424] width 114 height 28
select select "V"
click at [82, 410] on select "Select Service Product Membership Package Voucher Prepaid Gift Card" at bounding box center [139, 424] width 114 height 28
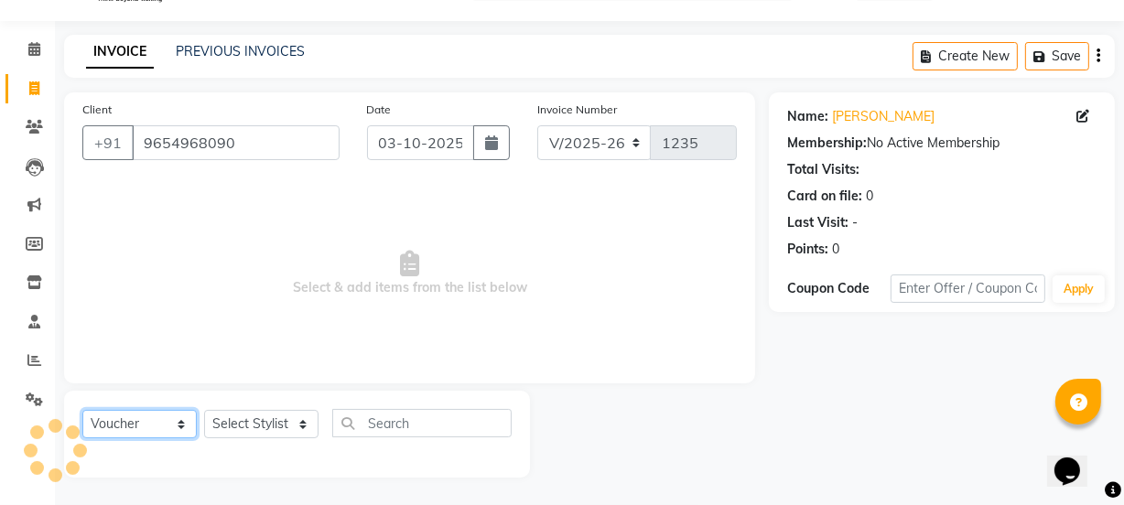
click at [149, 426] on select "Select Service Product Membership Package Voucher Prepaid Gift Card" at bounding box center [139, 424] width 114 height 28
click at [260, 192] on span "Select & add items from the list below" at bounding box center [409, 273] width 654 height 183
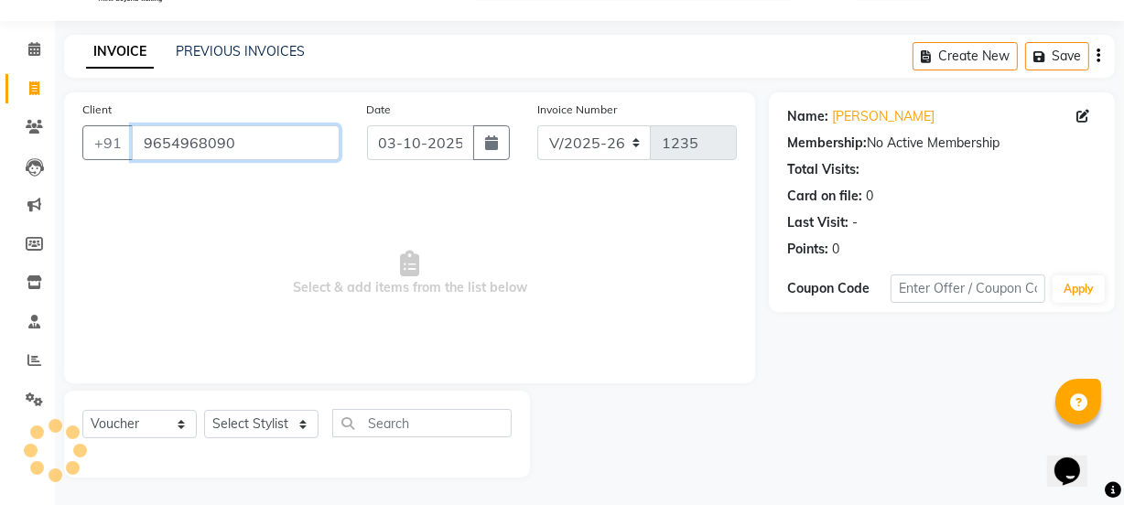
click at [269, 141] on input "9654968090" at bounding box center [236, 142] width 208 height 35
click at [35, 89] on icon at bounding box center [34, 88] width 10 height 14
select select "service"
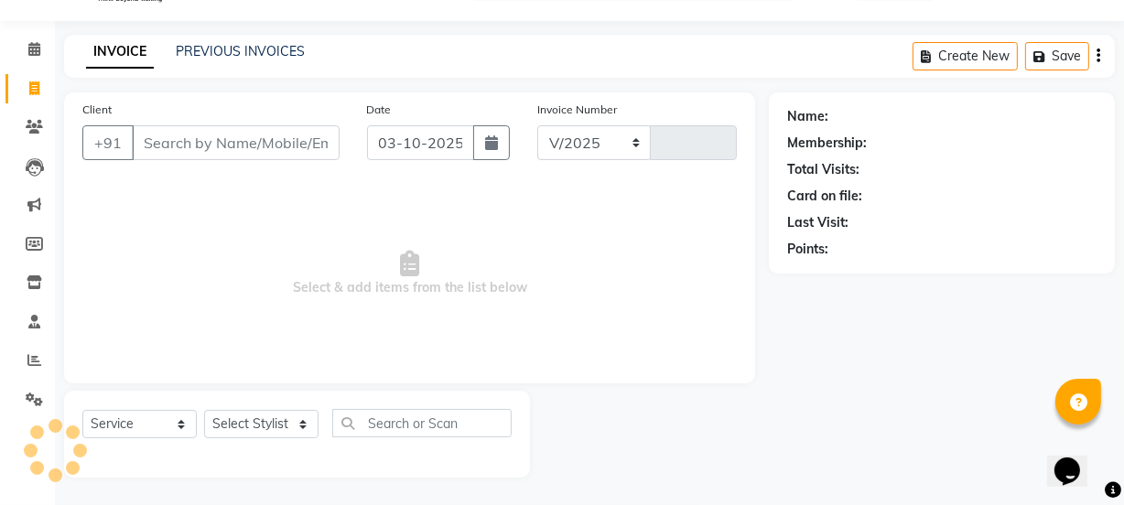
select select "6352"
type input "1235"
click at [172, 135] on input "Client" at bounding box center [236, 142] width 208 height 35
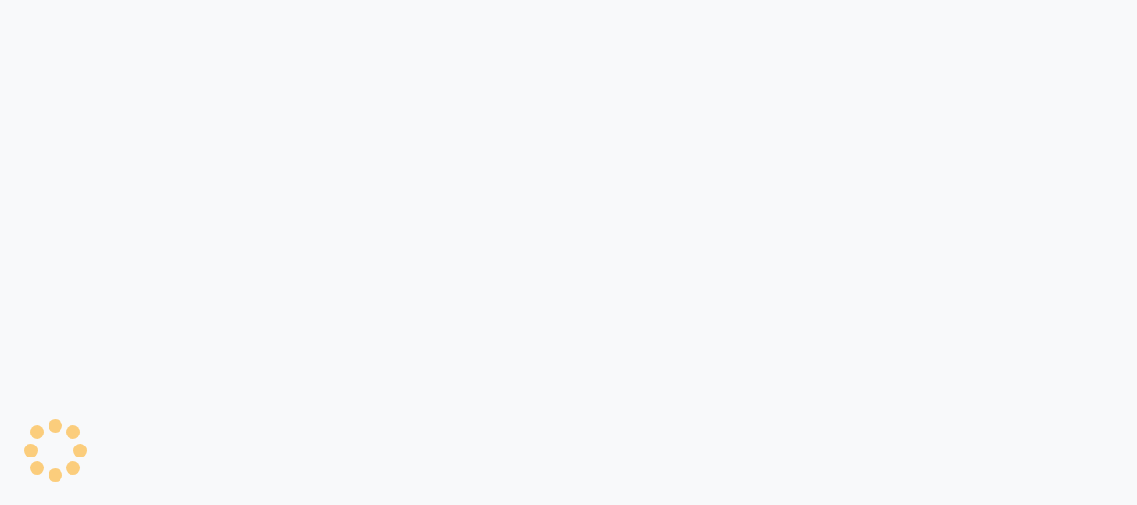
select select "service"
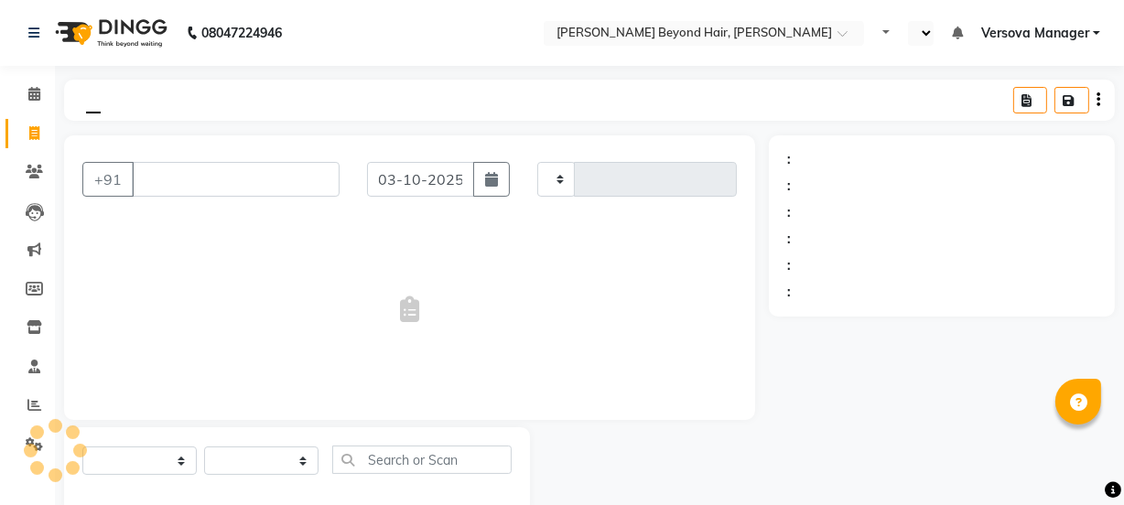
select select "en"
select select "6352"
type input "1235"
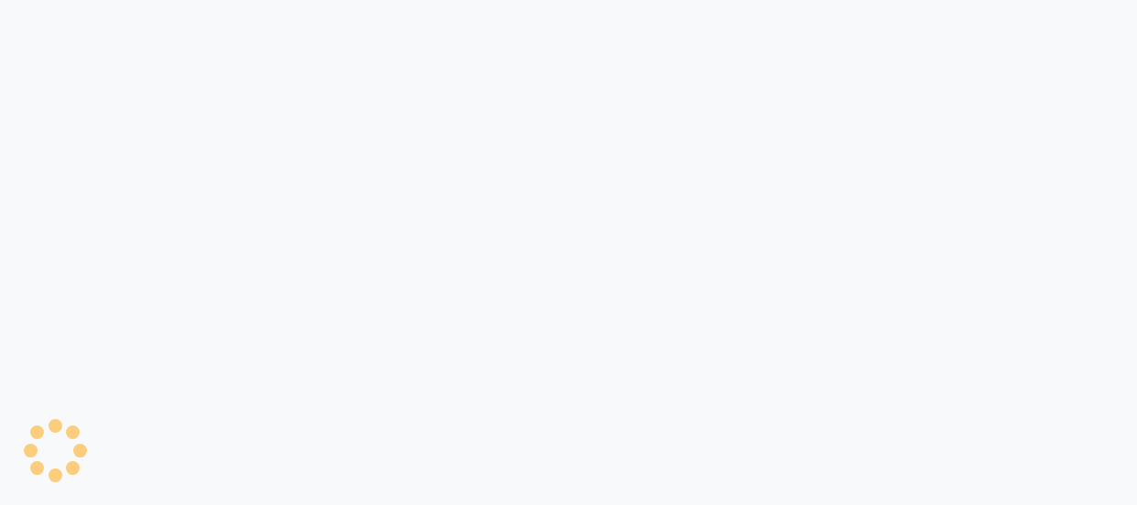
select select "service"
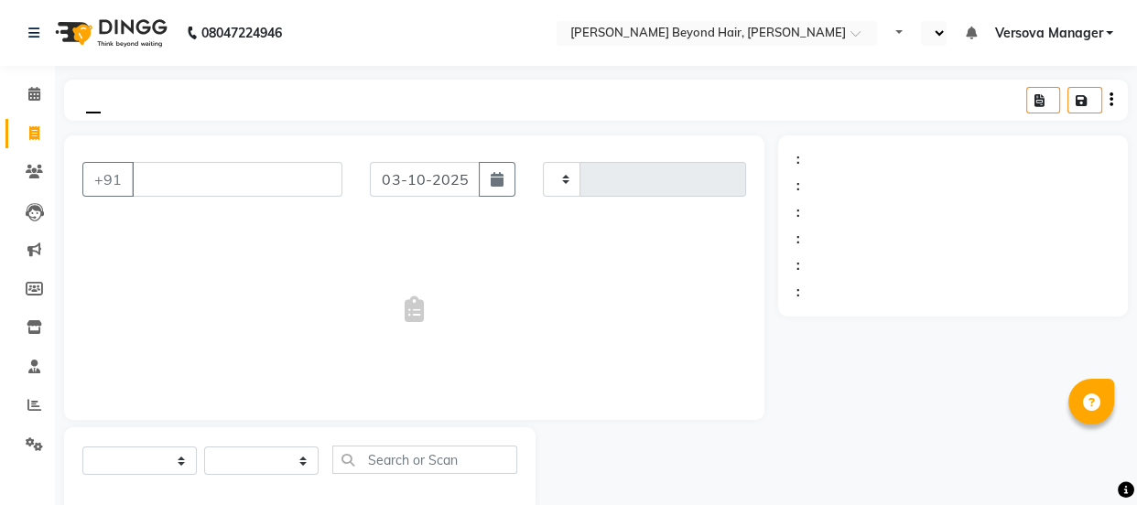
select select "en"
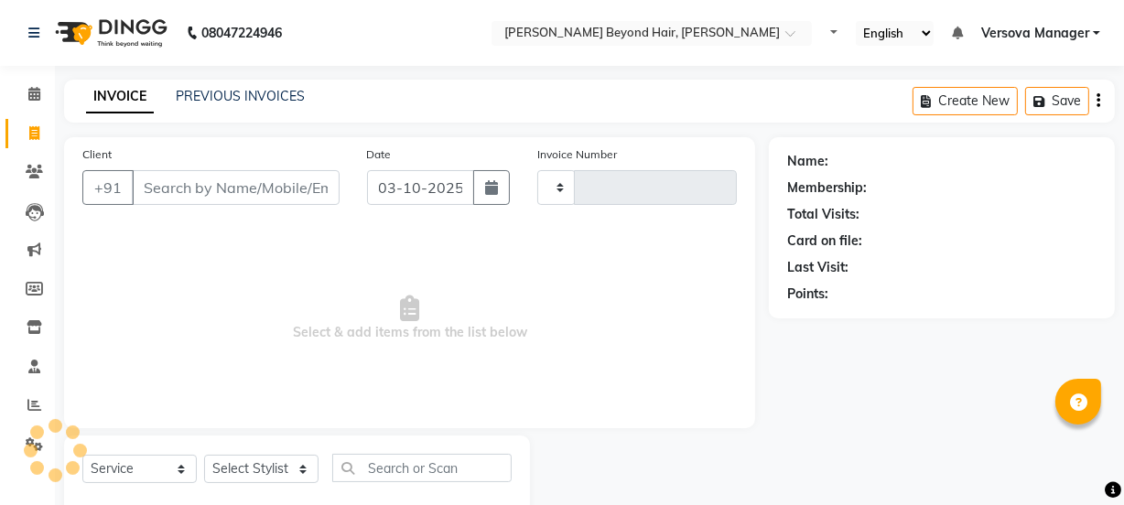
click at [159, 187] on input "Client" at bounding box center [236, 187] width 208 height 35
click at [273, 458] on select "Select Stylist" at bounding box center [261, 469] width 114 height 28
click at [281, 480] on select "Select Stylist" at bounding box center [261, 469] width 114 height 28
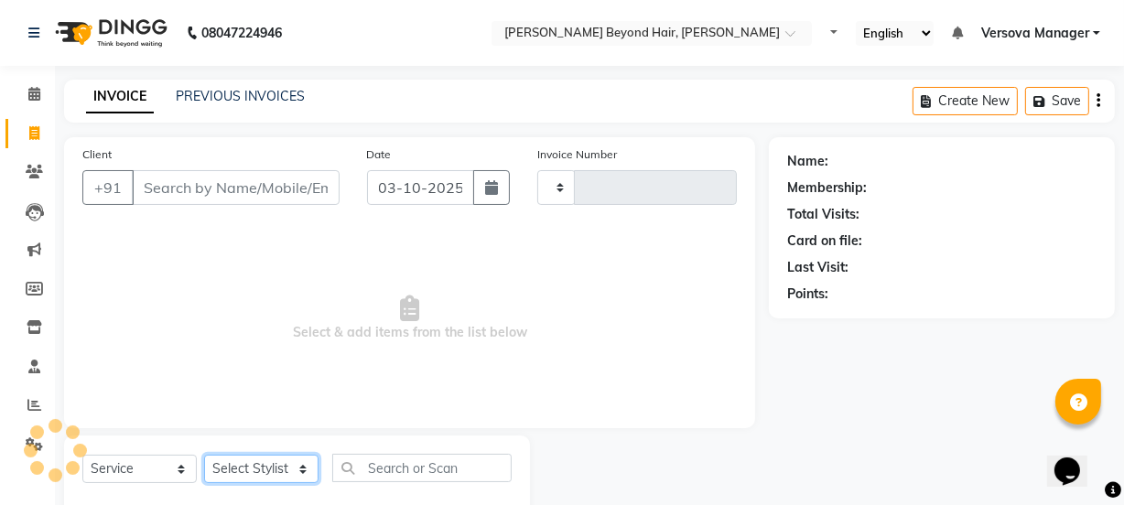
click at [283, 467] on select "Select Stylist" at bounding box center [261, 469] width 114 height 28
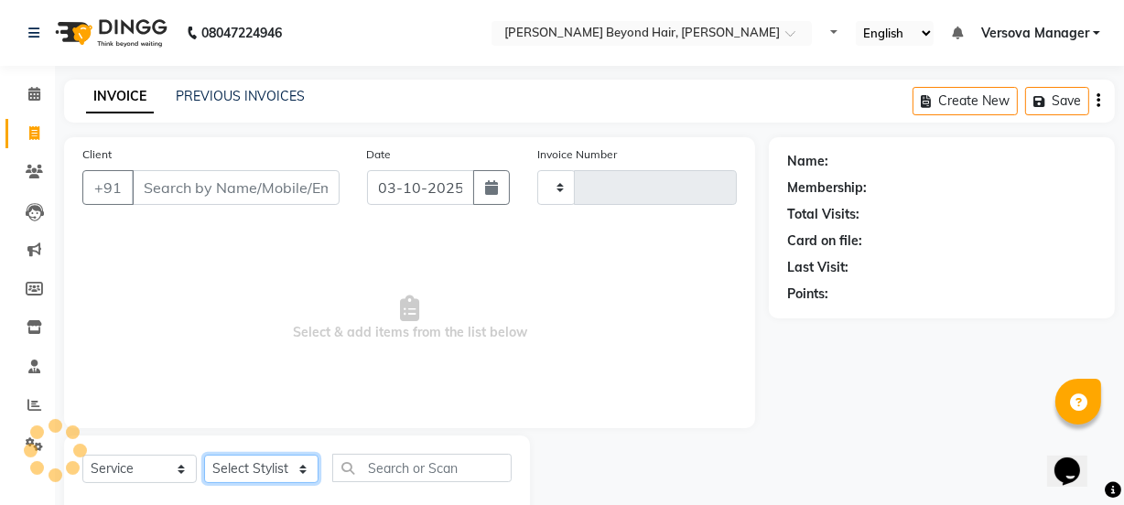
click at [283, 467] on select "Select Stylist" at bounding box center [261, 469] width 114 height 28
click at [307, 467] on select "Select Stylist" at bounding box center [261, 469] width 114 height 28
drag, startPoint x: 307, startPoint y: 467, endPoint x: 252, endPoint y: 457, distance: 55.8
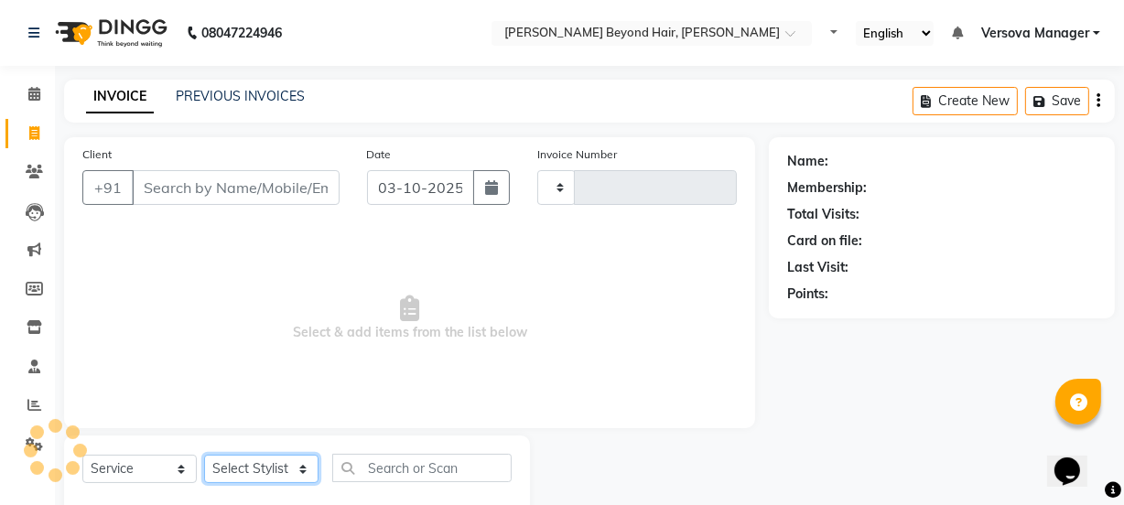
click at [307, 467] on select "Select Stylist" at bounding box center [261, 469] width 114 height 28
click at [242, 454] on div "Select Service Product Membership Package Voucher Prepaid Gift Card Select Styl…" at bounding box center [296, 475] width 429 height 43
drag, startPoint x: 242, startPoint y: 454, endPoint x: 242, endPoint y: 464, distance: 10.1
click at [242, 462] on div "Select Service Product Membership Package Voucher Prepaid Gift Card Select Styl…" at bounding box center [296, 475] width 429 height 43
click at [248, 467] on select "Select Stylist" at bounding box center [261, 469] width 114 height 28
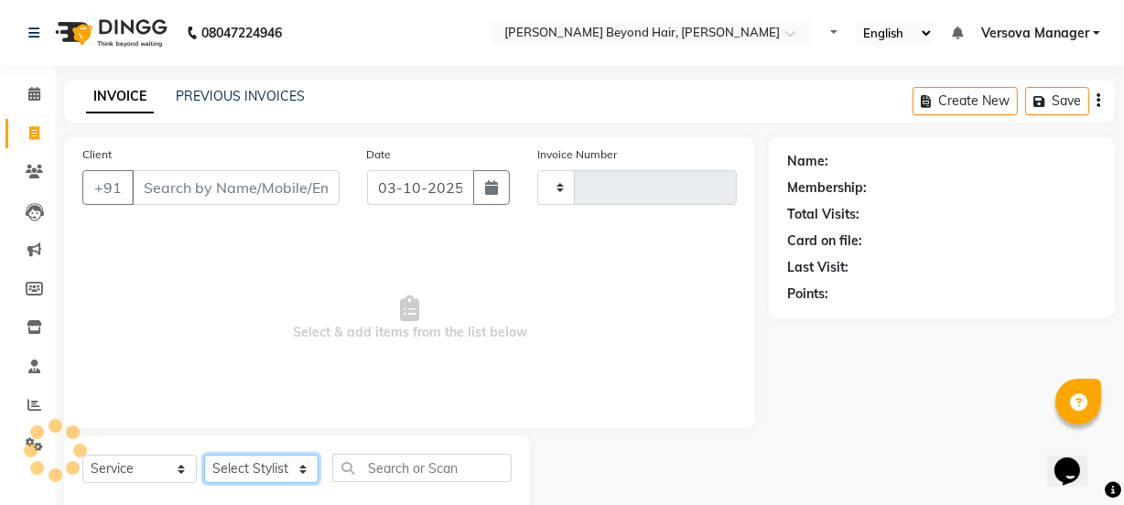
click at [248, 467] on select "Select Stylist" at bounding box center [261, 469] width 114 height 28
click at [243, 95] on link "PREVIOUS INVOICES" at bounding box center [240, 96] width 129 height 16
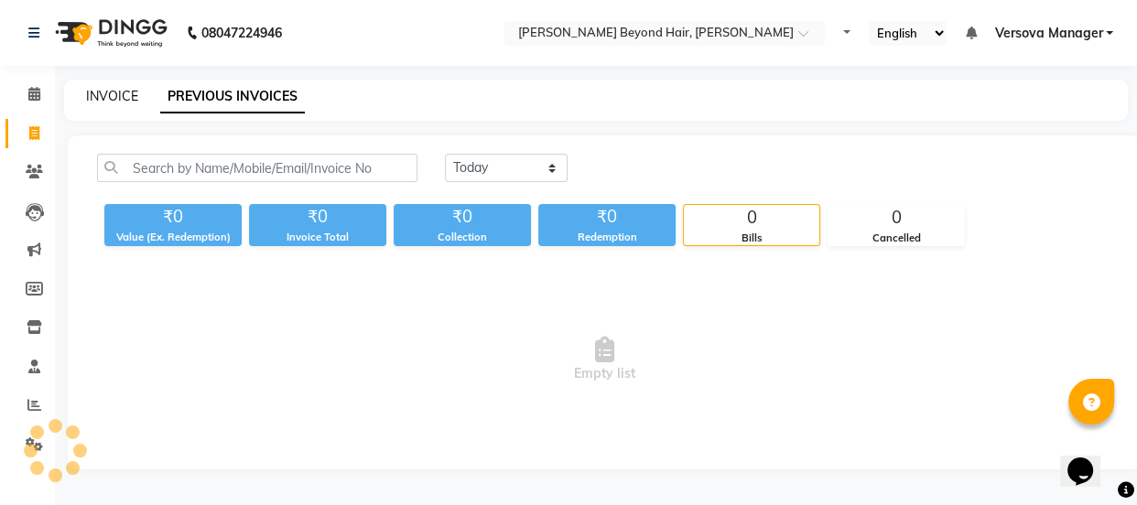
click at [117, 96] on link "INVOICE" at bounding box center [112, 96] width 52 height 16
select select "service"
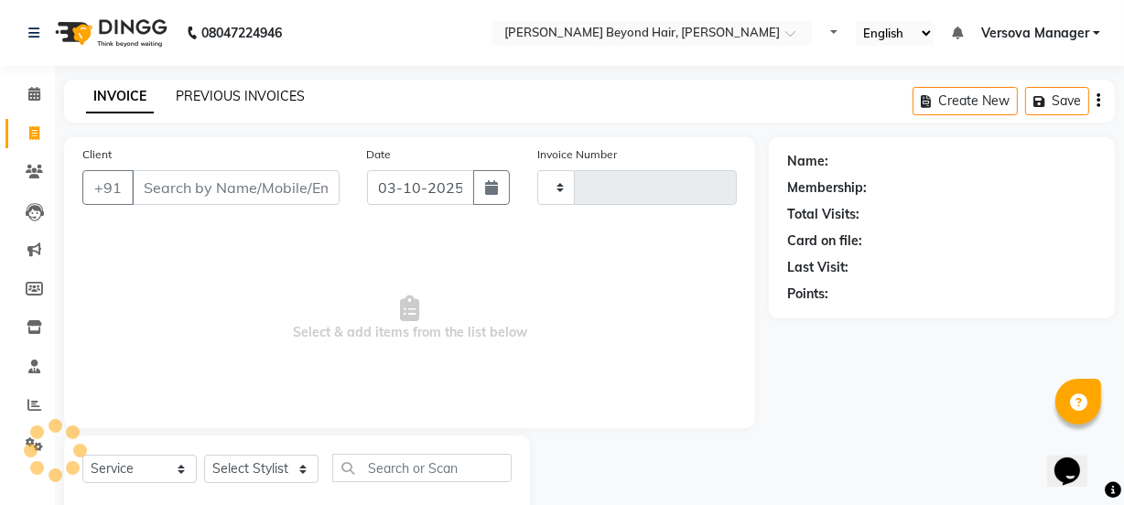
click at [245, 92] on link "PREVIOUS INVOICES" at bounding box center [240, 96] width 129 height 16
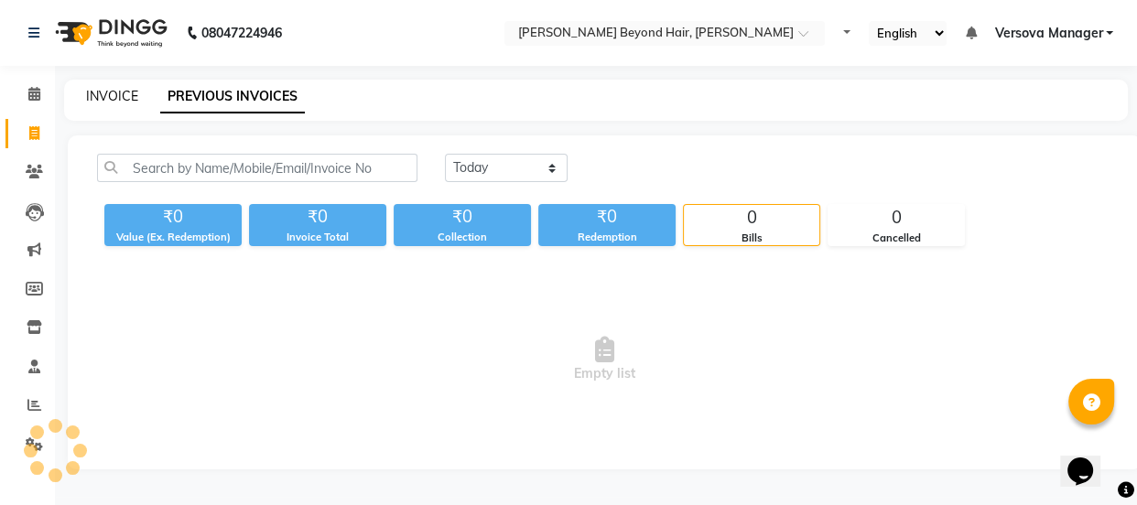
click at [112, 92] on link "INVOICE" at bounding box center [112, 96] width 52 height 16
select select "service"
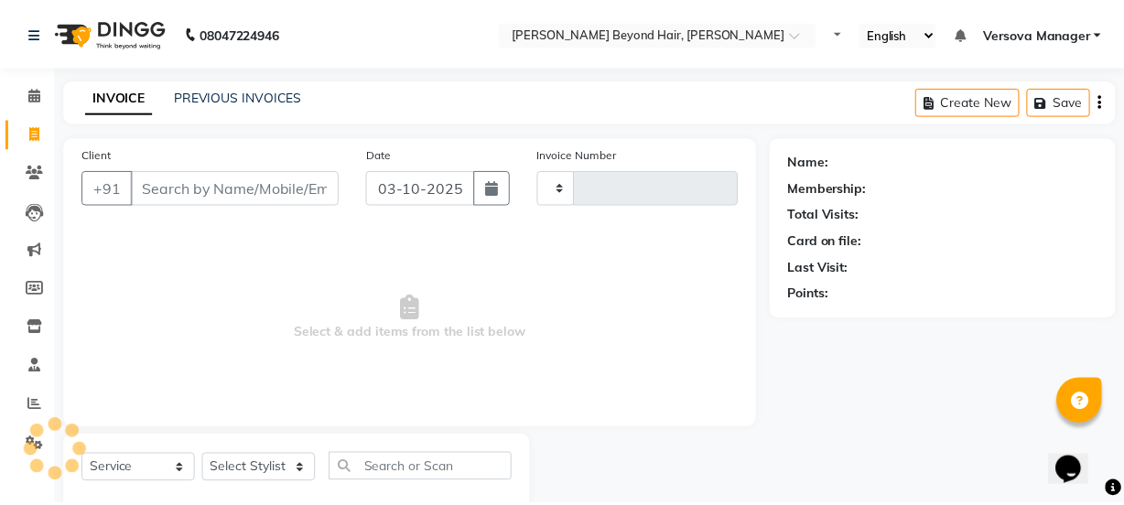
scroll to position [46, 0]
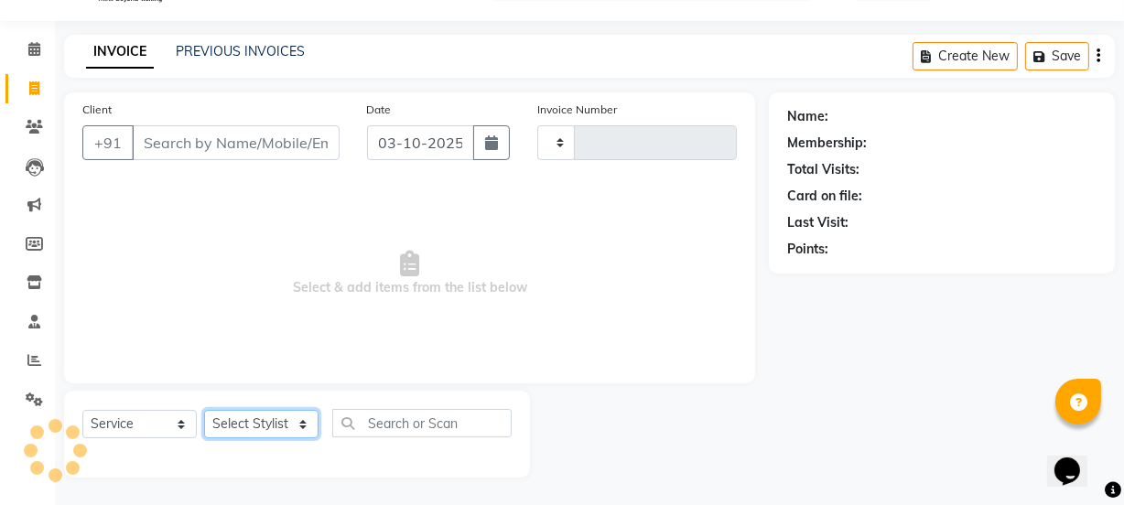
click at [266, 421] on select "Select Stylist" at bounding box center [261, 424] width 114 height 28
click at [271, 410] on select "Select Stylist" at bounding box center [261, 424] width 114 height 28
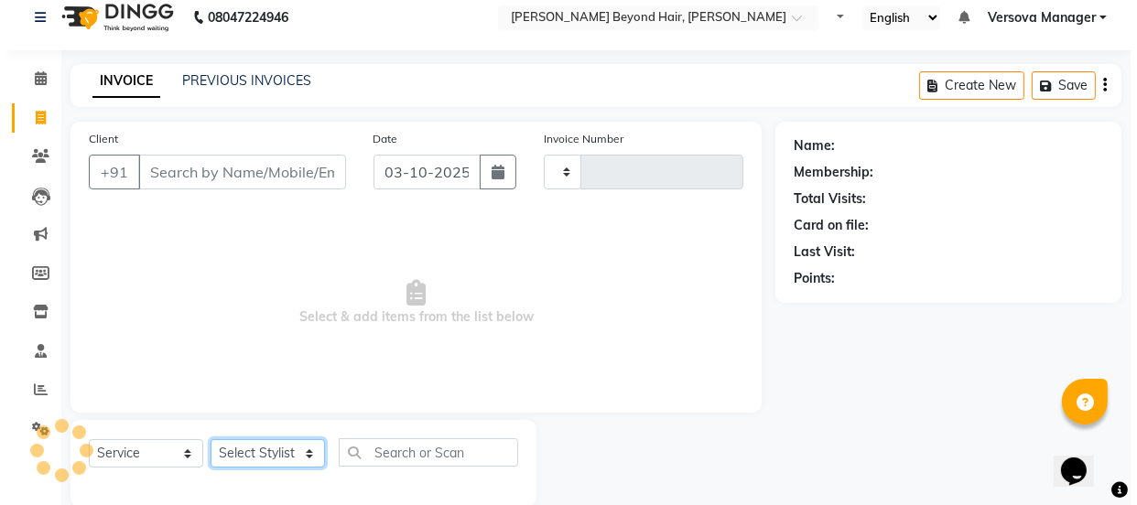
scroll to position [0, 0]
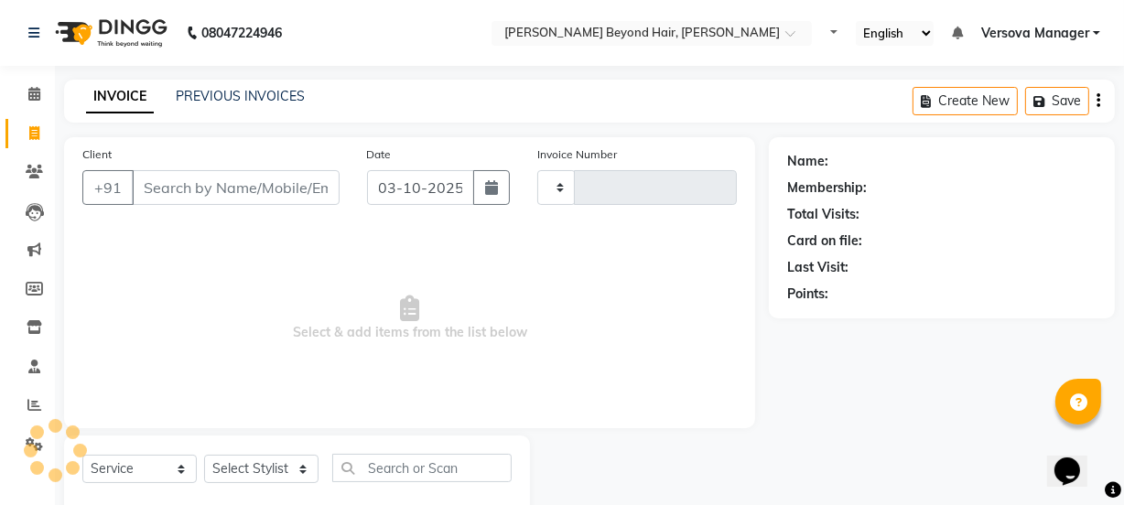
click at [238, 87] on div "PREVIOUS INVOICES" at bounding box center [240, 96] width 129 height 19
click at [235, 92] on link "PREVIOUS INVOICES" at bounding box center [240, 96] width 129 height 16
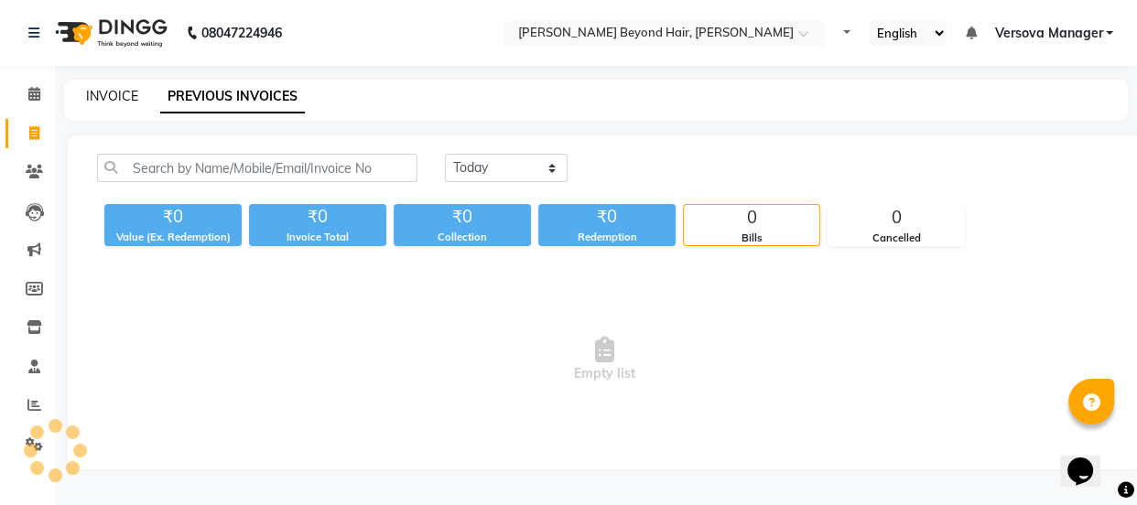
click at [104, 89] on link "INVOICE" at bounding box center [112, 96] width 52 height 16
select select "service"
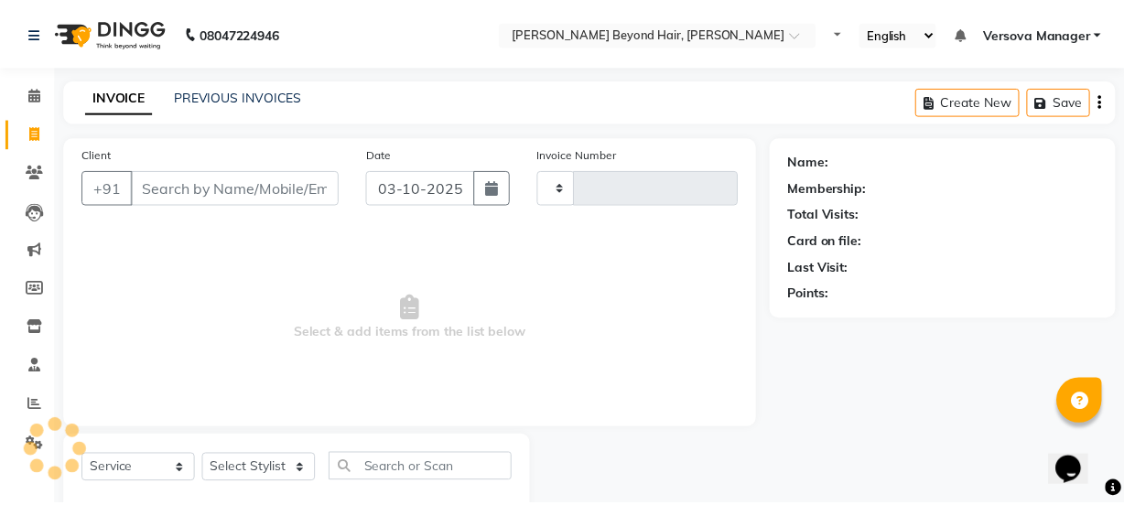
scroll to position [46, 0]
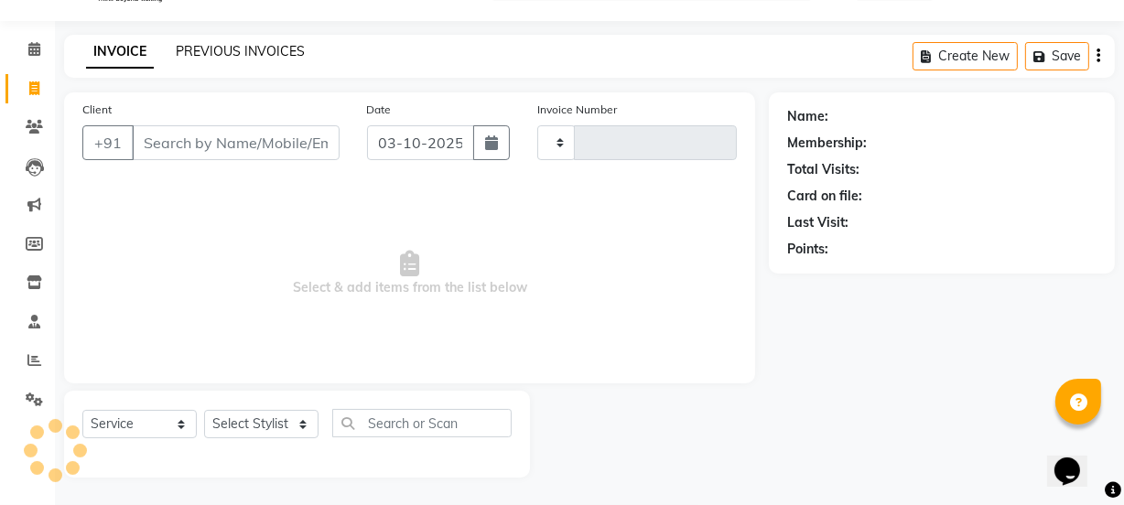
click at [238, 46] on link "PREVIOUS INVOICES" at bounding box center [240, 51] width 129 height 16
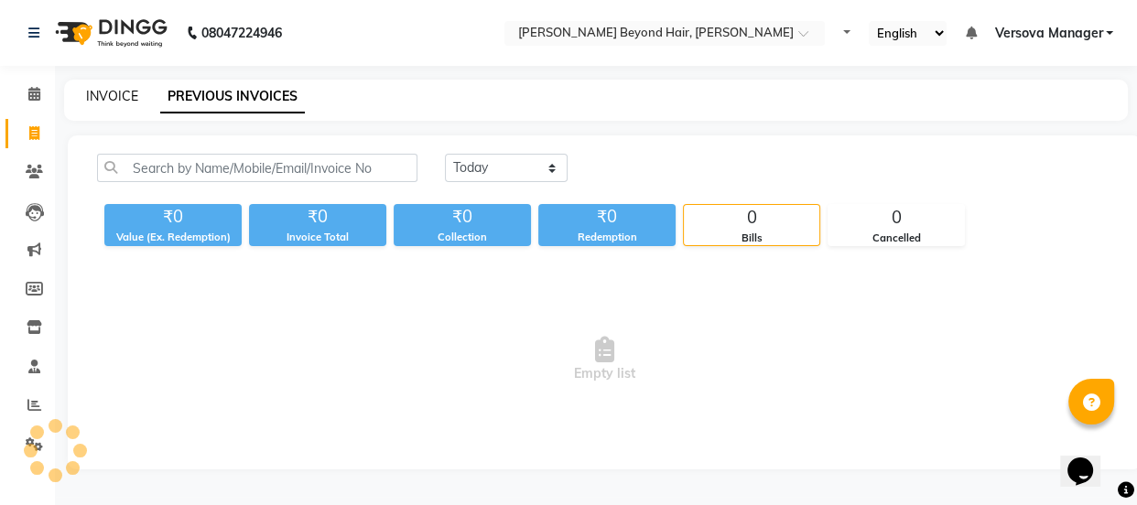
click at [108, 91] on link "INVOICE" at bounding box center [112, 96] width 52 height 16
select select "service"
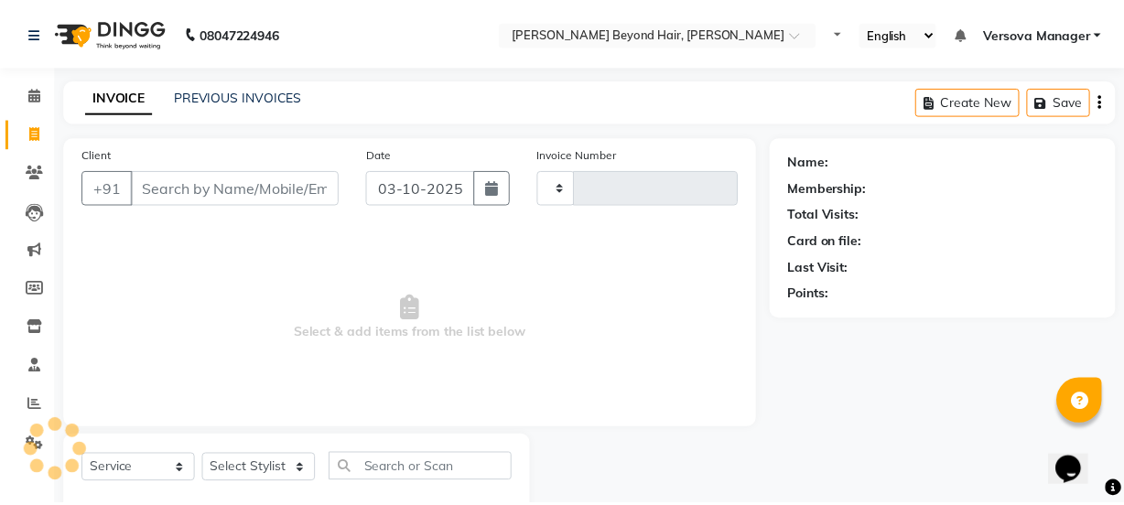
scroll to position [46, 0]
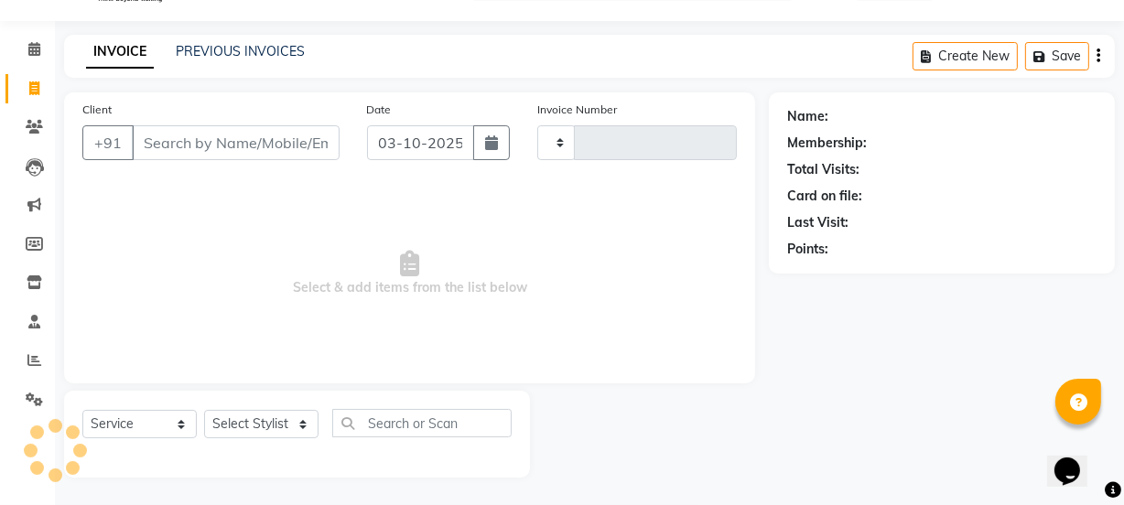
click at [238, 42] on div "PREVIOUS INVOICES" at bounding box center [240, 51] width 129 height 19
click at [238, 43] on link "PREVIOUS INVOICES" at bounding box center [240, 51] width 129 height 16
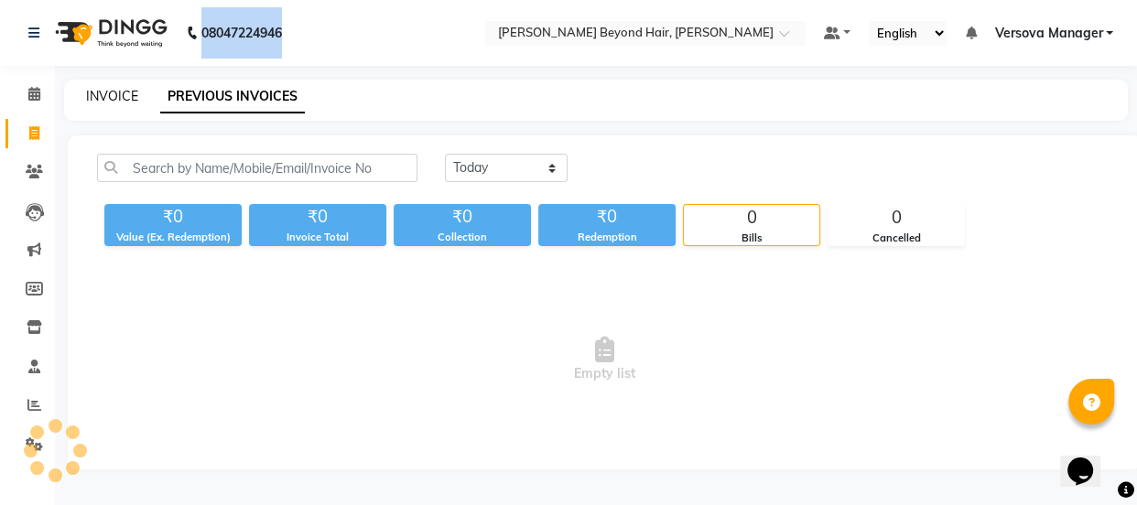
click at [114, 93] on link "INVOICE" at bounding box center [112, 96] width 52 height 16
select select "service"
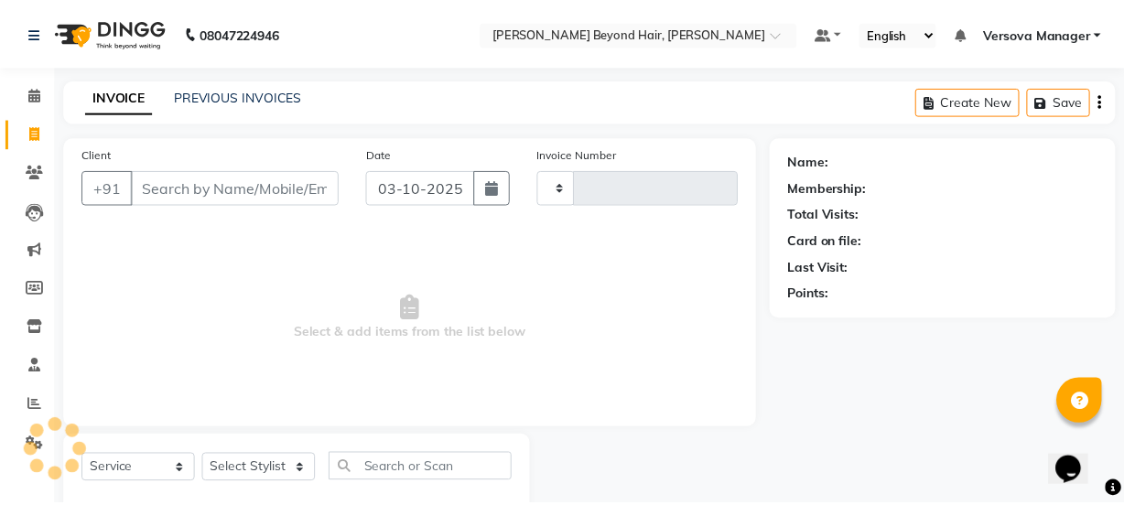
scroll to position [46, 0]
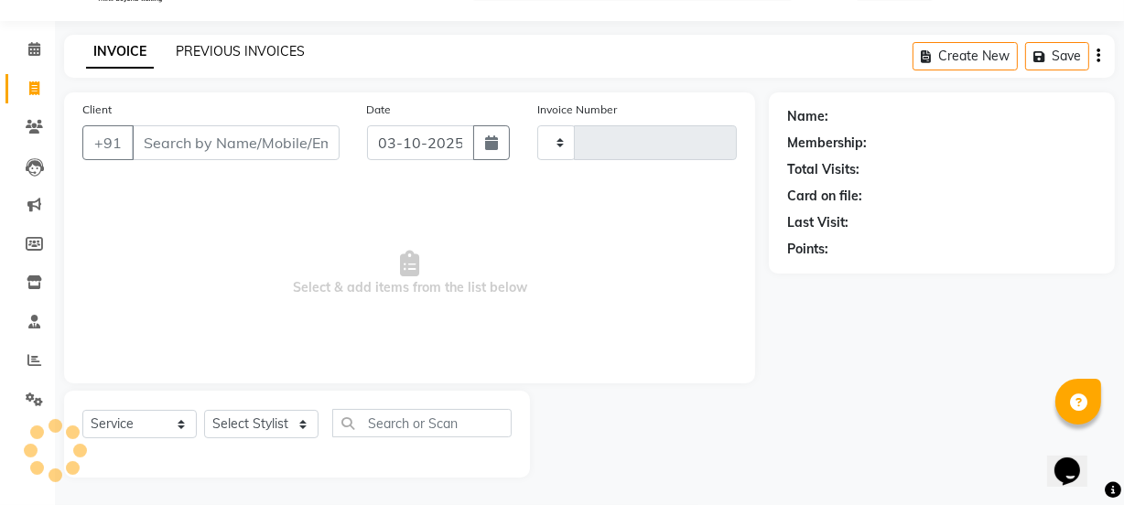
click at [235, 49] on link "PREVIOUS INVOICES" at bounding box center [240, 51] width 129 height 16
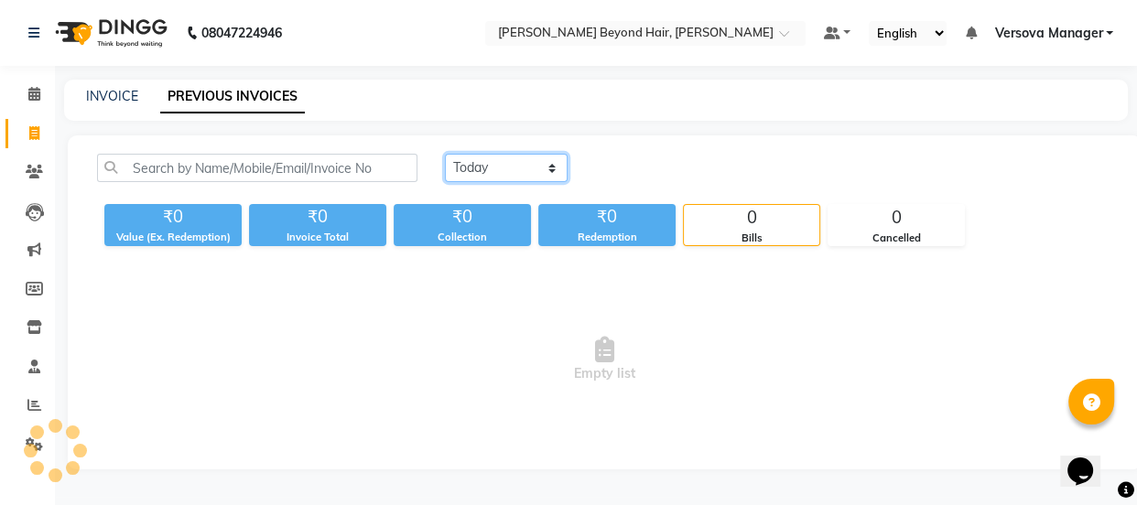
click at [493, 174] on select "Today Yesterday Custom Range" at bounding box center [506, 168] width 123 height 28
select select "range"
click at [445, 154] on select "Today Yesterday Custom Range" at bounding box center [506, 168] width 123 height 28
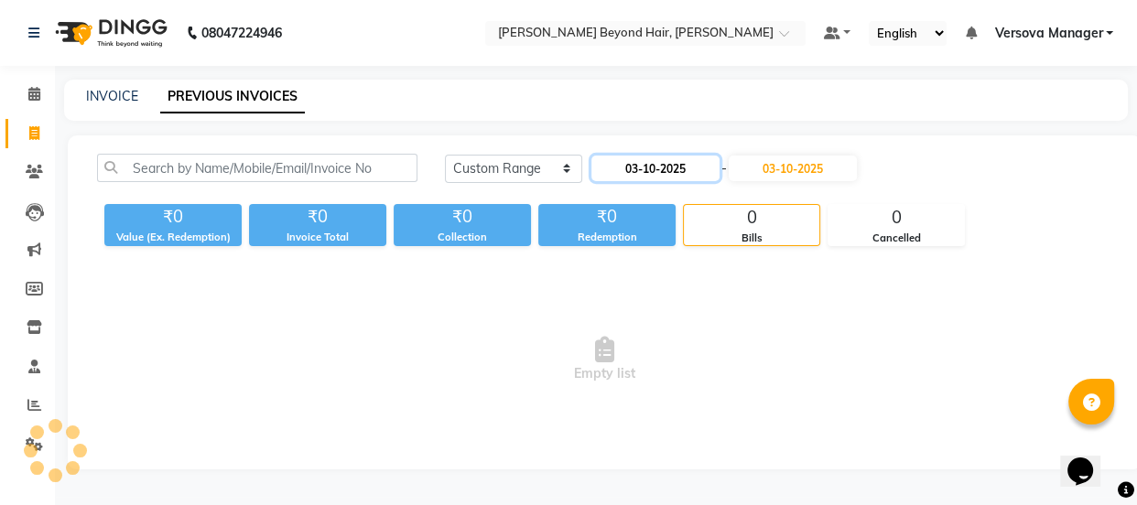
click at [689, 171] on input "03-10-2025" at bounding box center [655, 169] width 128 height 26
select select "10"
select select "2025"
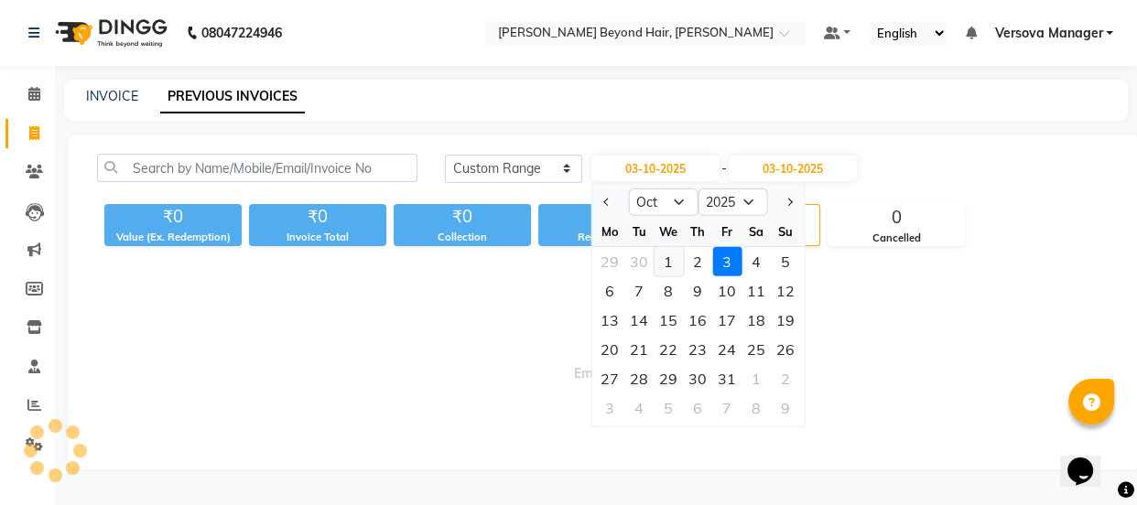
click at [668, 257] on div "1" at bounding box center [667, 261] width 29 height 29
type input "01-10-2025"
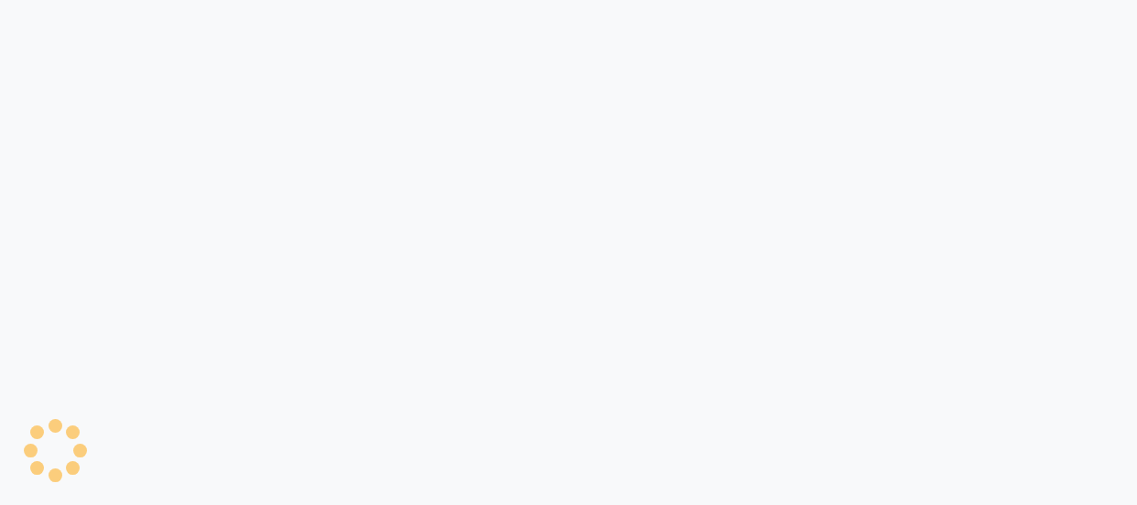
select select "service"
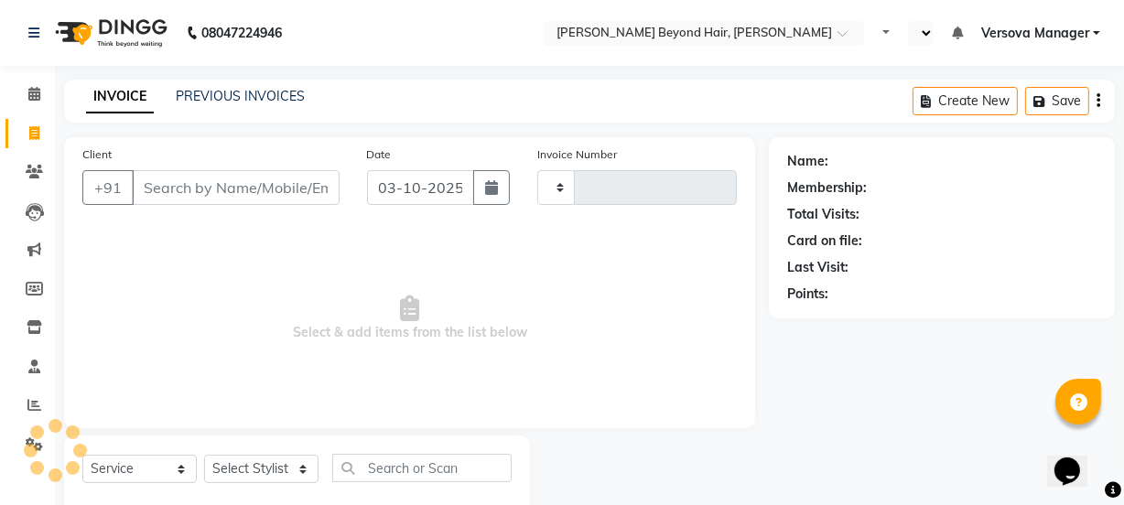
select select "en"
type input "1235"
select select "6352"
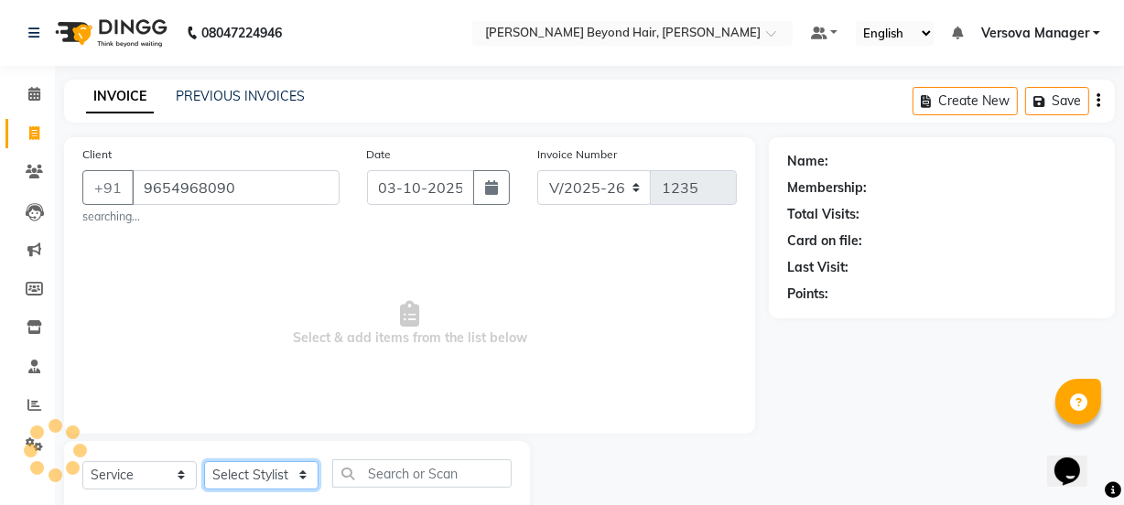
click at [261, 469] on select "Select Stylist" at bounding box center [261, 475] width 114 height 28
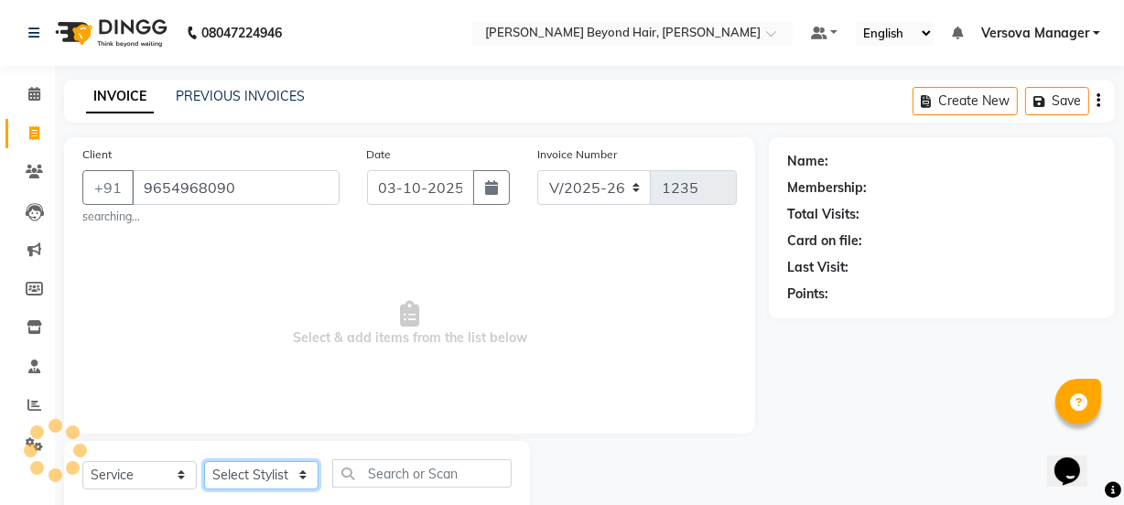
click at [261, 469] on select "Select Stylist" at bounding box center [261, 475] width 114 height 28
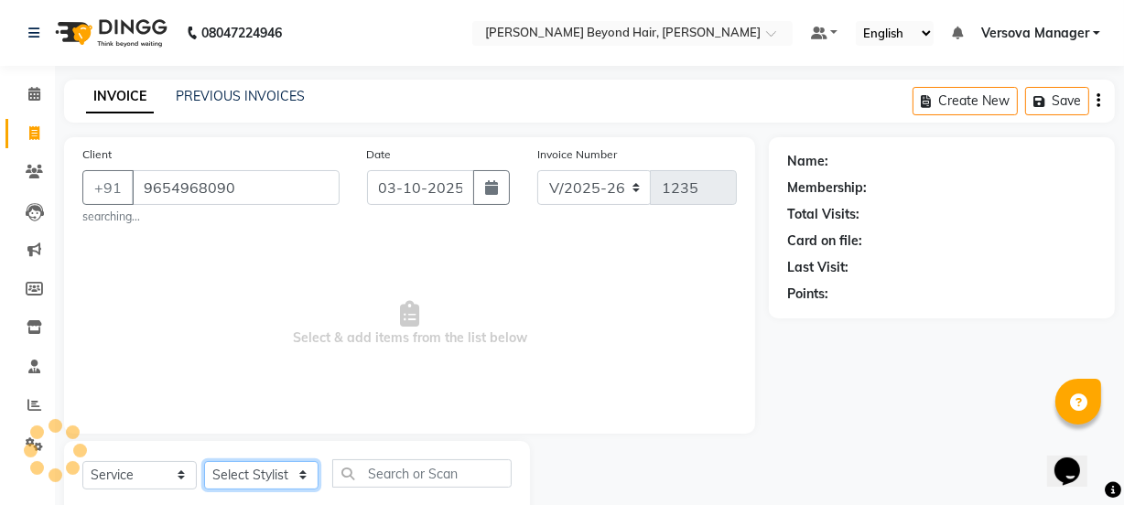
click at [261, 469] on select "Select Stylist" at bounding box center [261, 475] width 114 height 28
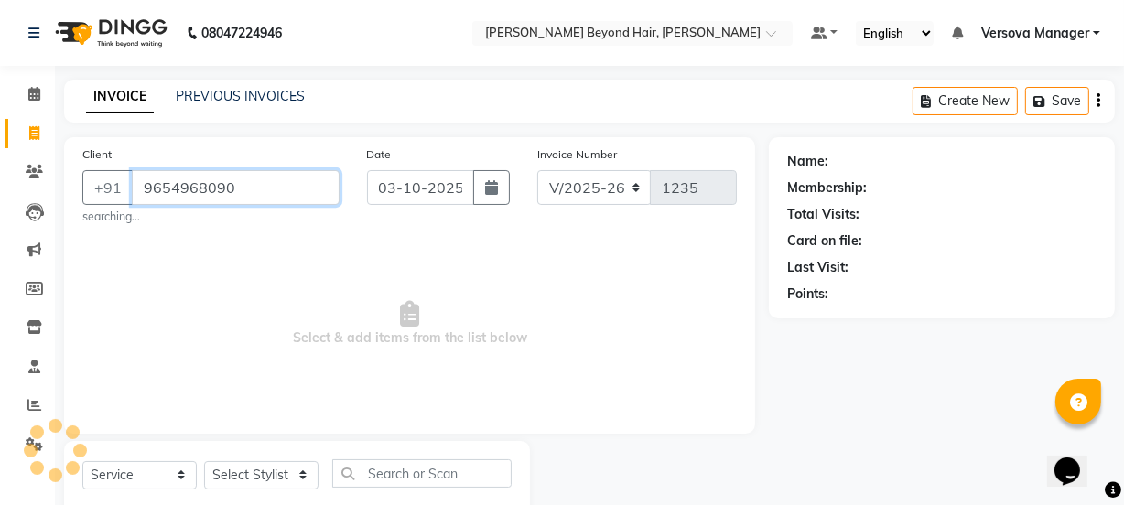
click at [302, 184] on input "9654968090" at bounding box center [236, 187] width 208 height 35
type input "9654968090"
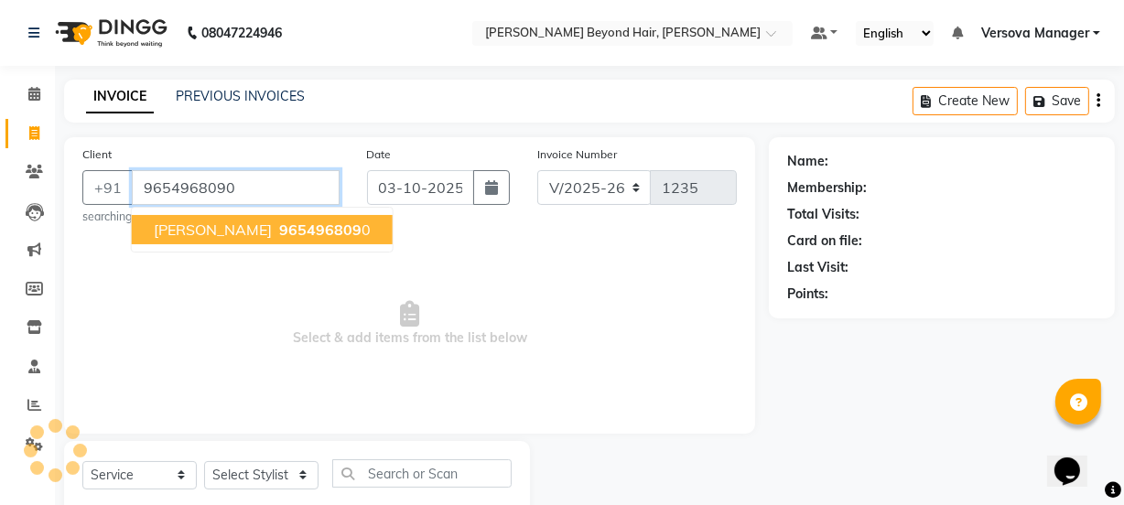
click at [313, 239] on button "[PERSON_NAME] 965496809 0" at bounding box center [262, 229] width 261 height 29
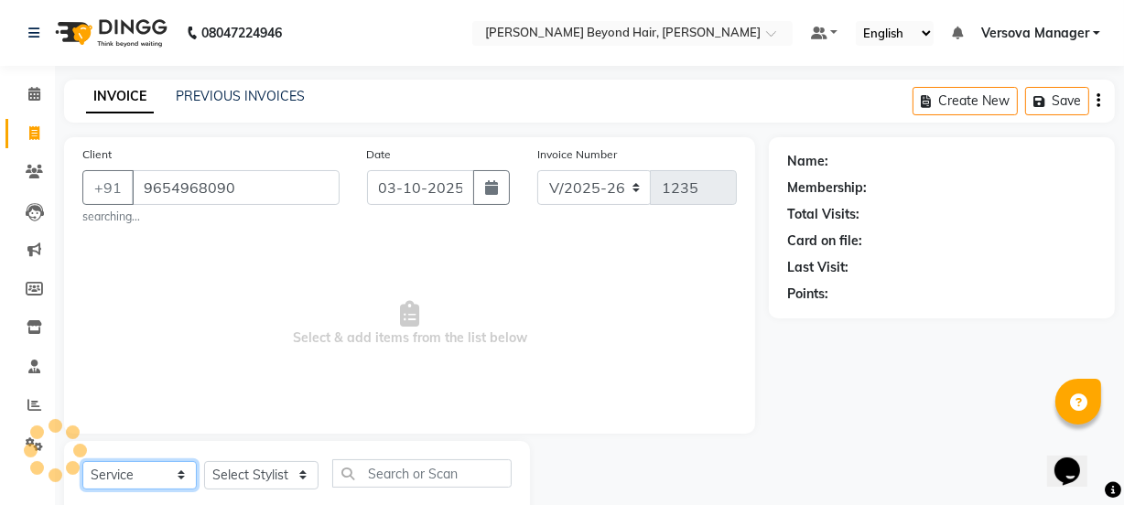
click at [161, 473] on select "Select Service Product Membership Package Voucher Prepaid Gift Card" at bounding box center [139, 475] width 114 height 28
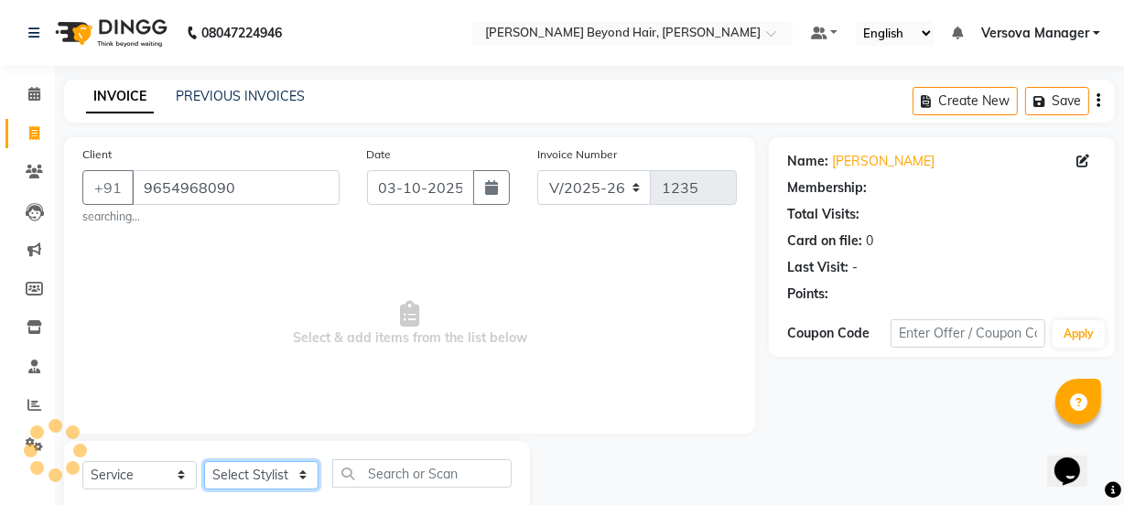
click at [276, 468] on select "Select Stylist" at bounding box center [261, 475] width 114 height 28
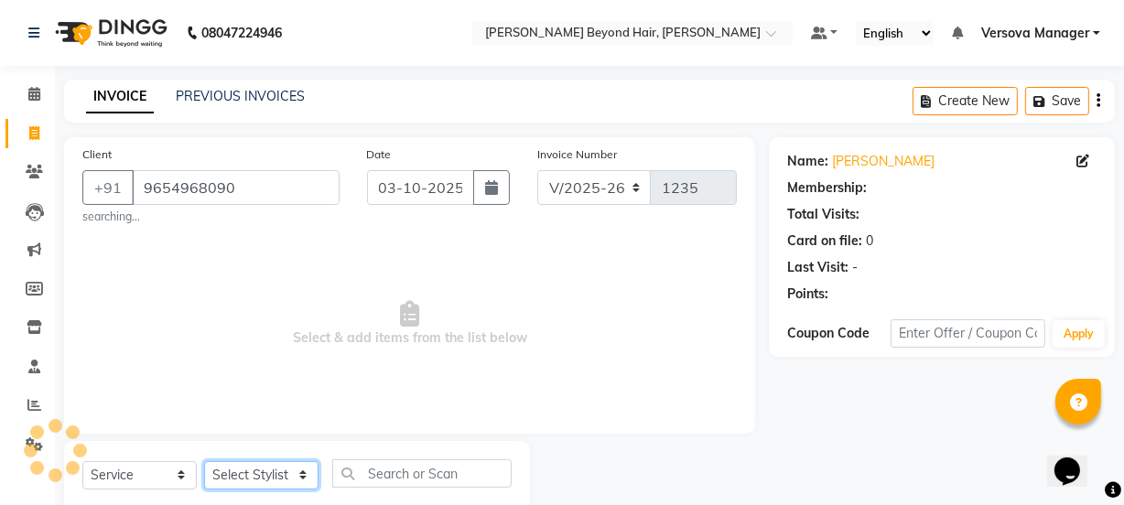
click at [276, 468] on select "Select Stylist" at bounding box center [261, 475] width 114 height 28
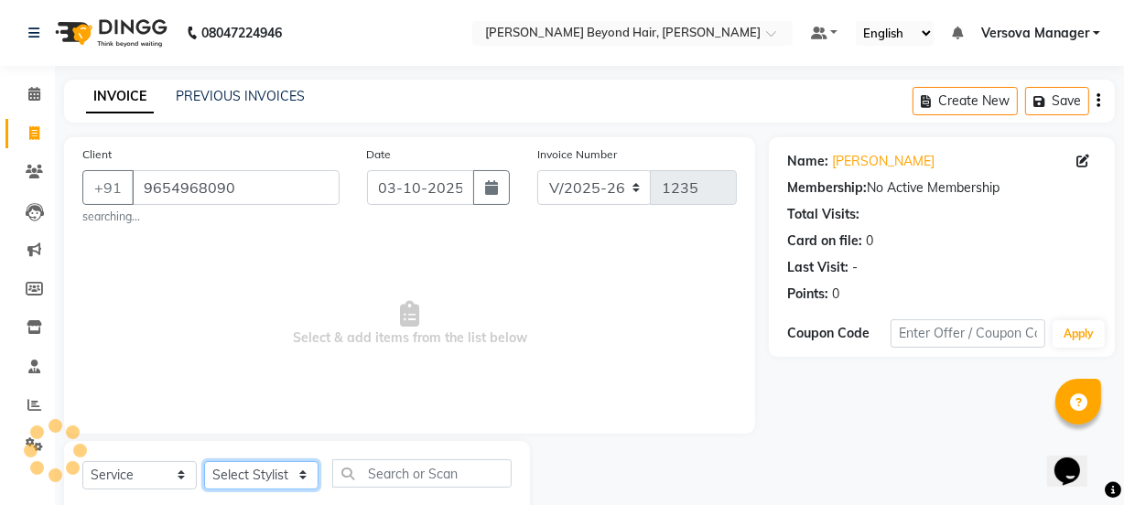
click at [253, 473] on select "Select Stylist" at bounding box center [261, 475] width 114 height 28
click at [142, 481] on select "Select Service Product Membership Package Voucher Prepaid Gift Card" at bounding box center [139, 475] width 114 height 28
click at [150, 469] on select "Select Service Product Membership Package Voucher Prepaid Gift Card" at bounding box center [139, 475] width 114 height 28
click at [271, 468] on select "Select Stylist" at bounding box center [261, 475] width 114 height 28
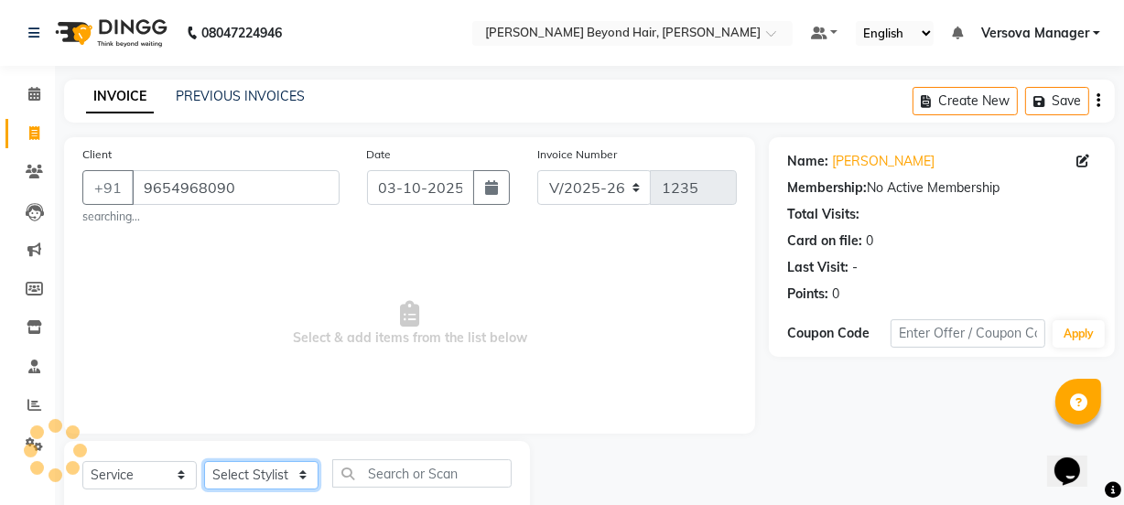
click at [275, 474] on select "Select Stylist" at bounding box center [261, 475] width 114 height 28
click at [302, 476] on select "Select Stylist" at bounding box center [261, 475] width 114 height 28
click at [270, 479] on select "Select Stylist" at bounding box center [261, 475] width 114 height 28
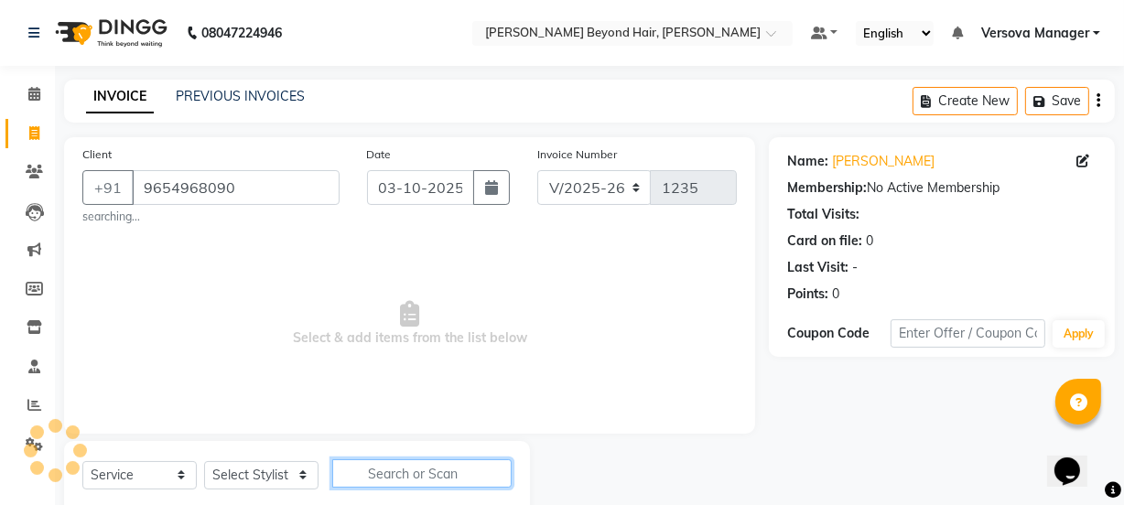
click at [360, 470] on input "text" at bounding box center [421, 473] width 179 height 28
type input "spa"
click at [33, 135] on icon at bounding box center [34, 133] width 10 height 14
select select "service"
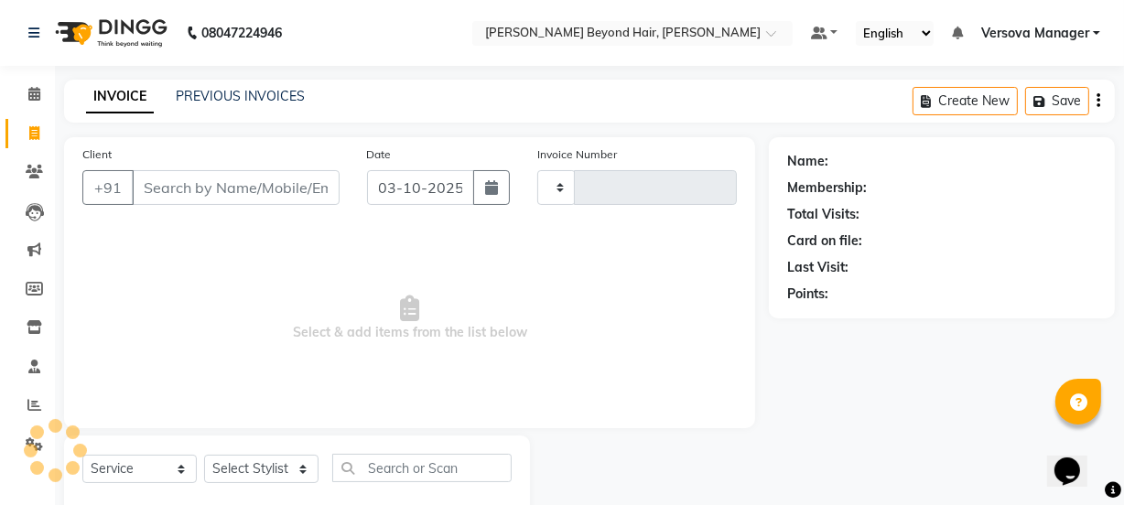
scroll to position [46, 0]
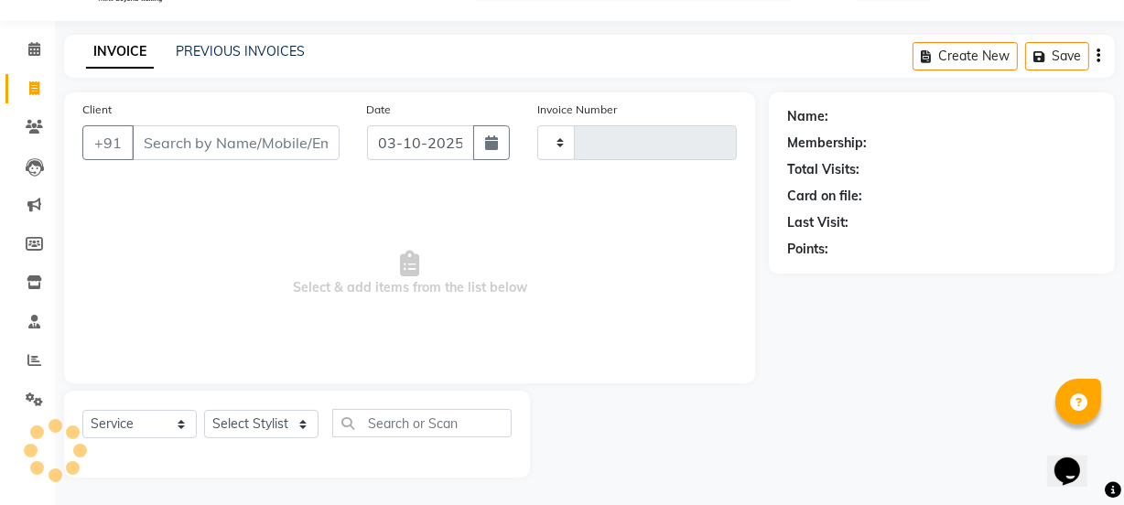
click at [145, 135] on input "Client" at bounding box center [236, 142] width 208 height 35
select select "6352"
type input "1235"
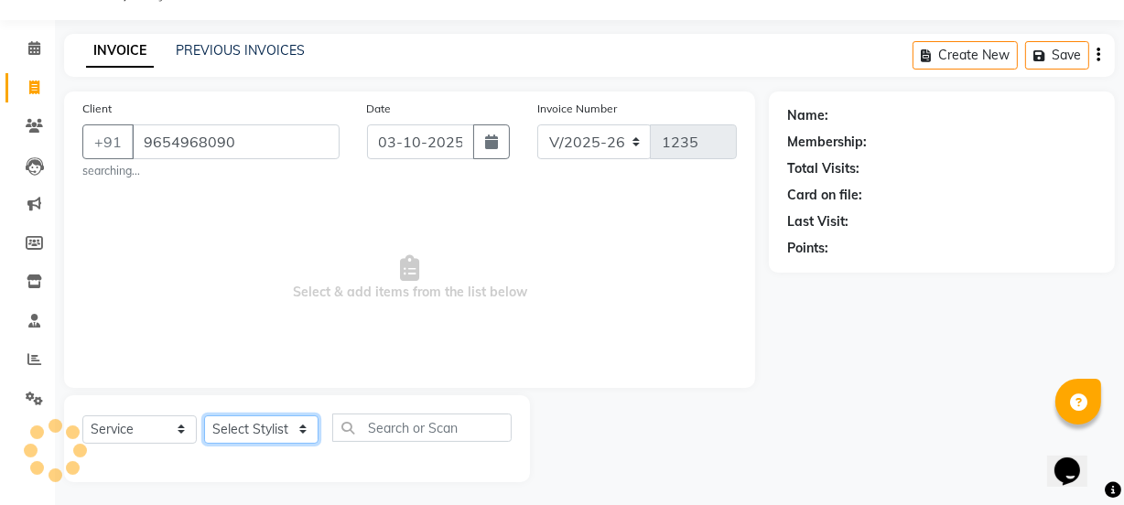
click at [247, 429] on select "Select Stylist" at bounding box center [261, 429] width 114 height 28
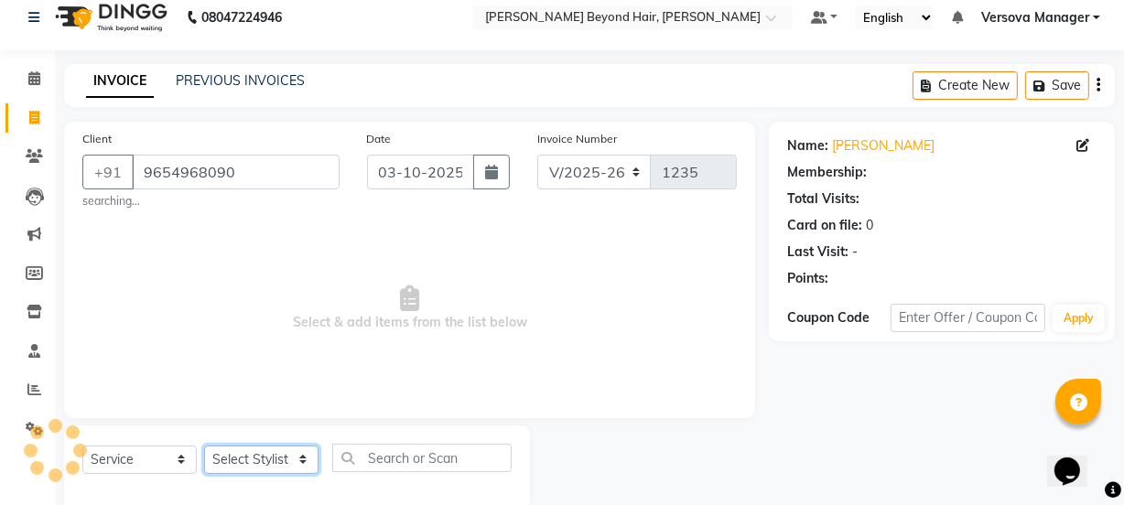
scroll to position [0, 0]
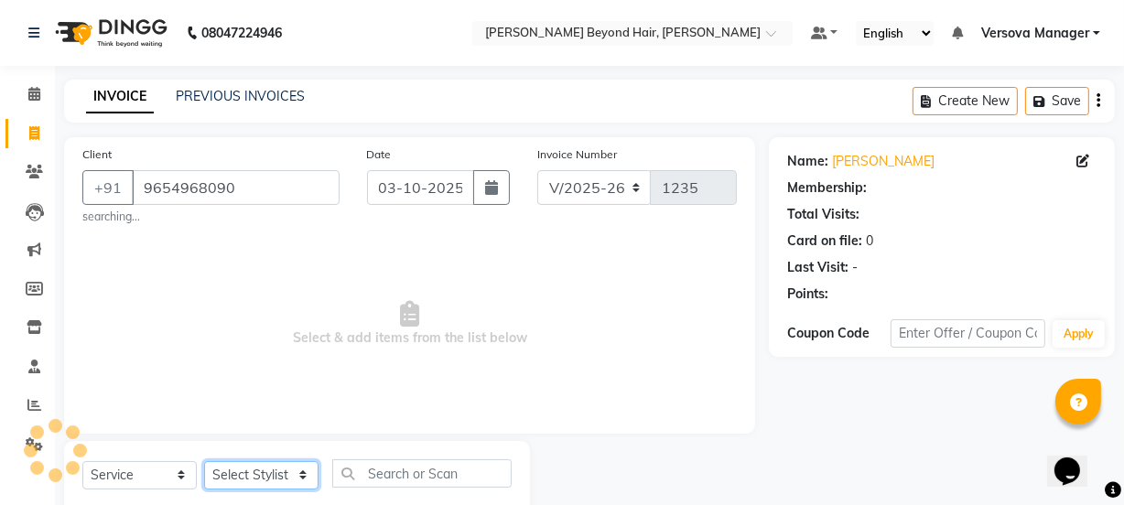
click at [269, 476] on select "Select Stylist" at bounding box center [261, 475] width 114 height 28
drag, startPoint x: 269, startPoint y: 476, endPoint x: 239, endPoint y: 468, distance: 31.3
click at [269, 476] on select "Select Stylist" at bounding box center [261, 475] width 114 height 28
click at [173, 472] on select "Select Service Product Membership Package Voucher Prepaid Gift Card" at bounding box center [139, 475] width 114 height 28
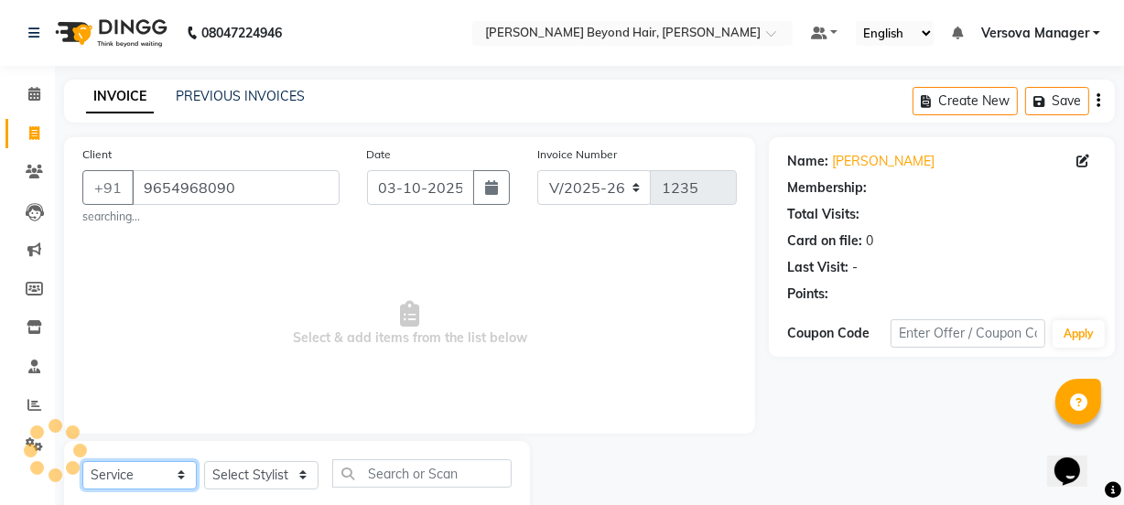
click at [173, 472] on select "Select Service Product Membership Package Voucher Prepaid Gift Card" at bounding box center [139, 475] width 114 height 28
click at [264, 476] on select "Select Stylist" at bounding box center [261, 475] width 114 height 28
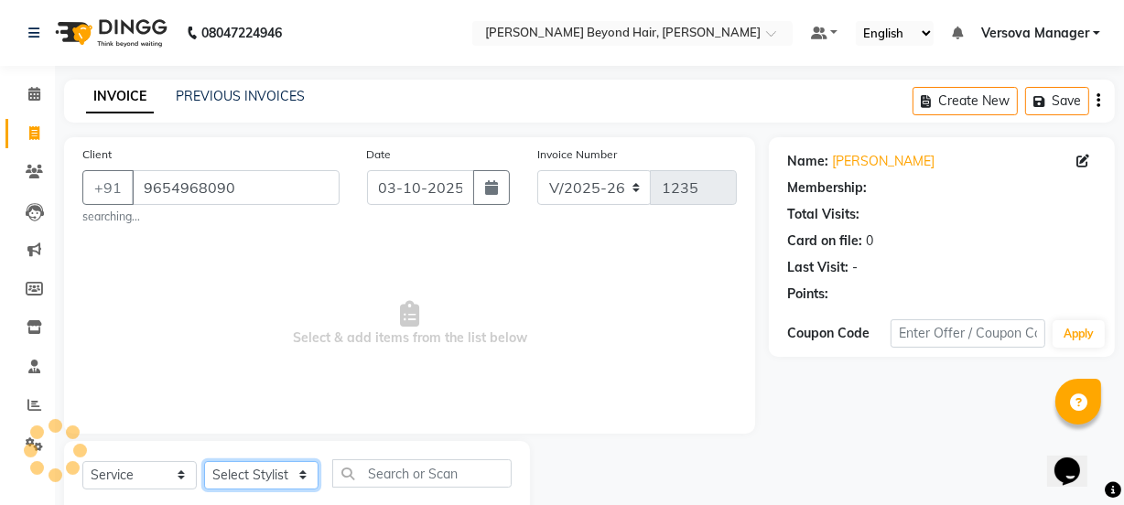
click at [264, 476] on select "Select Stylist" at bounding box center [261, 475] width 114 height 28
click at [266, 469] on select "Select Stylist" at bounding box center [261, 475] width 114 height 28
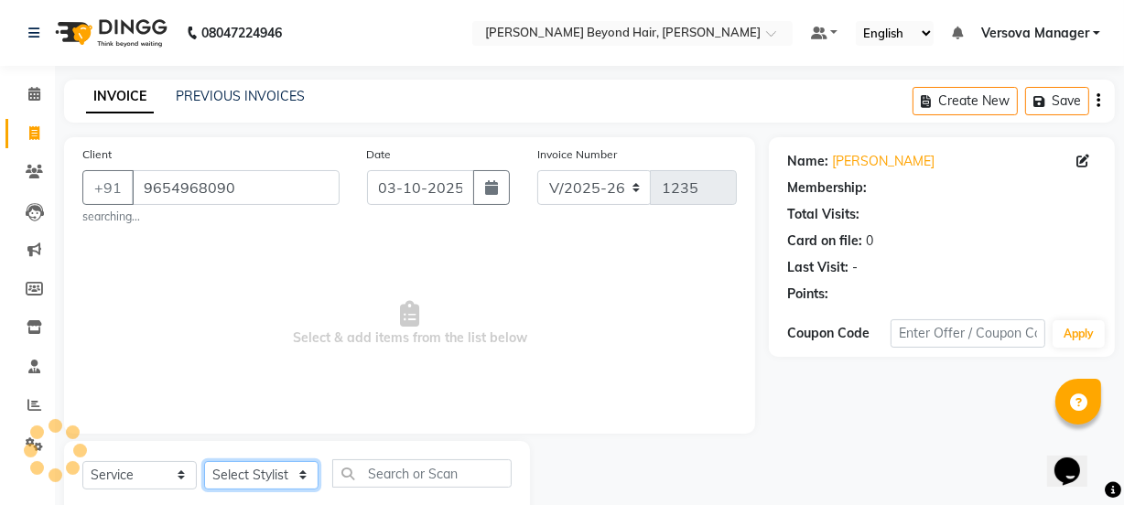
click at [266, 469] on select "Select Stylist" at bounding box center [261, 475] width 114 height 28
click at [267, 468] on select "Select Stylist" at bounding box center [261, 475] width 114 height 28
click at [234, 463] on select "Select Stylist" at bounding box center [261, 475] width 114 height 28
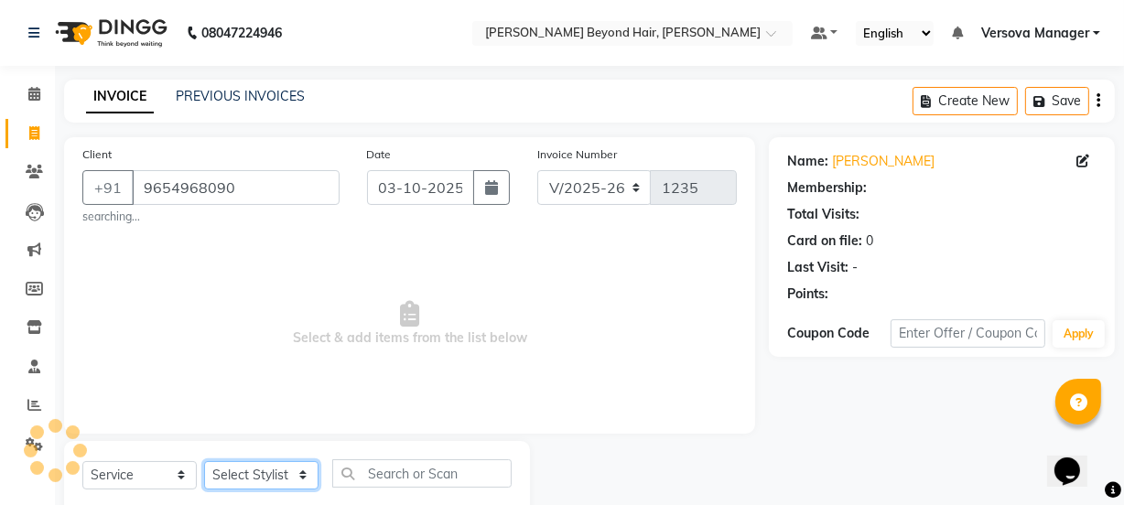
click at [232, 479] on select "Select Stylist" at bounding box center [261, 475] width 114 height 28
click at [232, 474] on select "Select Stylist" at bounding box center [261, 475] width 114 height 28
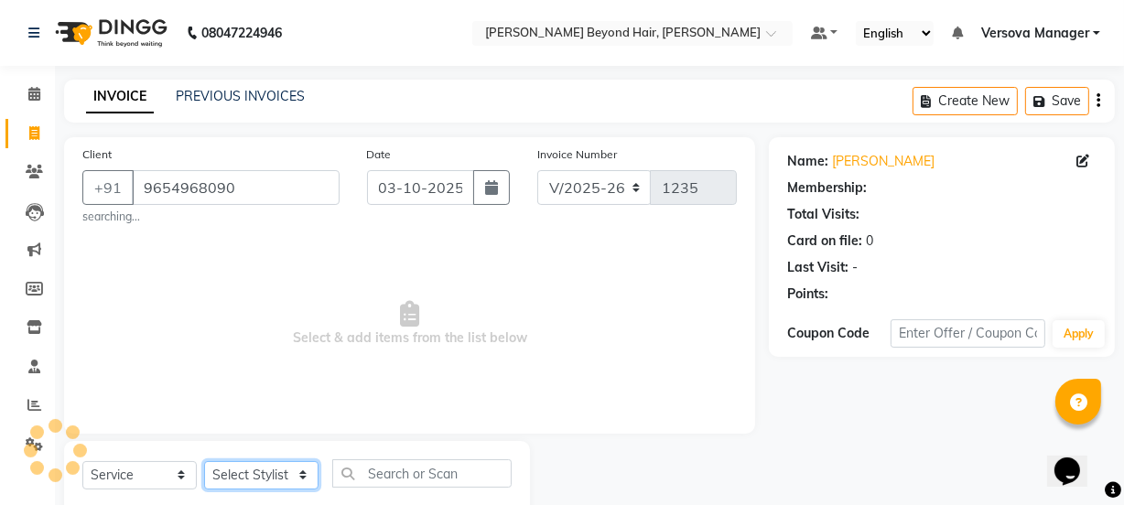
click at [232, 474] on select "Select Stylist" at bounding box center [261, 475] width 114 height 28
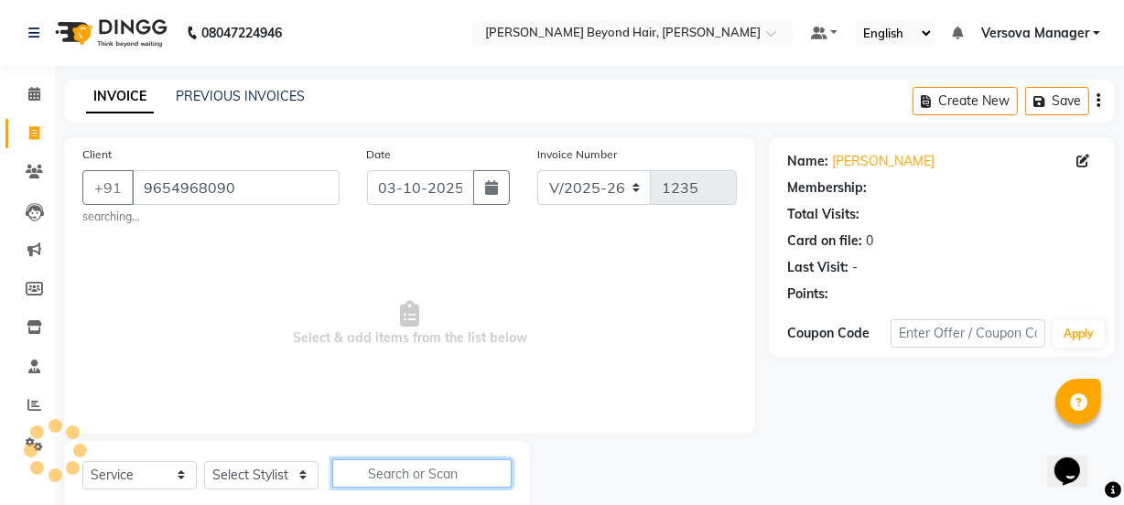
click at [395, 476] on input "text" at bounding box center [421, 473] width 179 height 28
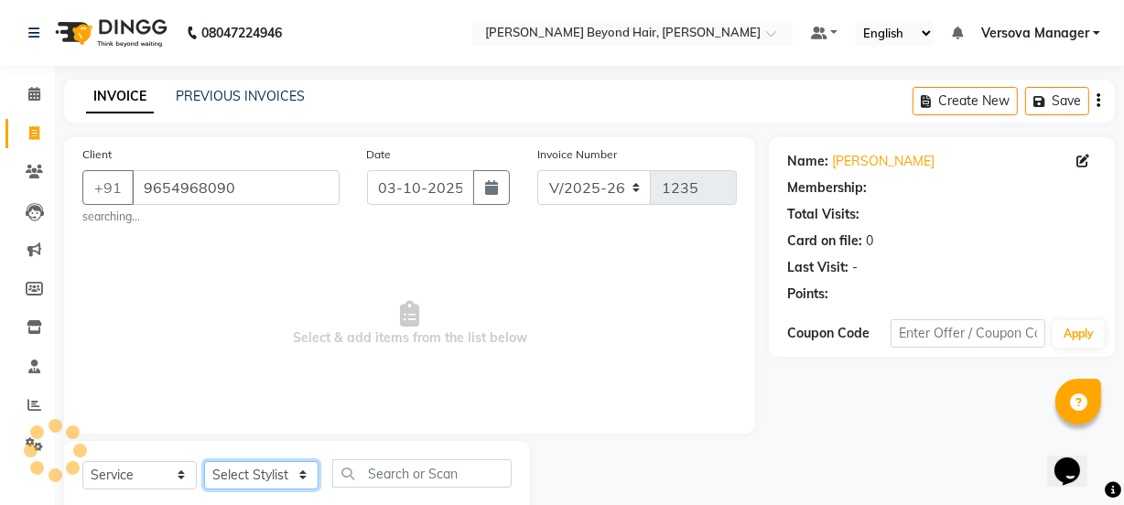
click at [271, 475] on select "Select Stylist" at bounding box center [261, 475] width 114 height 28
click at [261, 467] on select "Select Stylist" at bounding box center [261, 475] width 114 height 28
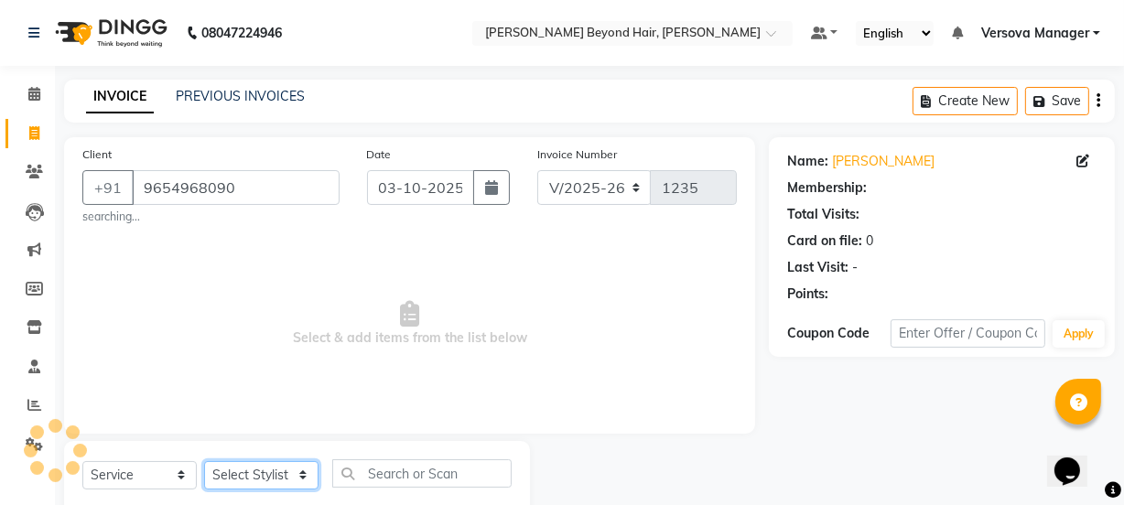
click at [261, 467] on select "Select Stylist" at bounding box center [261, 475] width 114 height 28
drag, startPoint x: 261, startPoint y: 467, endPoint x: 250, endPoint y: 469, distance: 11.3
click at [250, 469] on select "Select Stylist" at bounding box center [261, 475] width 114 height 28
click at [242, 469] on select "Select Stylist" at bounding box center [261, 475] width 114 height 28
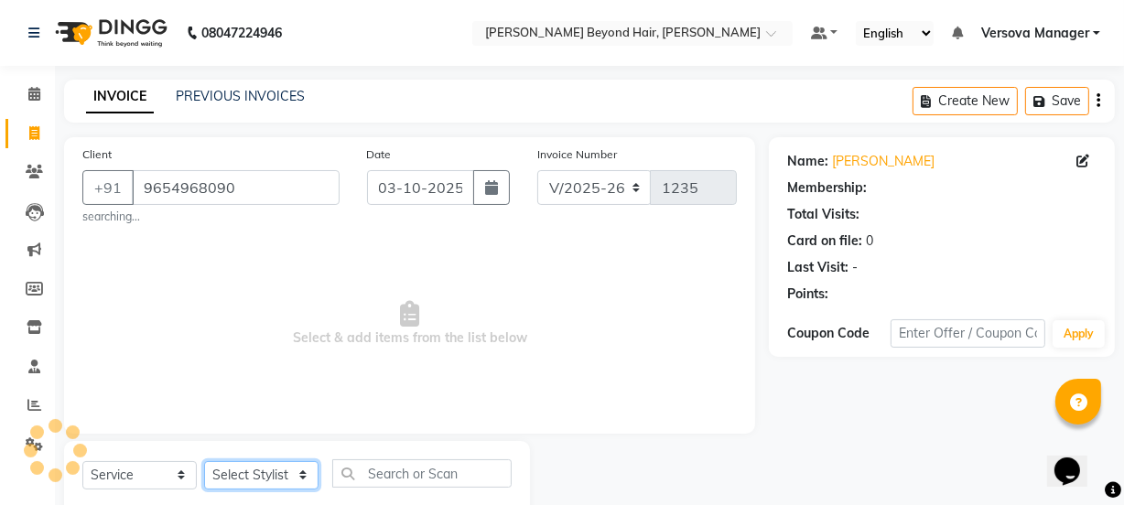
click at [248, 467] on select "Select Stylist" at bounding box center [261, 475] width 114 height 28
click at [246, 467] on select "Select Stylist" at bounding box center [261, 475] width 114 height 28
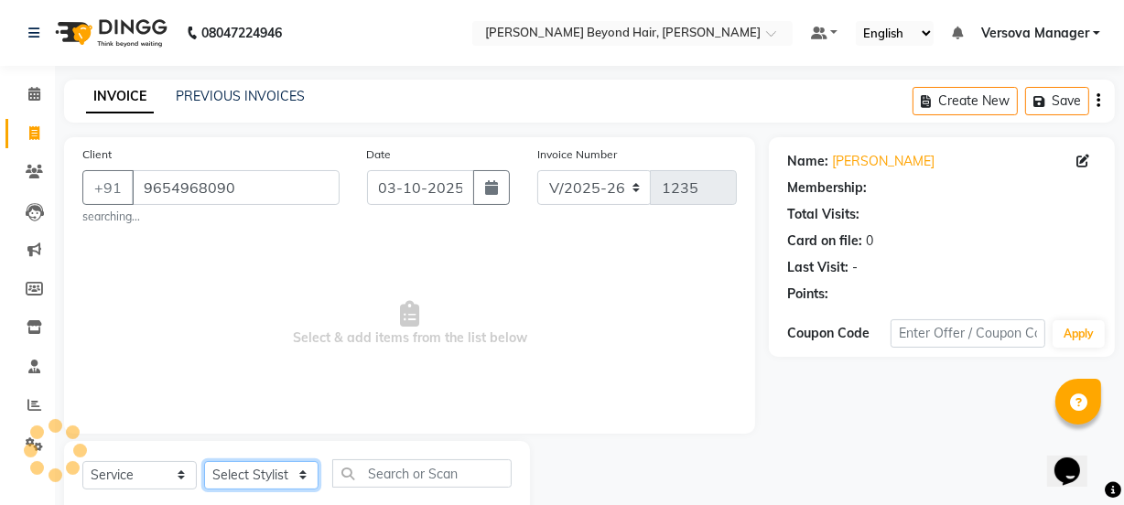
click at [246, 467] on select "Select Stylist" at bounding box center [261, 475] width 114 height 28
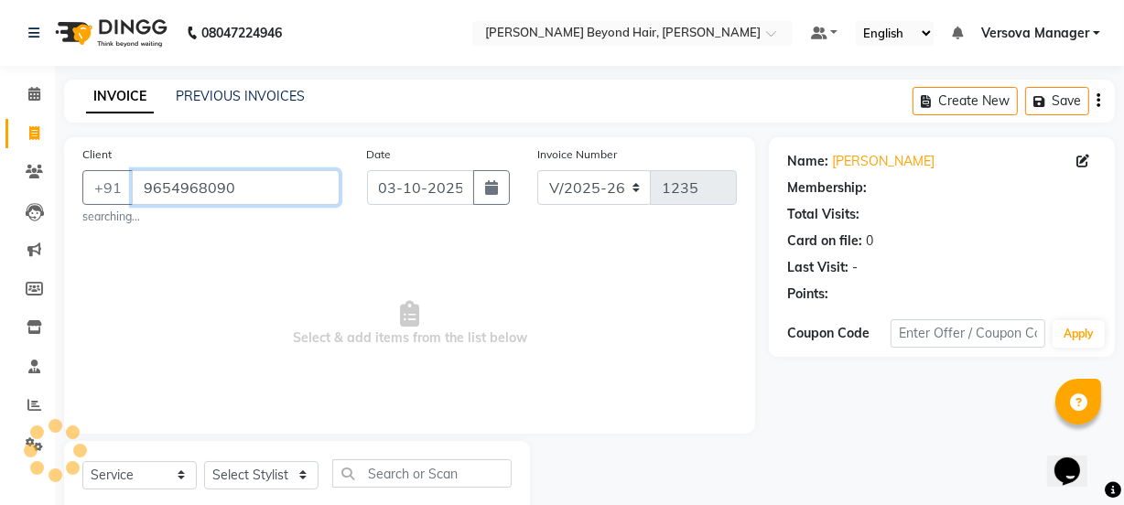
click at [261, 186] on input "9654968090" at bounding box center [236, 187] width 208 height 35
type input "9654968090"
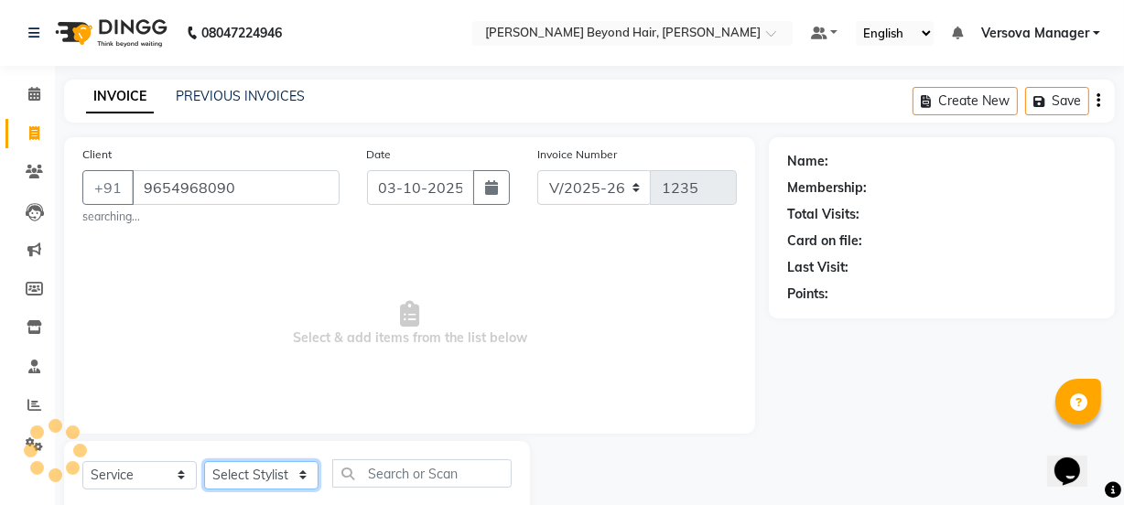
click at [272, 468] on select "Select Stylist" at bounding box center [261, 475] width 114 height 28
click at [144, 475] on select "Select Service Product Membership Package Voucher Prepaid Gift Card" at bounding box center [139, 475] width 114 height 28
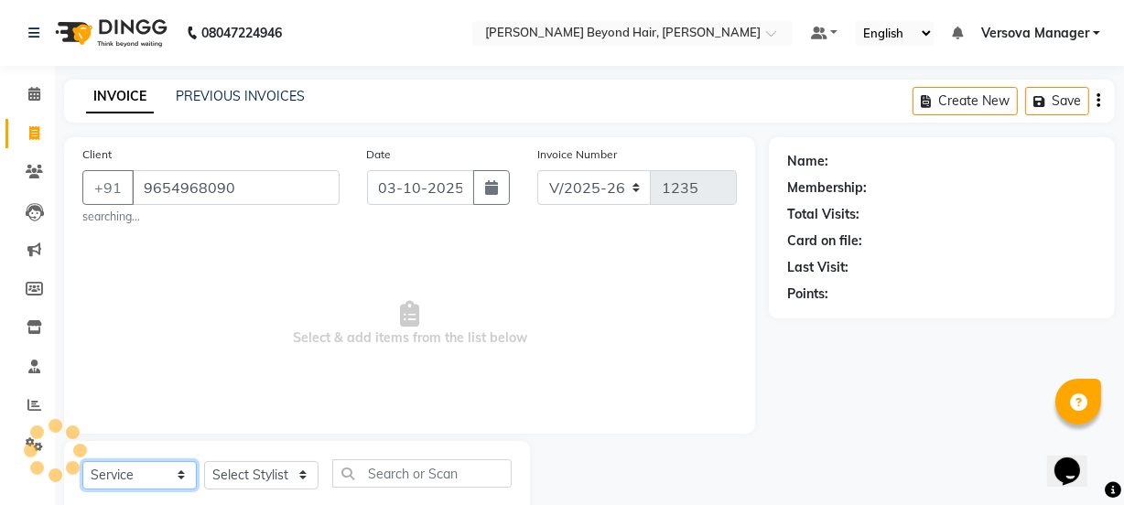
click at [144, 475] on select "Select Service Product Membership Package Voucher Prepaid Gift Card" at bounding box center [139, 475] width 114 height 28
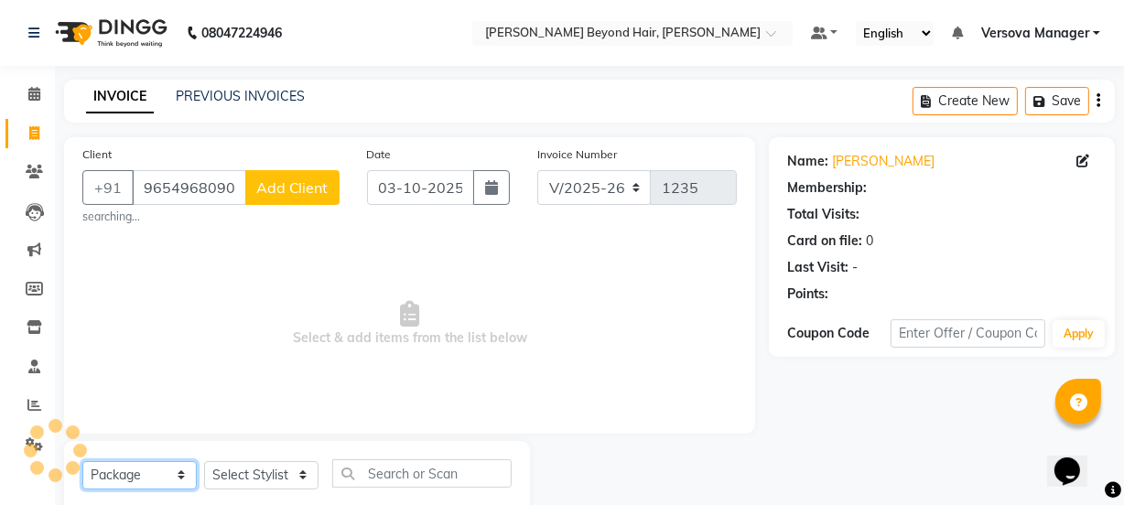
click at [82, 461] on select "Select Service Product Membership Package Voucher Prepaid Gift Card" at bounding box center [139, 475] width 114 height 28
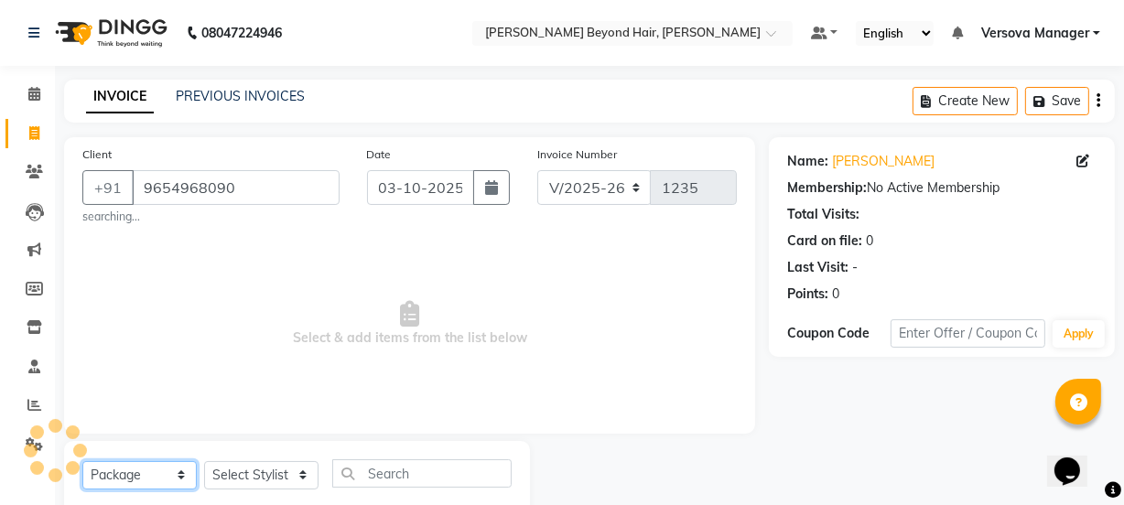
click at [141, 474] on select "Select Service Product Membership Package Voucher Prepaid Gift Card" at bounding box center [139, 475] width 114 height 28
click at [82, 461] on select "Select Service Product Membership Package Voucher Prepaid Gift Card" at bounding box center [139, 475] width 114 height 28
click at [146, 479] on select "Select Service Product Membership Package Voucher Prepaid Gift Card" at bounding box center [139, 475] width 114 height 28
select select "service"
click at [82, 461] on select "Select Service Product Membership Package Voucher Prepaid Gift Card" at bounding box center [139, 475] width 114 height 28
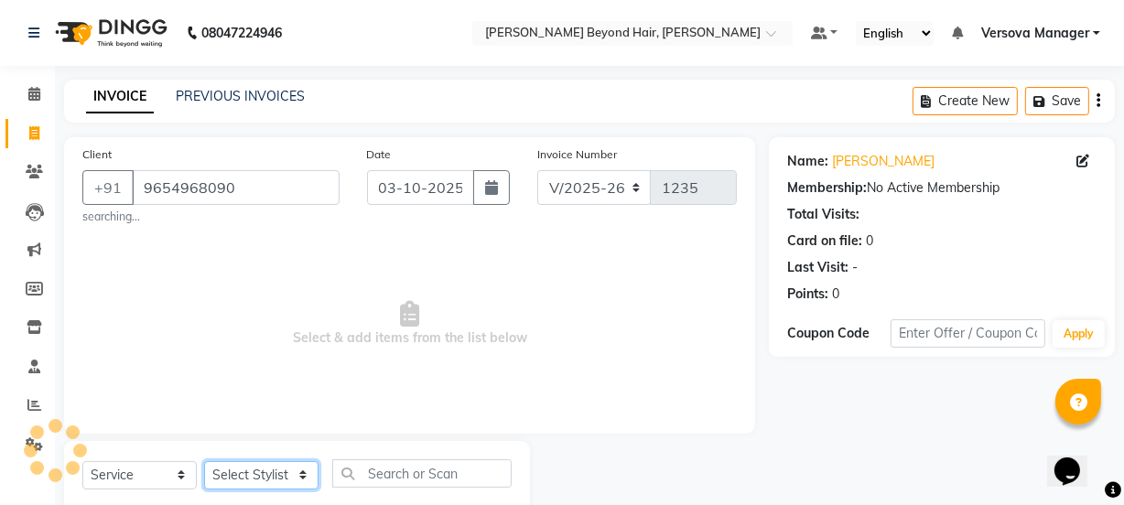
click at [300, 482] on select "Select Stylist" at bounding box center [261, 475] width 114 height 28
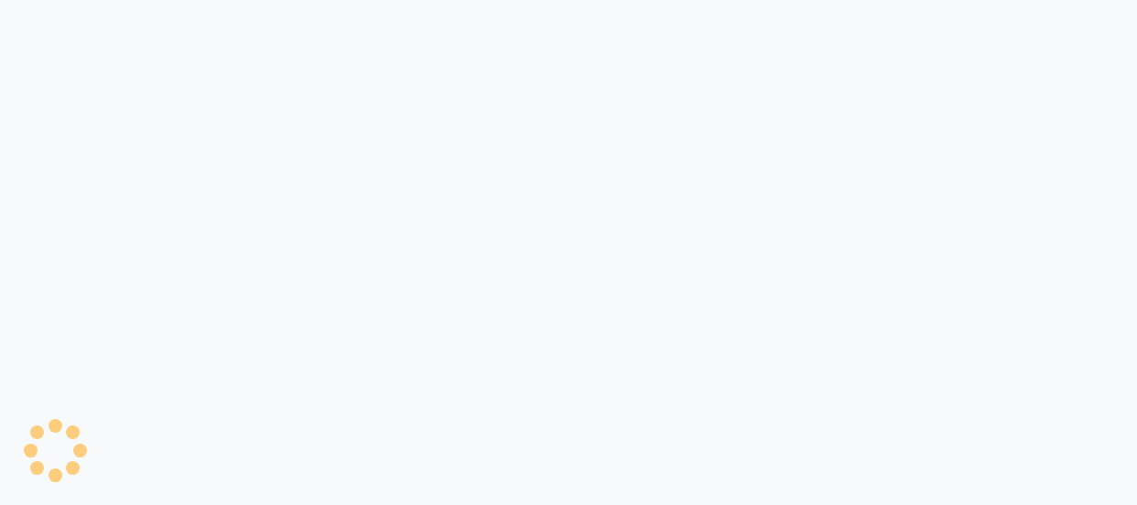
select select "service"
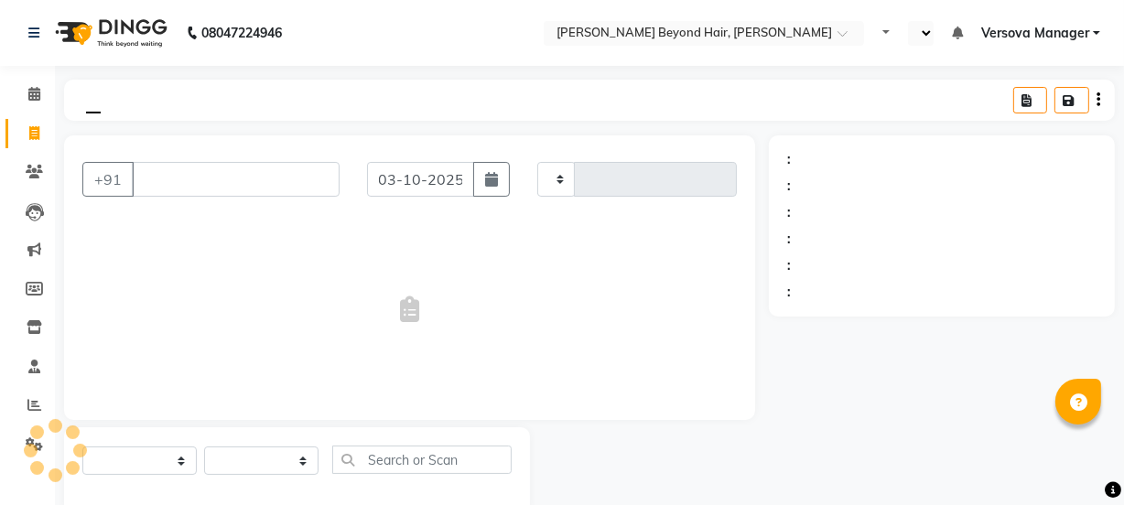
select select "en"
type input "1235"
select select "6352"
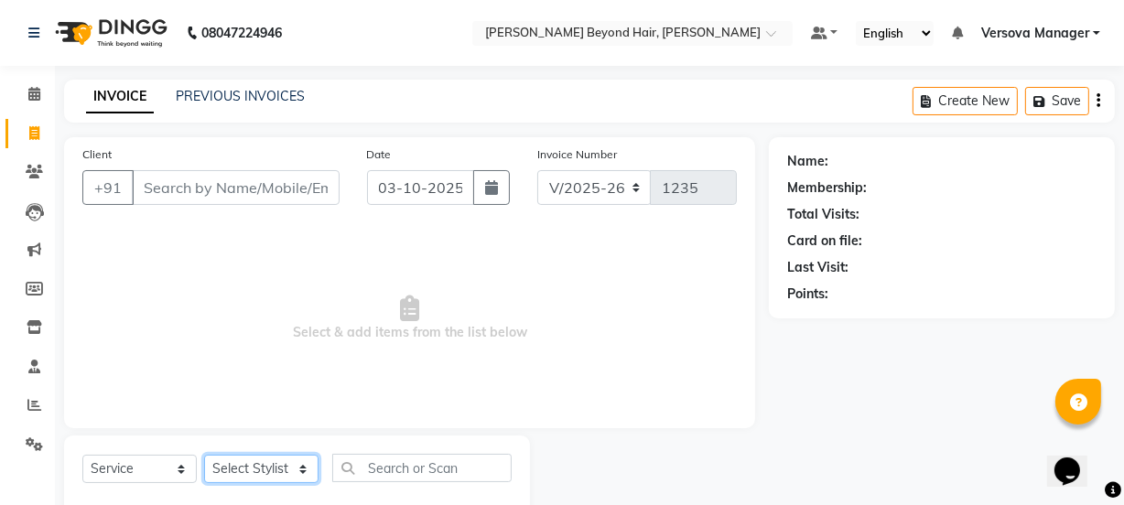
click at [263, 467] on select "Select Stylist" at bounding box center [261, 469] width 114 height 28
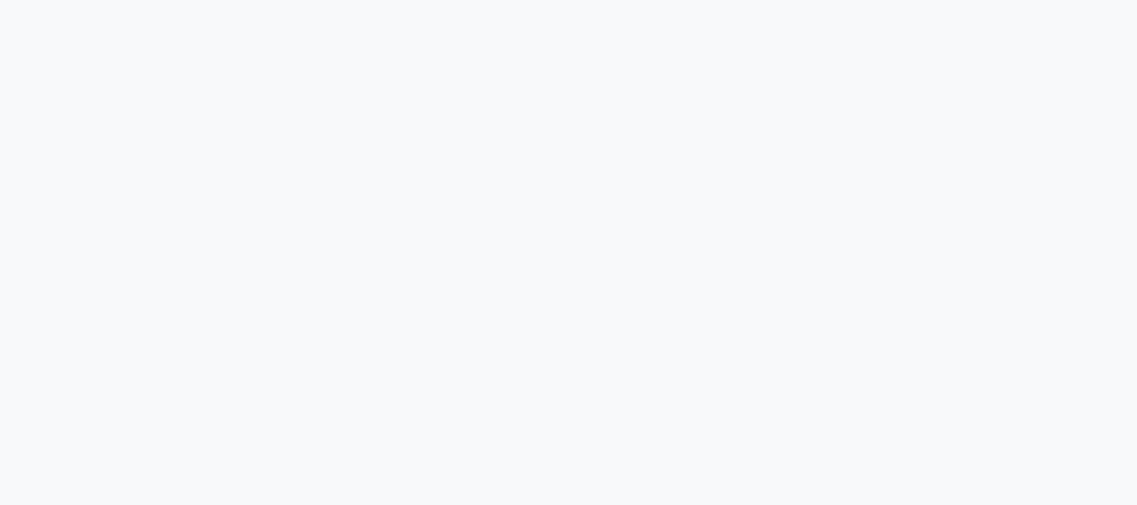
select select "service"
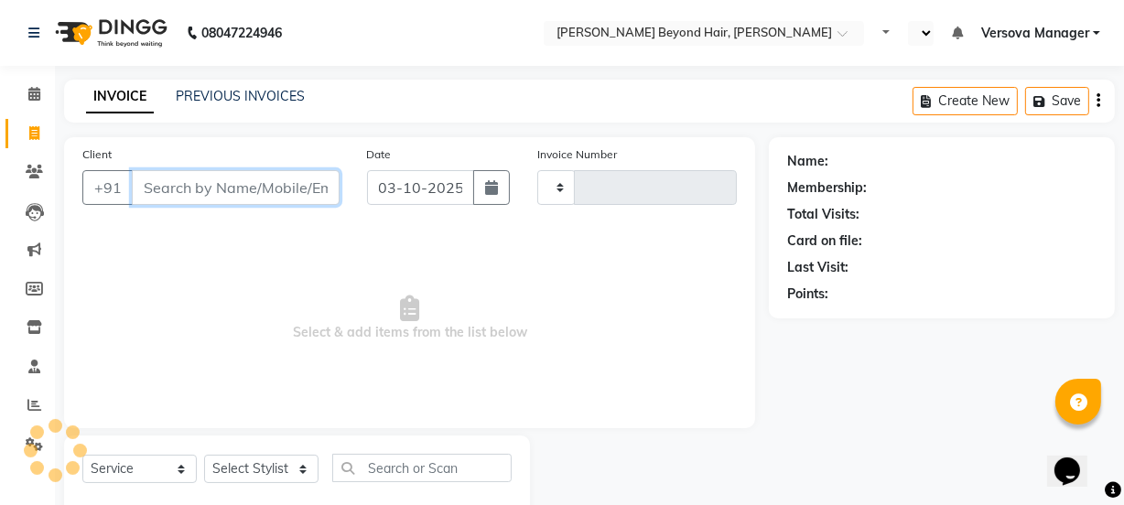
click at [231, 199] on input "Client" at bounding box center [236, 187] width 208 height 35
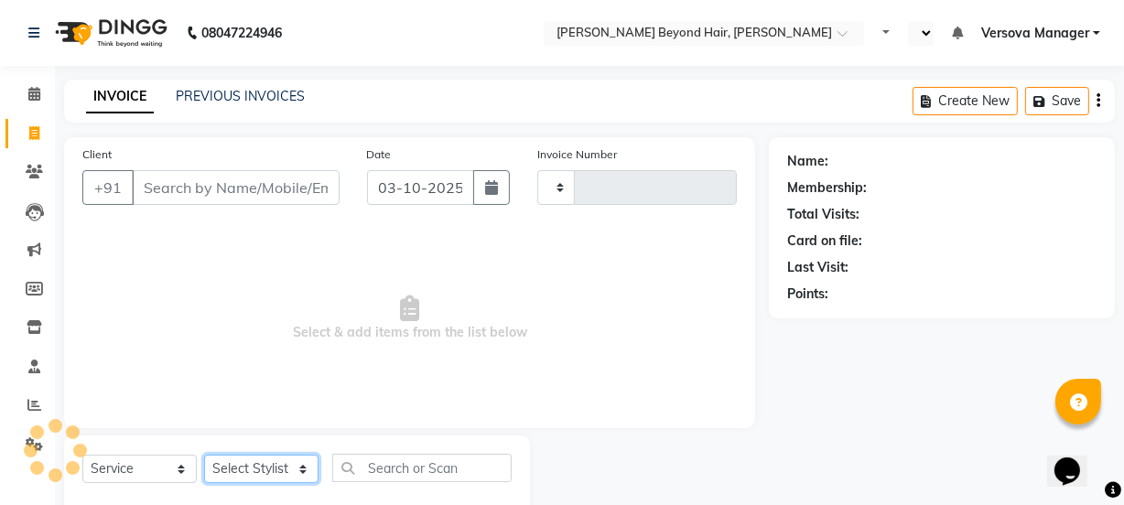
click at [248, 477] on select "Select Stylist" at bounding box center [261, 469] width 114 height 28
